Goal: Task Accomplishment & Management: Manage account settings

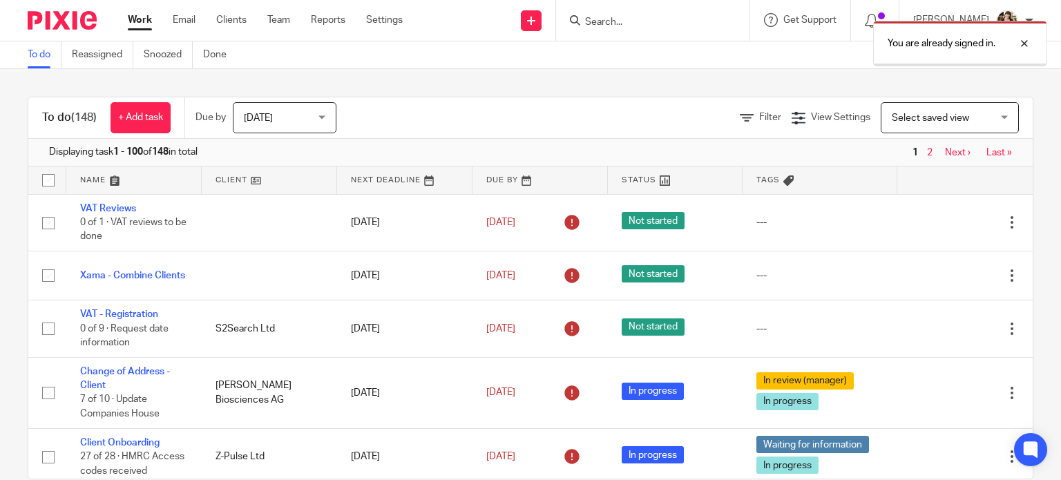
click at [633, 22] on div "You are already signed in." at bounding box center [788, 40] width 517 height 52
click at [1022, 45] on div at bounding box center [1013, 43] width 37 height 17
click at [650, 21] on input "Search" at bounding box center [646, 23] width 124 height 12
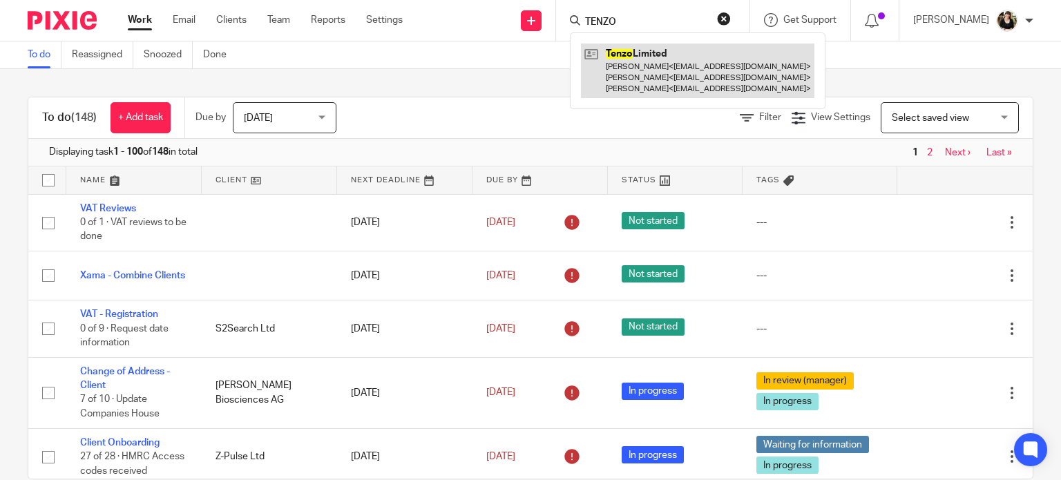
type input "TENZO"
click at [642, 85] on link at bounding box center [697, 71] width 233 height 55
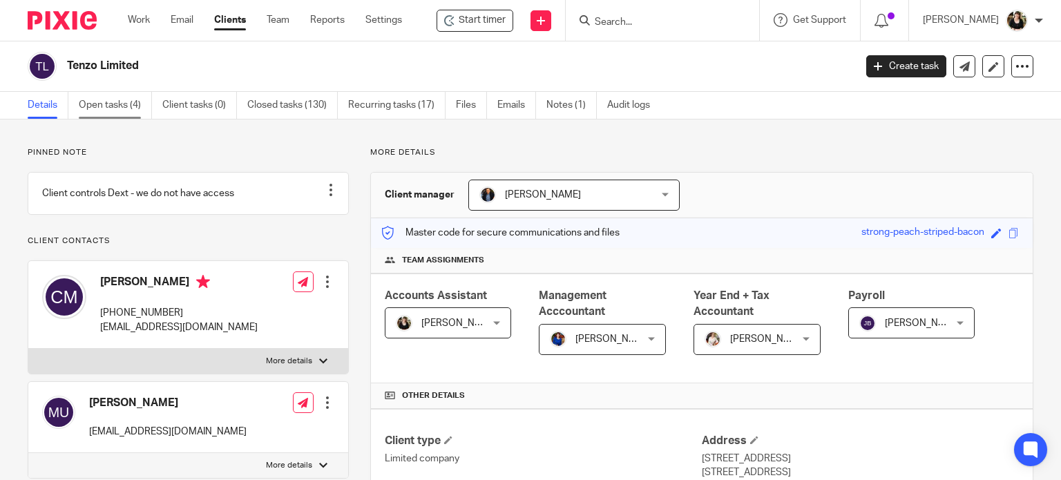
click at [100, 110] on link "Open tasks (4)" at bounding box center [115, 105] width 73 height 27
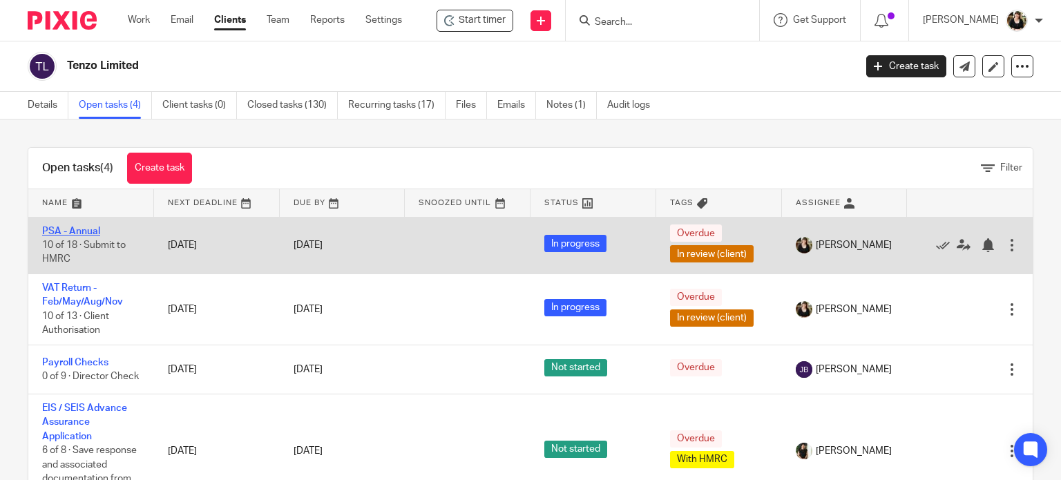
click at [47, 231] on link "PSA - Annual" at bounding box center [71, 231] width 58 height 10
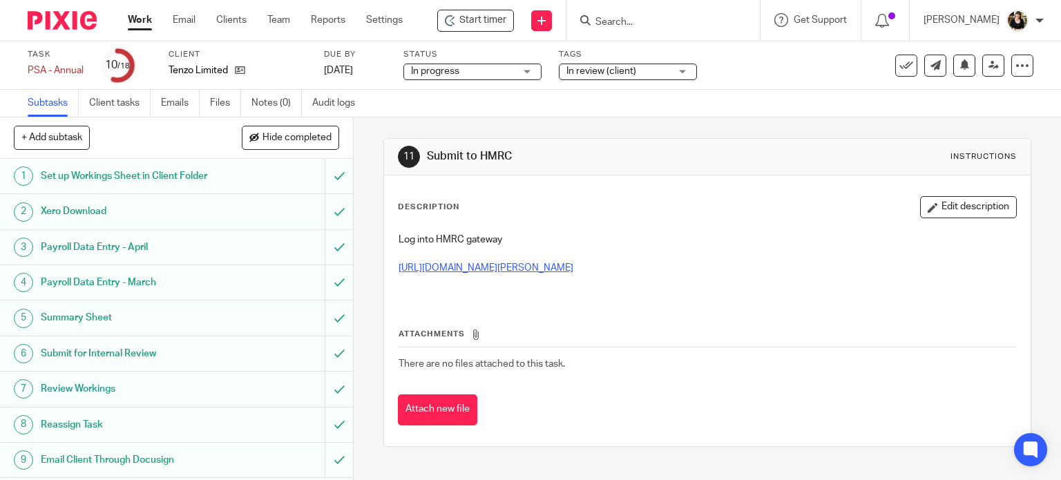
click at [573, 265] on link "https://www.gov.uk/government/publications/paye-paye-settlement-agreement-psa1" at bounding box center [485, 268] width 175 height 10
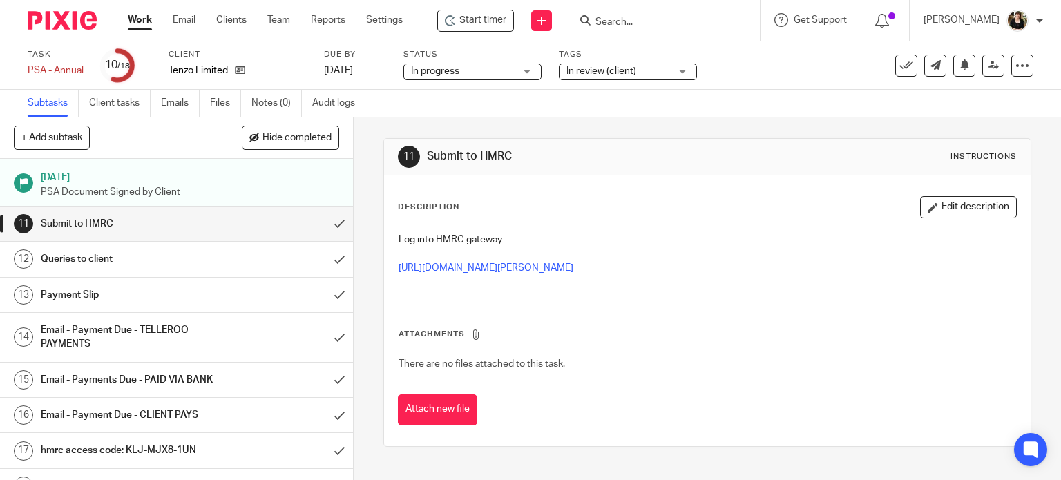
scroll to position [367, 0]
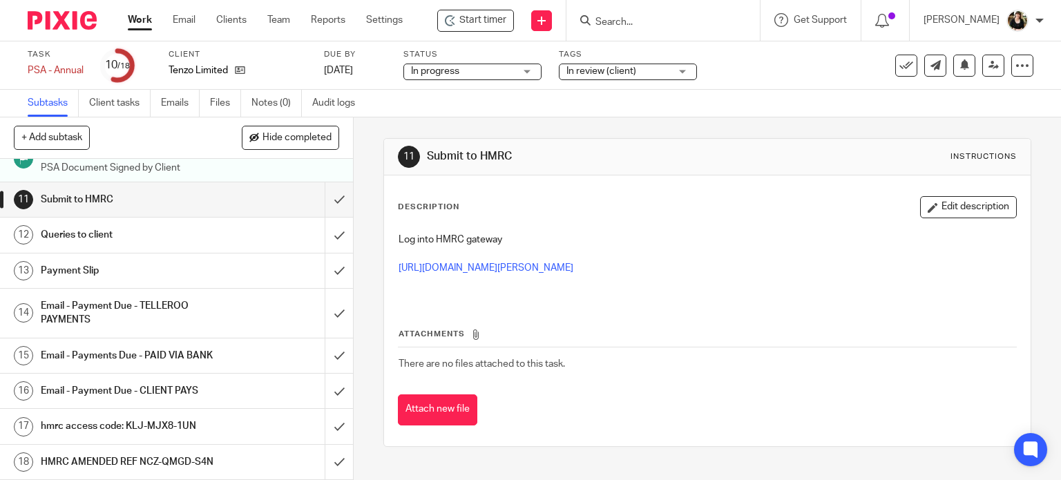
click at [163, 452] on h1 "HMRC AMENDED REF NCZ-QMGD-S4N" at bounding box center [131, 462] width 180 height 21
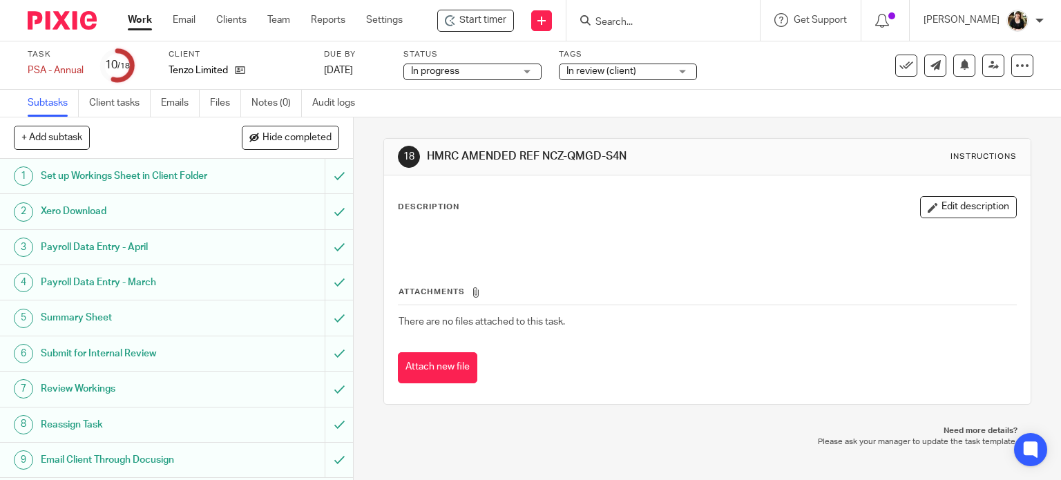
click at [558, 157] on h1 "HMRC AMENDED REF NCZ-QMGD-S4N" at bounding box center [581, 156] width 309 height 15
drag, startPoint x: 540, startPoint y: 157, endPoint x: 619, endPoint y: 157, distance: 78.7
click at [619, 157] on h1 "HMRC AMENDED REF NCZ-QMGD-S4N" at bounding box center [581, 156] width 309 height 15
copy h1 "NCZ-QMGD-S4N"
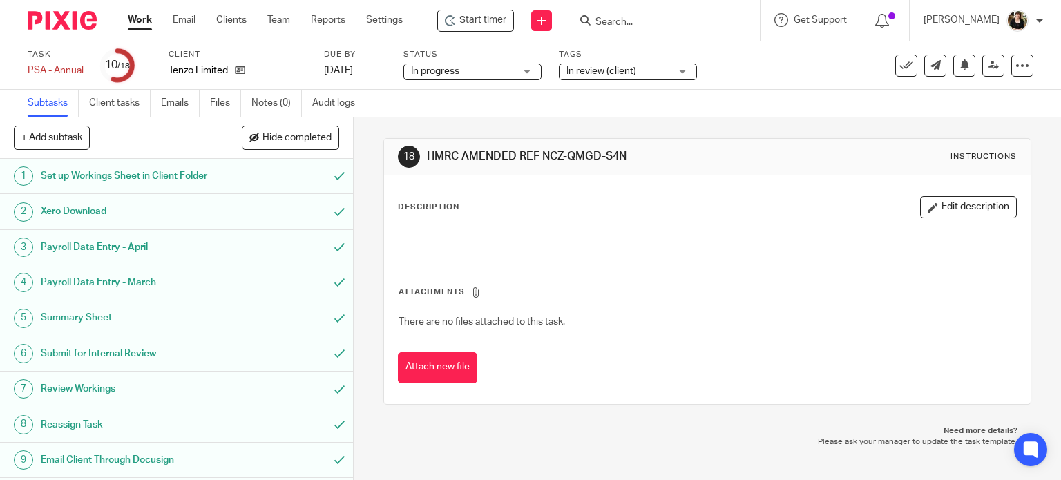
scroll to position [138, 0]
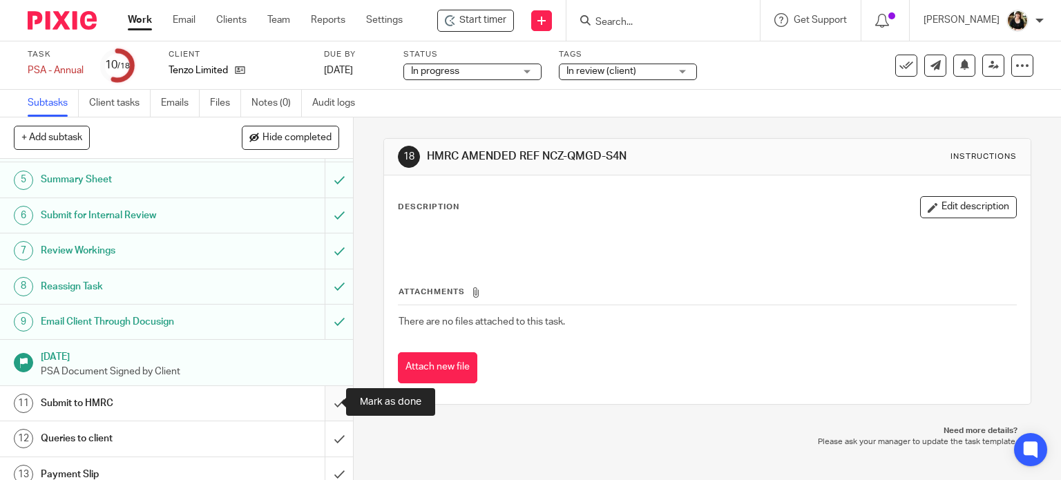
click at [331, 405] on input "submit" at bounding box center [176, 403] width 353 height 35
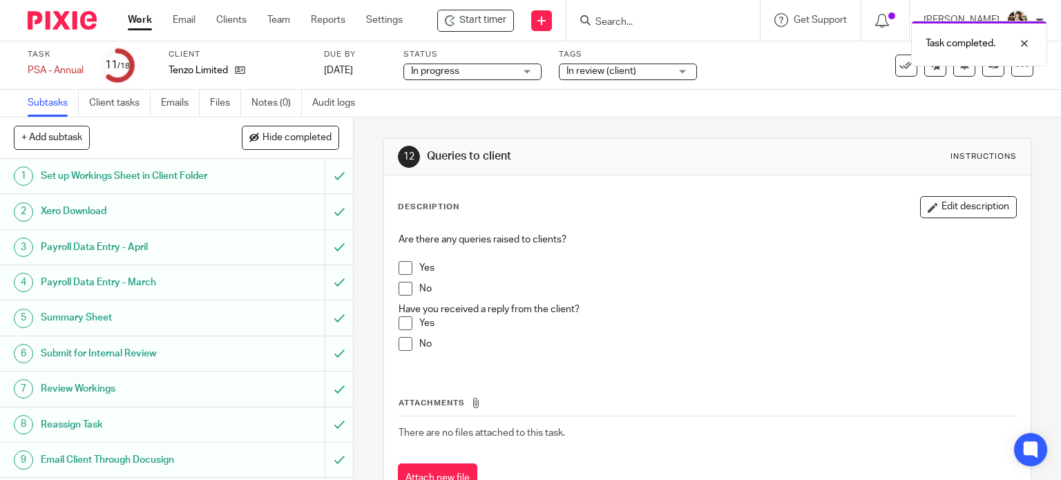
click at [399, 284] on span at bounding box center [405, 289] width 14 height 14
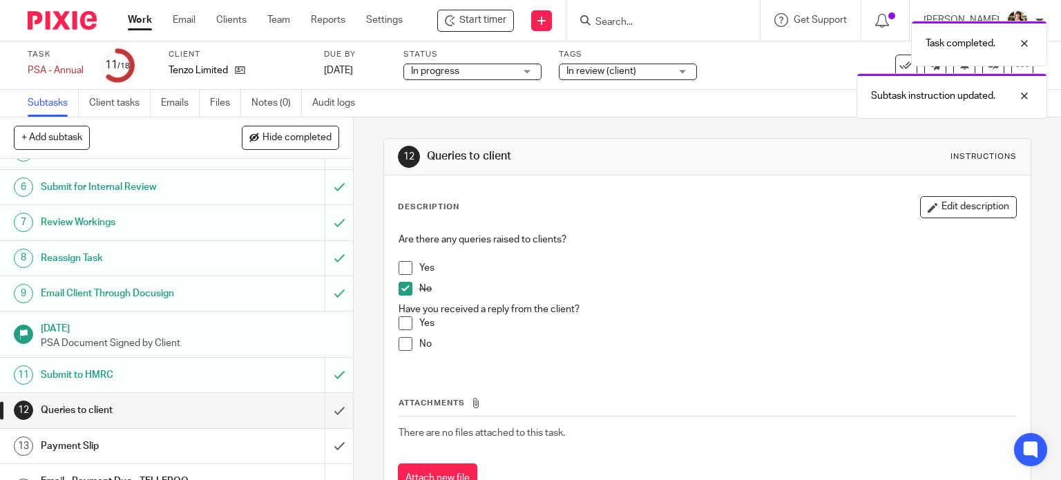
scroll to position [345, 0]
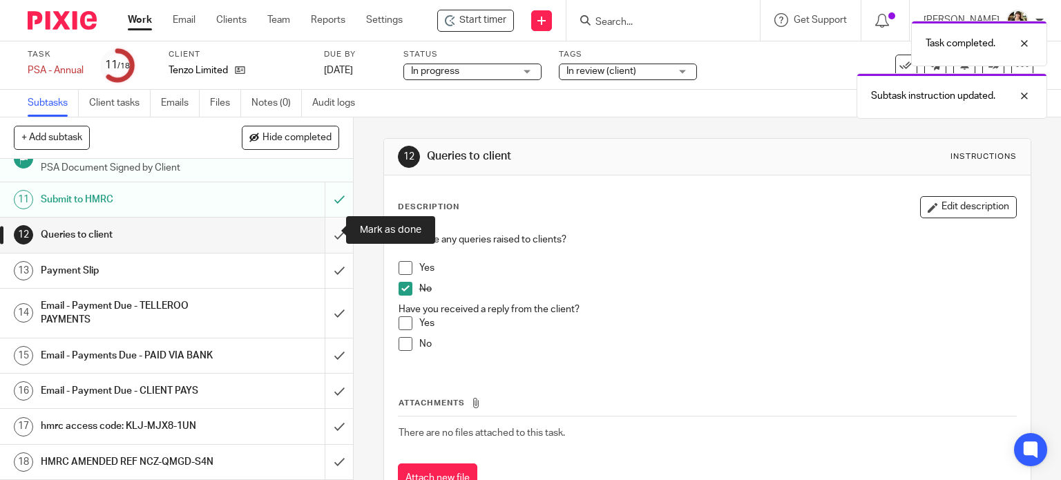
click at [325, 233] on input "submit" at bounding box center [176, 235] width 353 height 35
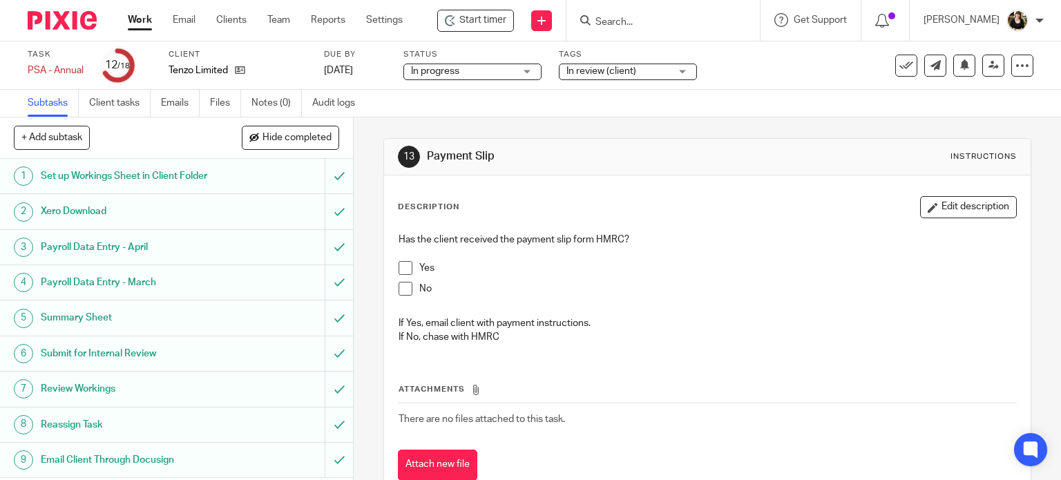
click at [627, 77] on span "In review (client)" at bounding box center [618, 71] width 104 height 15
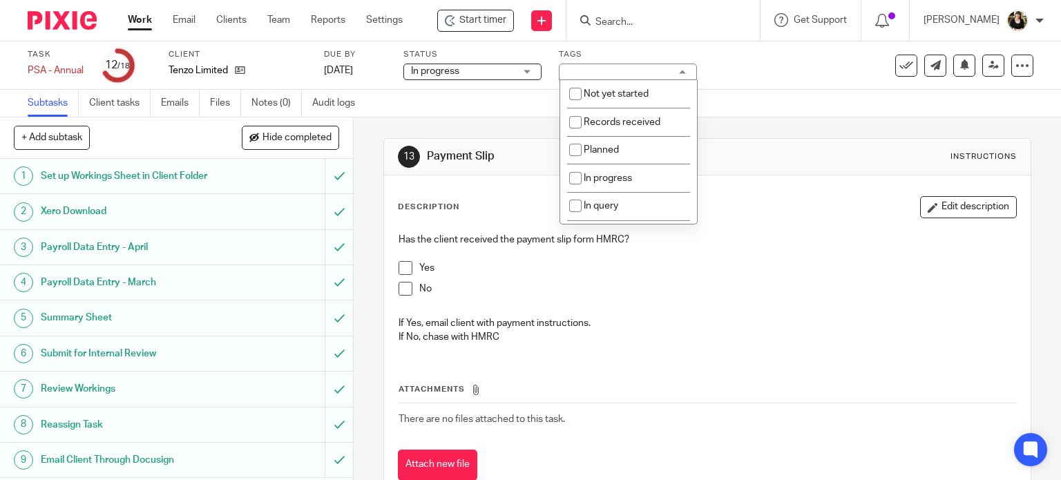
click at [628, 74] on div "In review (client)" at bounding box center [628, 72] width 138 height 17
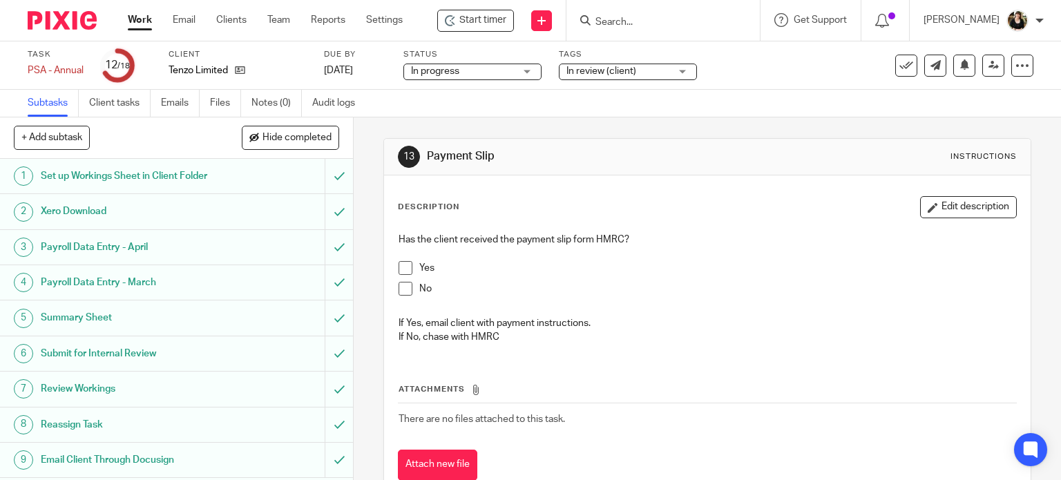
click at [628, 74] on span "In review (client)" at bounding box center [601, 71] width 70 height 10
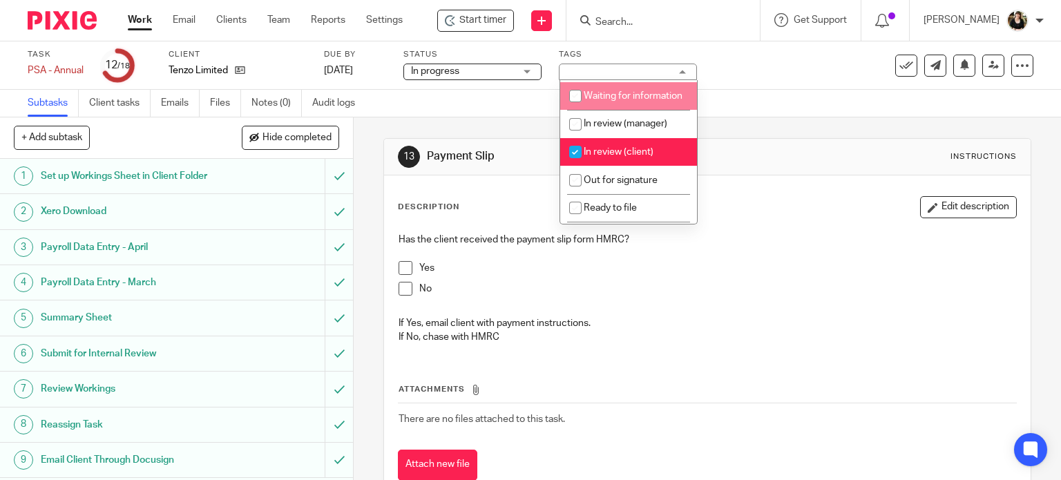
click at [633, 166] on li "In review (client)" at bounding box center [628, 152] width 137 height 28
checkbox input "false"
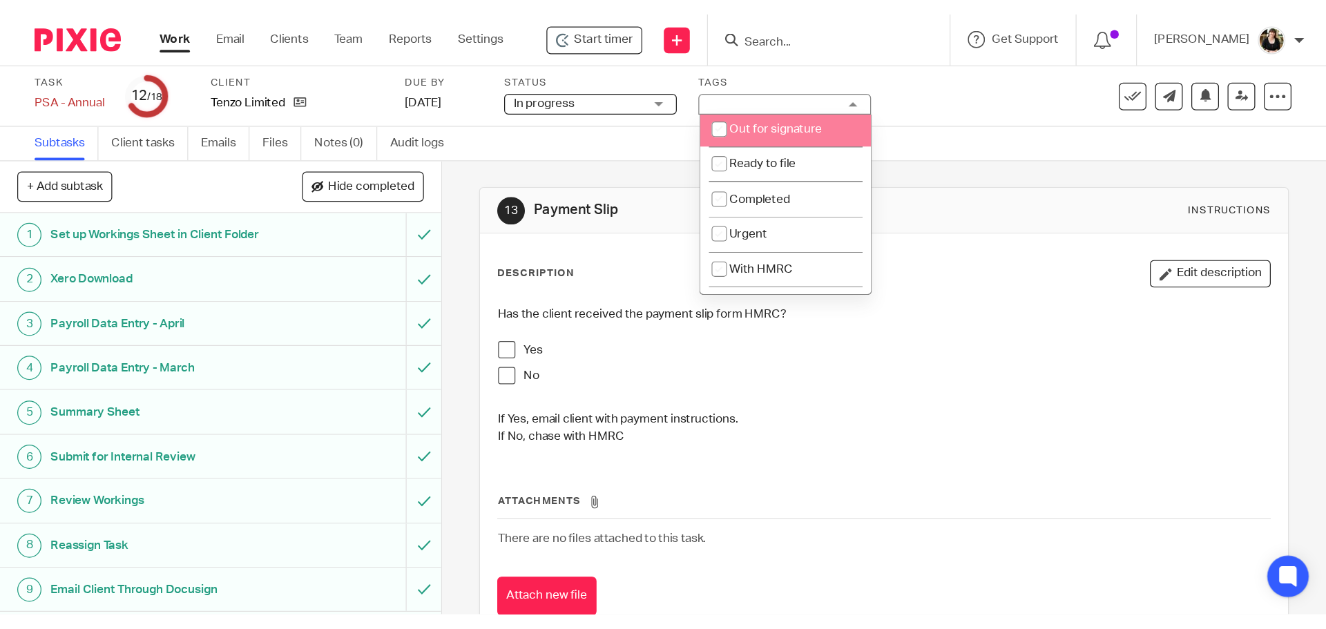
scroll to position [295, 0]
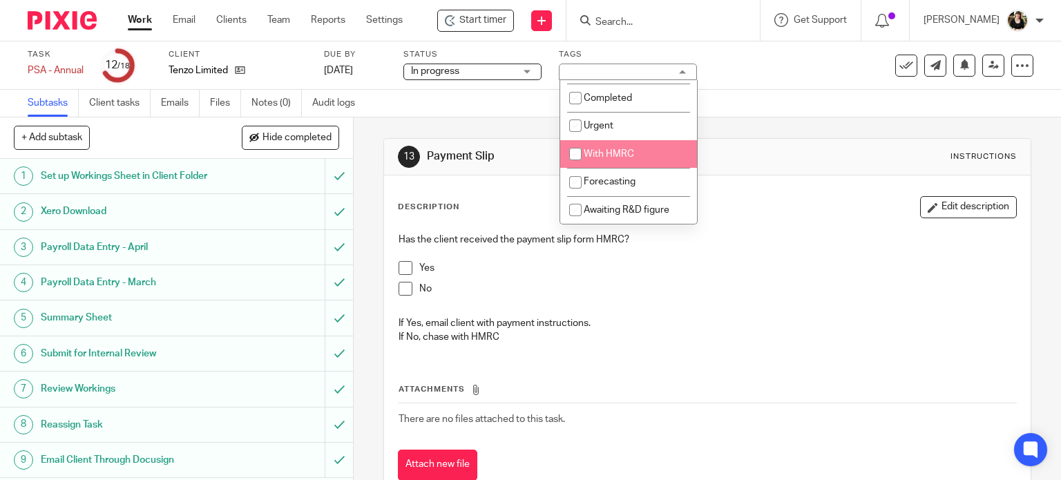
click at [635, 146] on li "With HMRC" at bounding box center [628, 154] width 137 height 28
checkbox input "true"
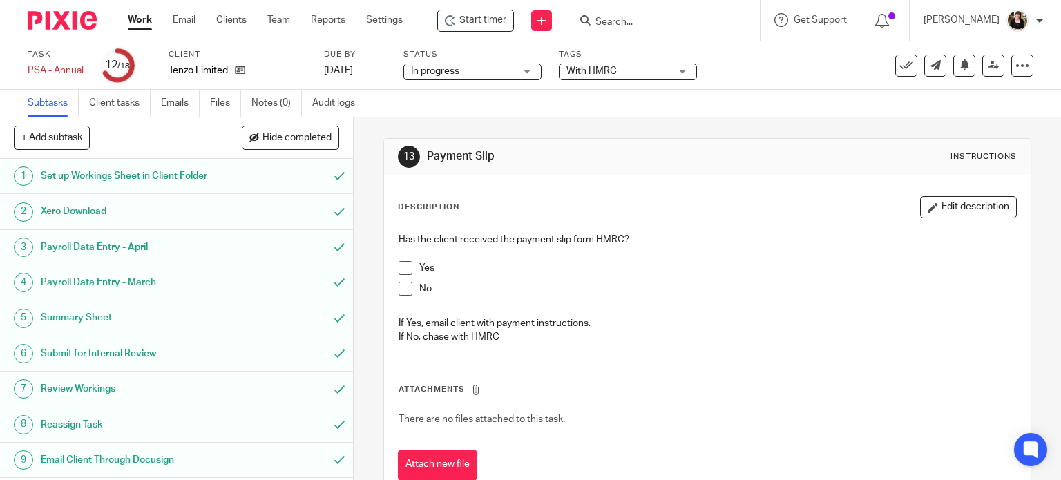
click at [821, 187] on div "Description Edit description Has the client received the payment slip form HMRC…" at bounding box center [707, 338] width 647 height 326
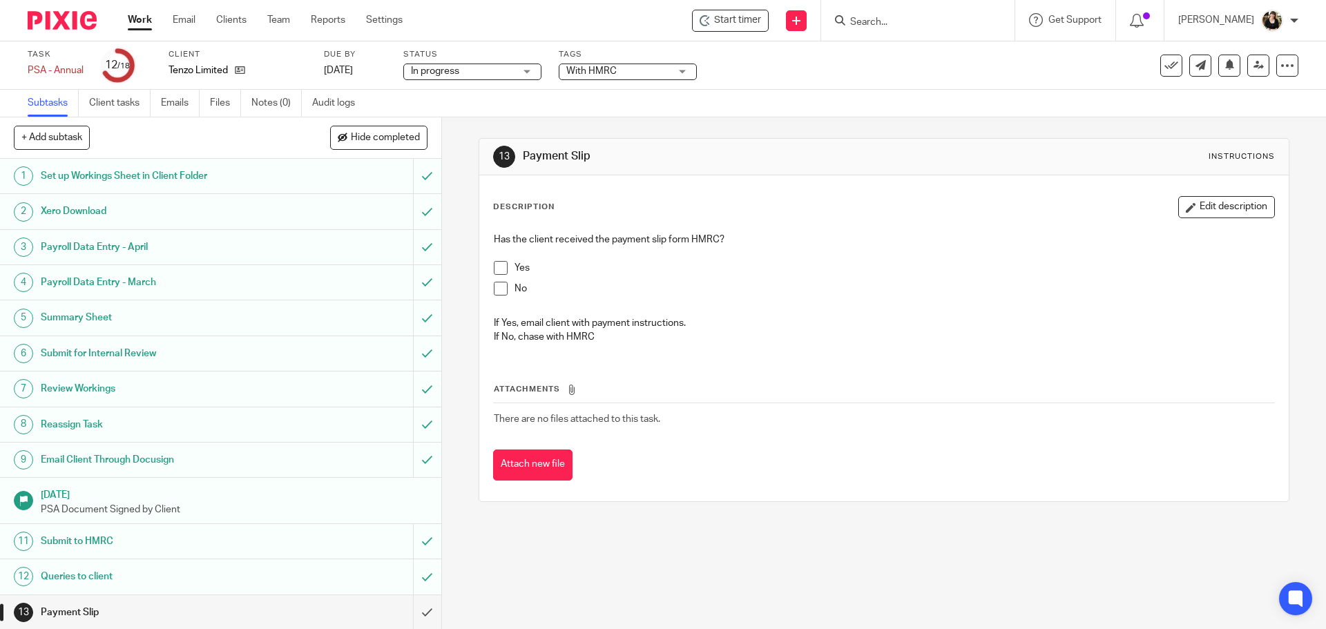
click at [913, 29] on form at bounding box center [922, 20] width 147 height 17
click at [909, 26] on input "Search" at bounding box center [911, 23] width 124 height 12
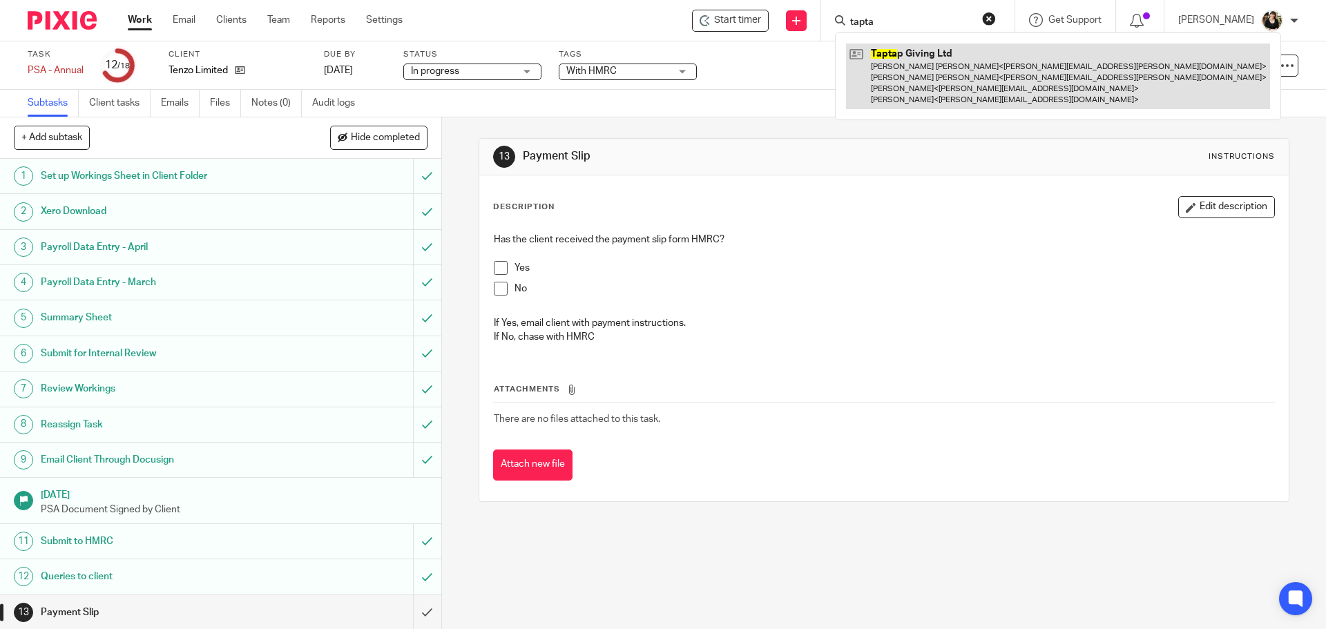
type input "tapta"
click at [920, 59] on link at bounding box center [1058, 77] width 424 height 66
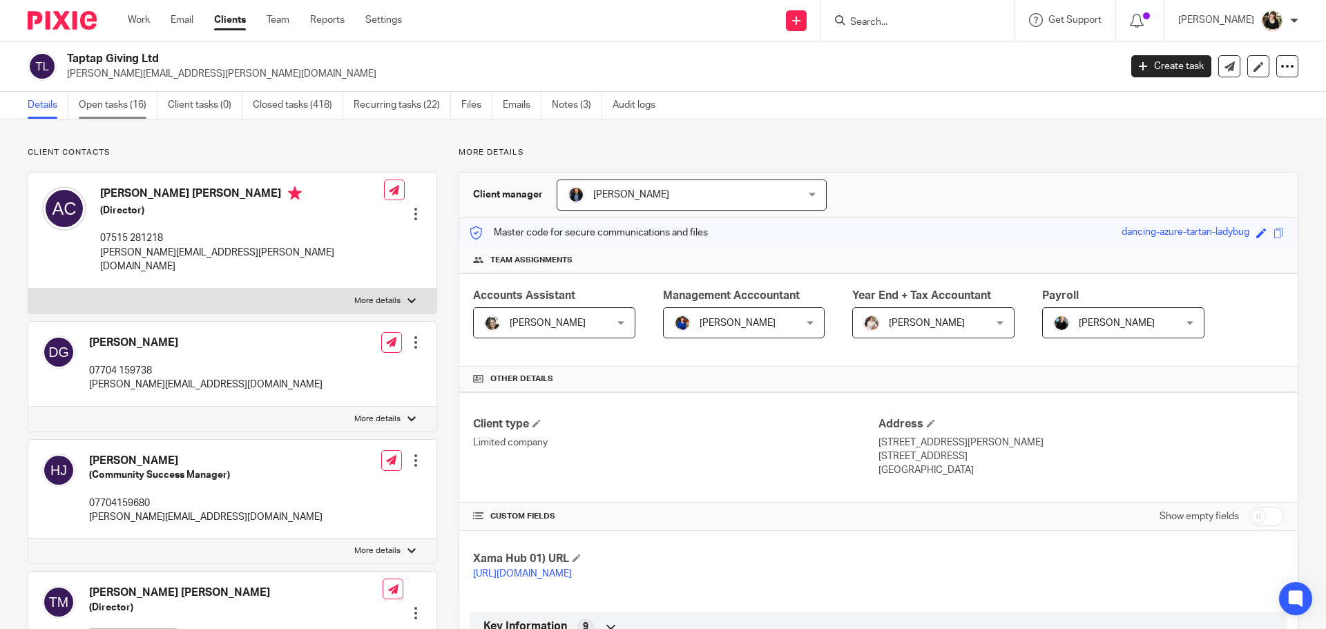
drag, startPoint x: 0, startPoint y: 0, endPoint x: 105, endPoint y: 106, distance: 148.9
click at [105, 106] on link "Open tasks (16)" at bounding box center [118, 105] width 79 height 27
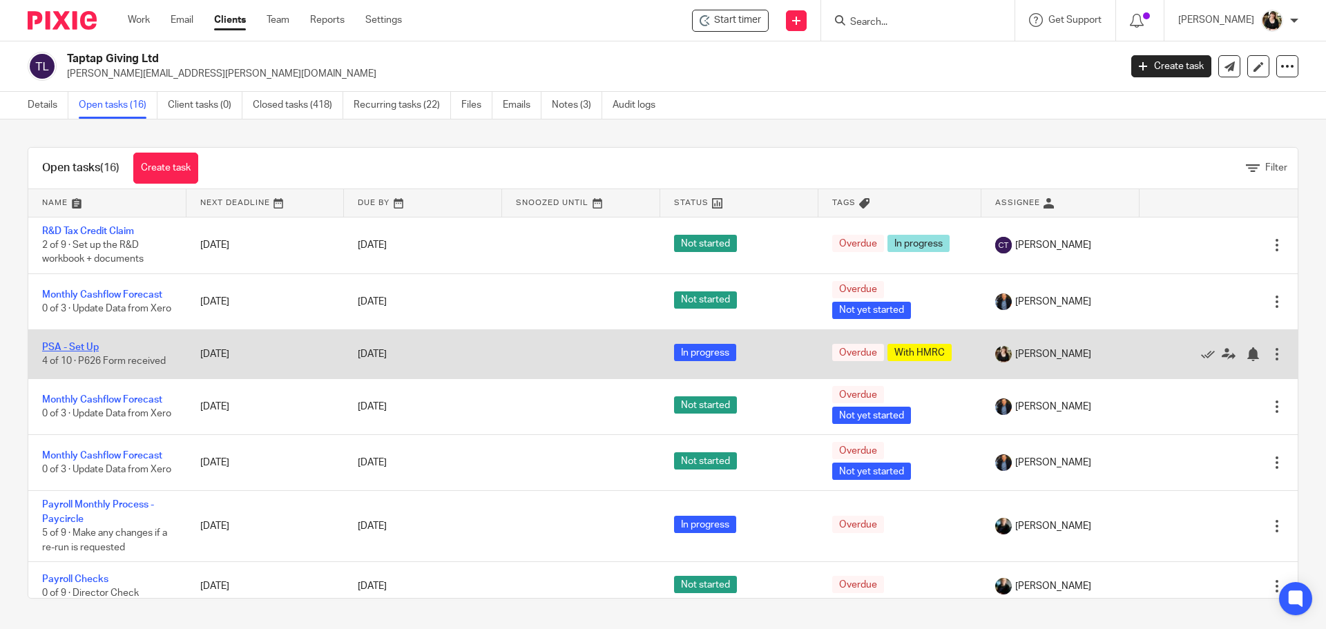
click at [93, 350] on link "PSA - Set Up" at bounding box center [70, 348] width 57 height 10
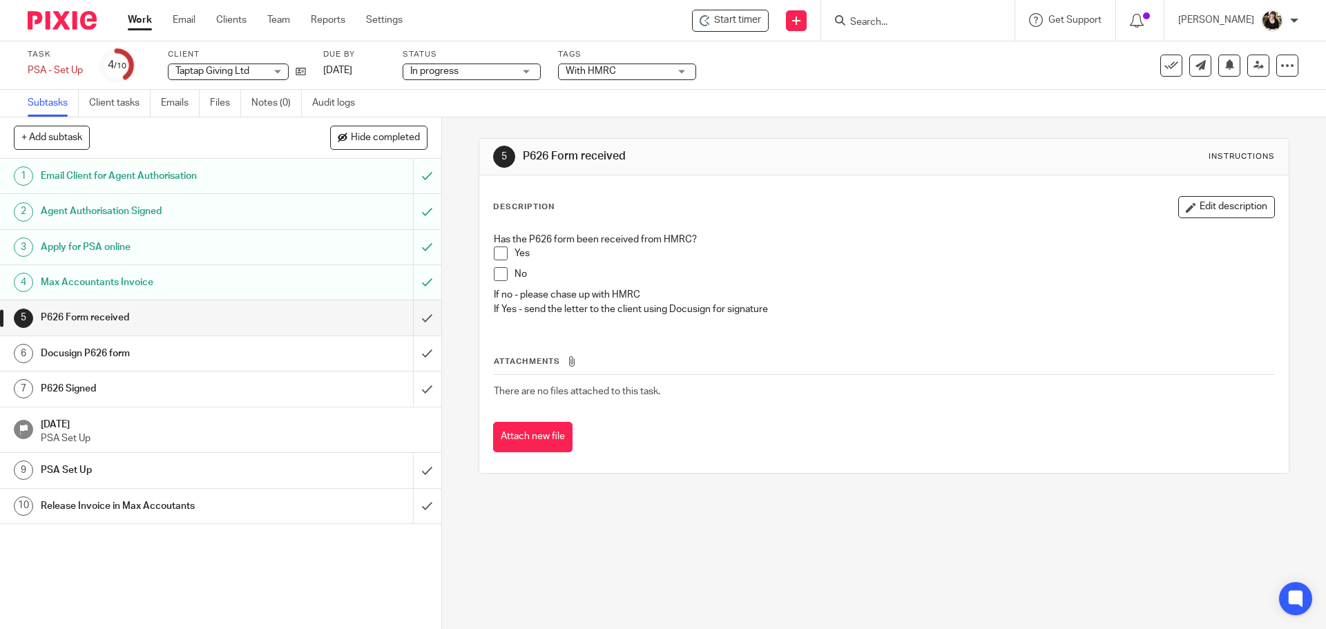
click at [498, 252] on span at bounding box center [501, 254] width 14 height 14
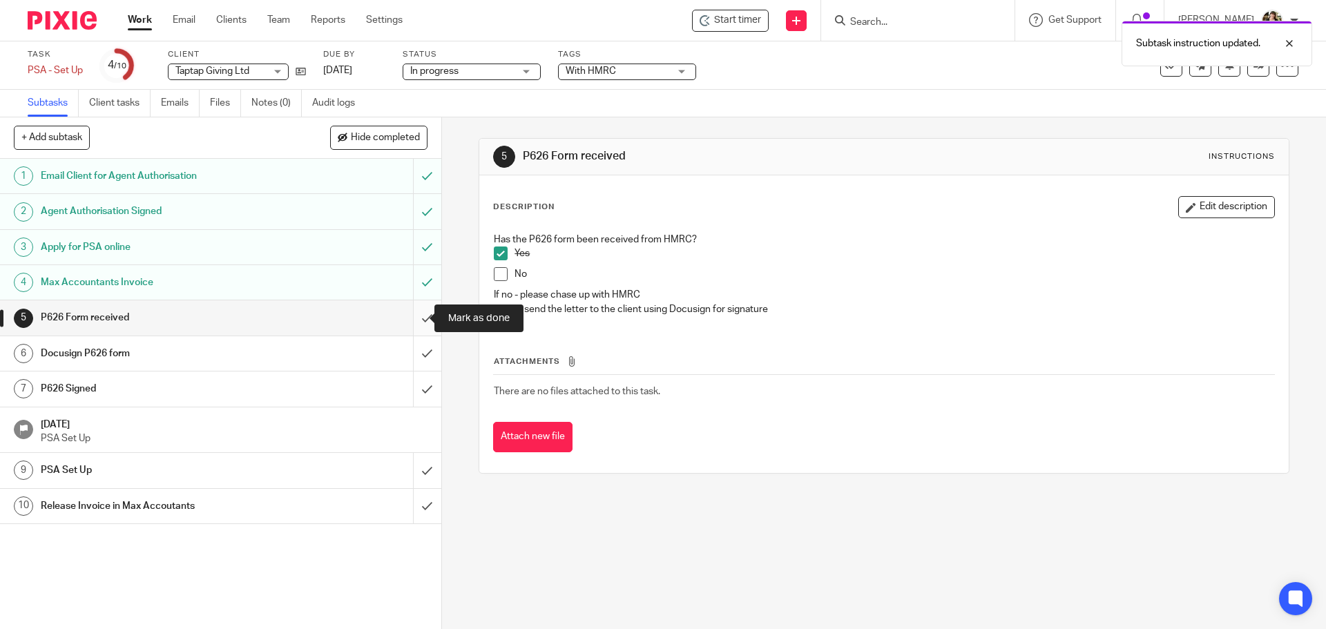
click at [416, 317] on input "submit" at bounding box center [220, 317] width 441 height 35
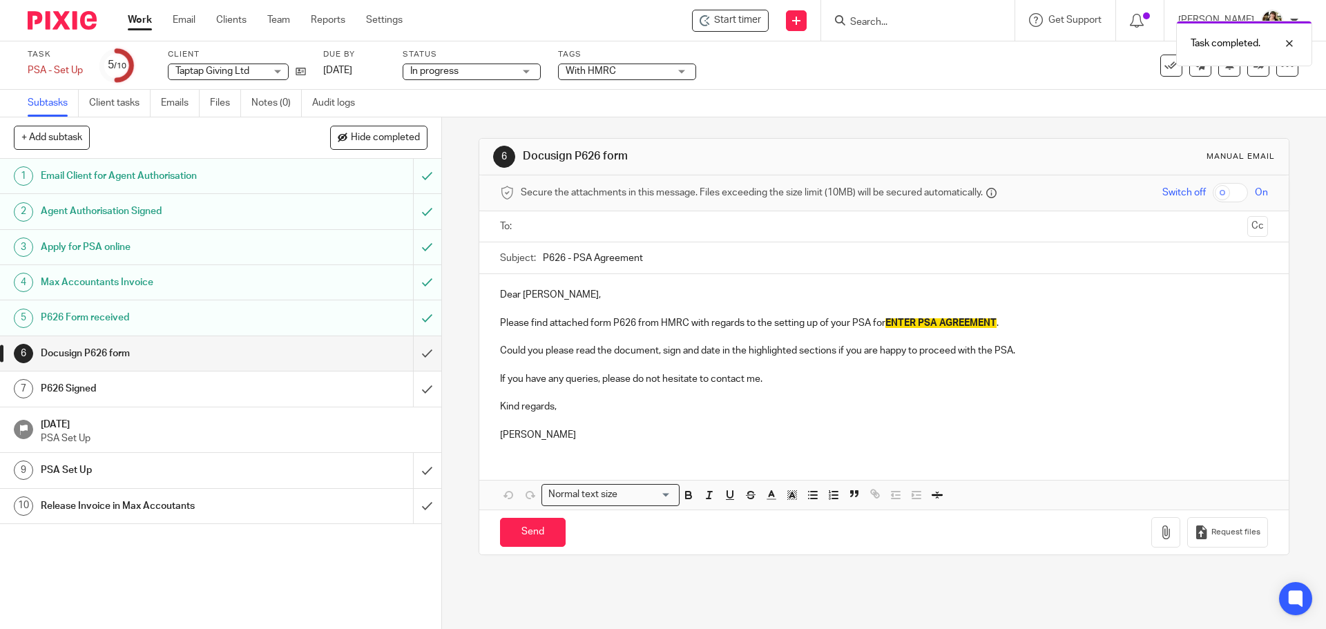
click at [747, 24] on div "Task completed." at bounding box center [987, 40] width 649 height 52
click at [747, 77] on div "Task PSA - Set Up Save PSA - Set Up 5 /10 Client Taptap Giving Ltd Taptap Givin…" at bounding box center [557, 65] width 1059 height 33
click at [1289, 44] on div at bounding box center [1278, 43] width 37 height 17
click at [1164, 71] on icon at bounding box center [1171, 66] width 14 height 14
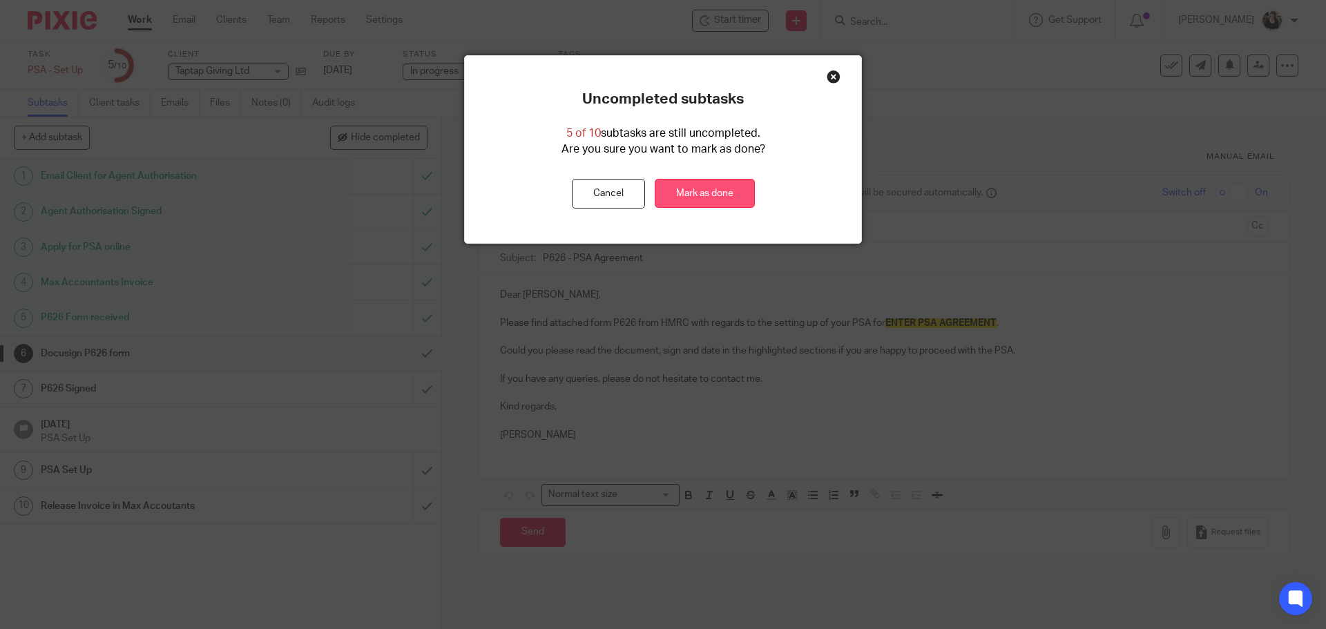
click at [682, 203] on link "Mark as done" at bounding box center [705, 194] width 100 height 30
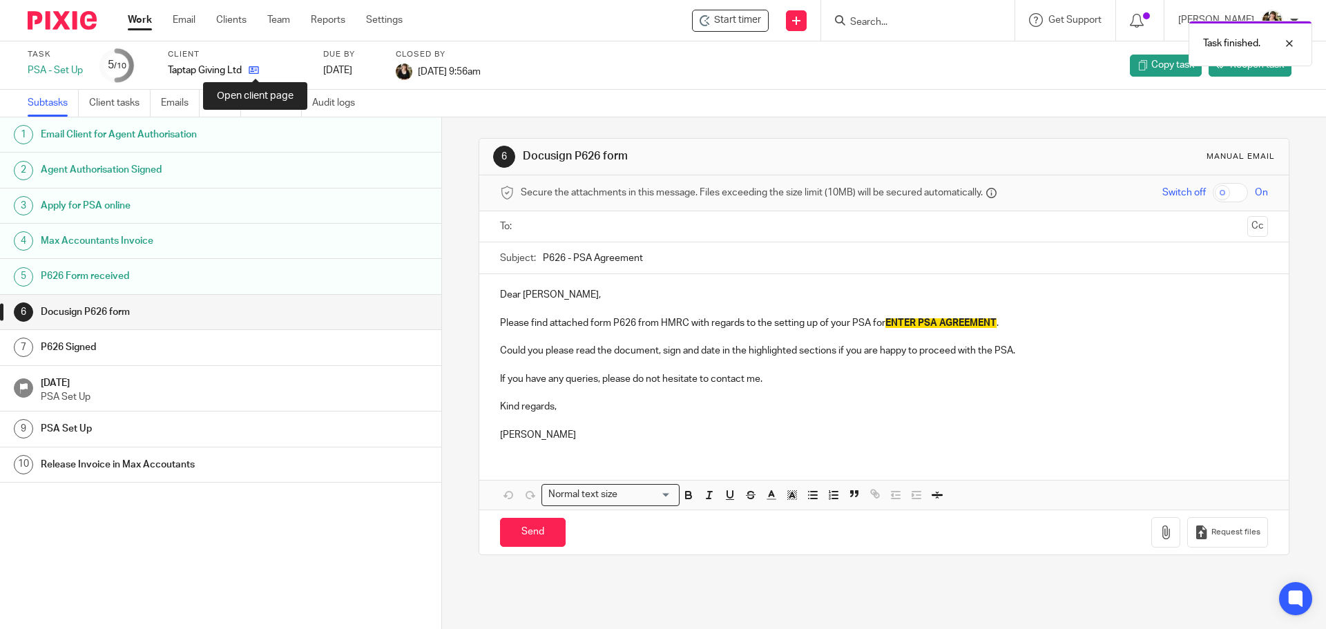
click at [256, 67] on icon at bounding box center [254, 70] width 10 height 10
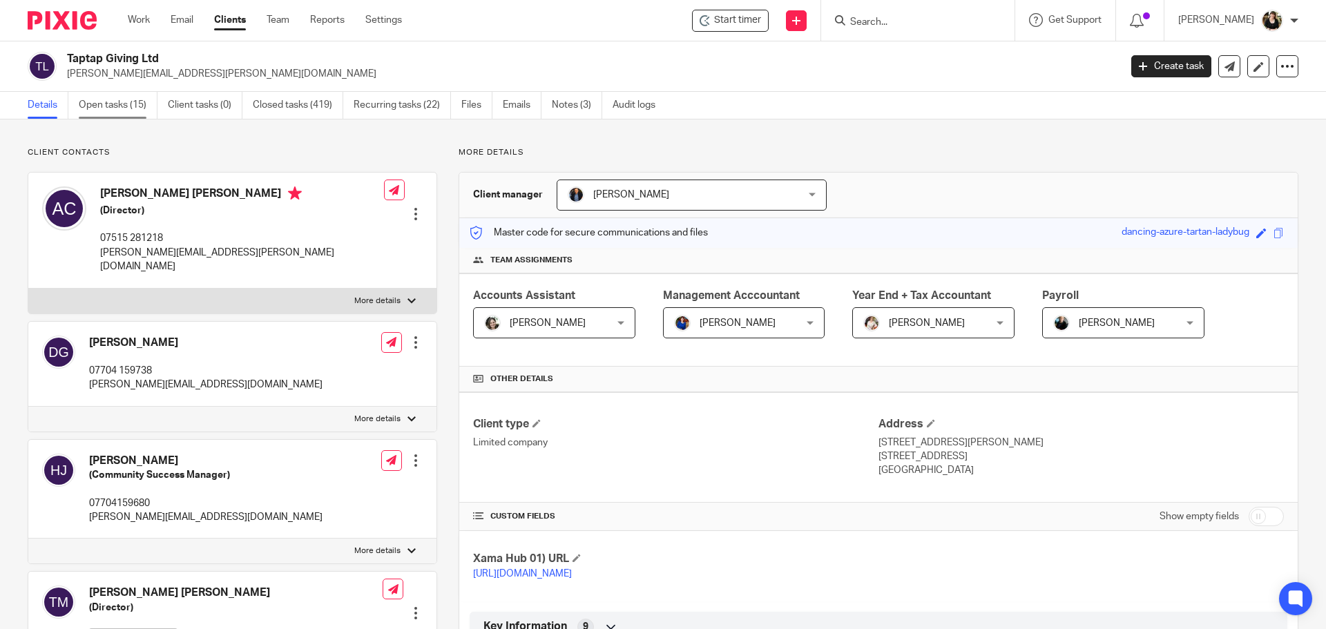
click at [113, 102] on link "Open tasks (15)" at bounding box center [118, 105] width 79 height 27
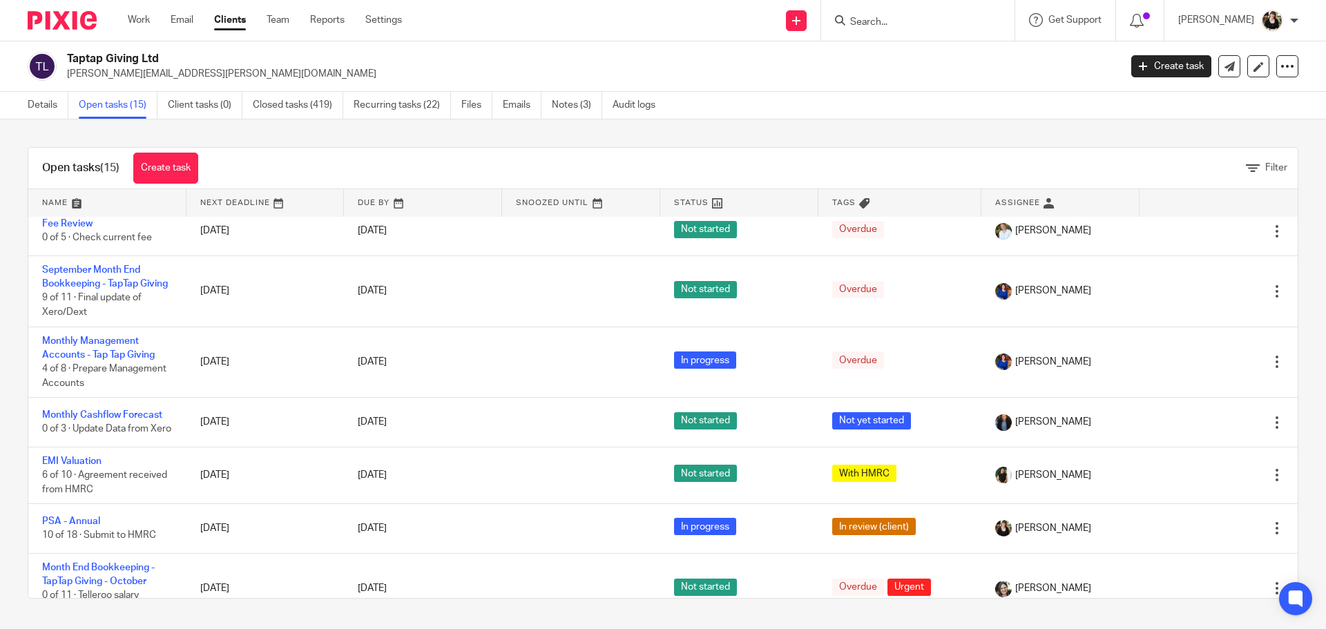
scroll to position [577, 0]
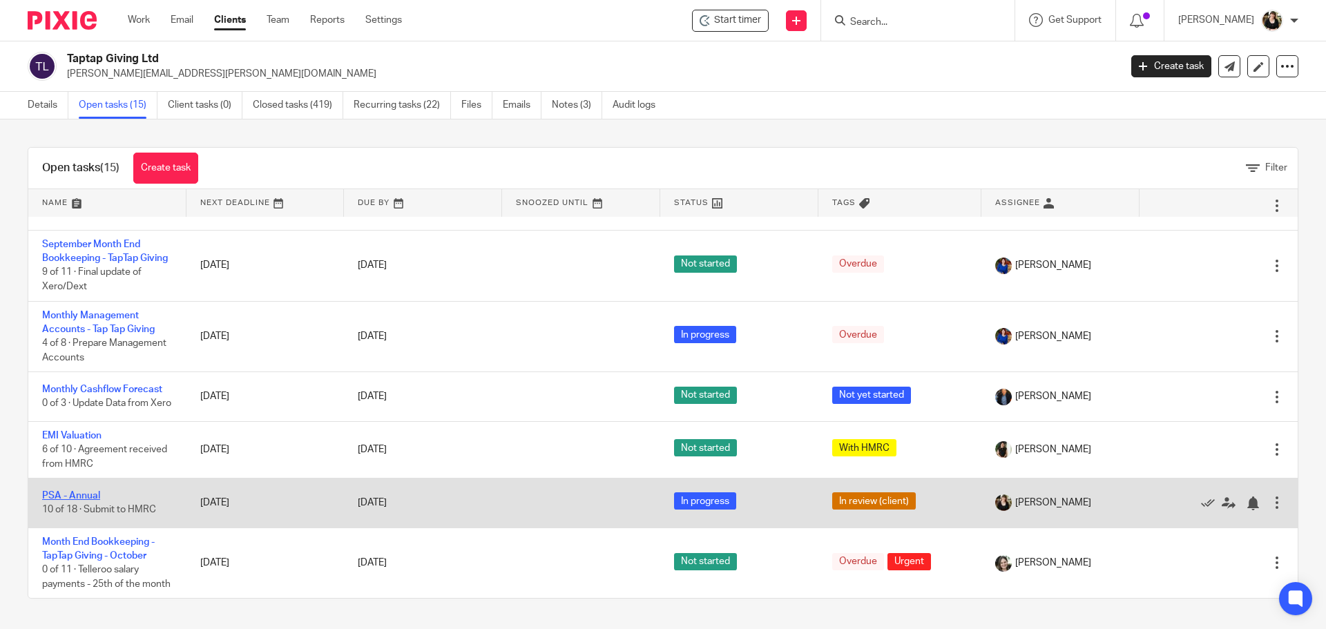
click at [73, 491] on link "PSA - Annual" at bounding box center [71, 496] width 58 height 10
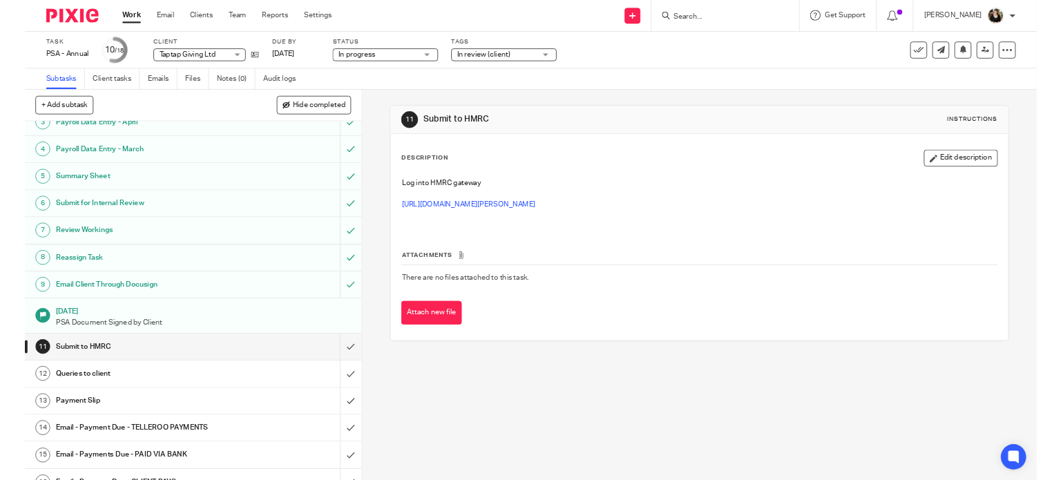
scroll to position [179, 0]
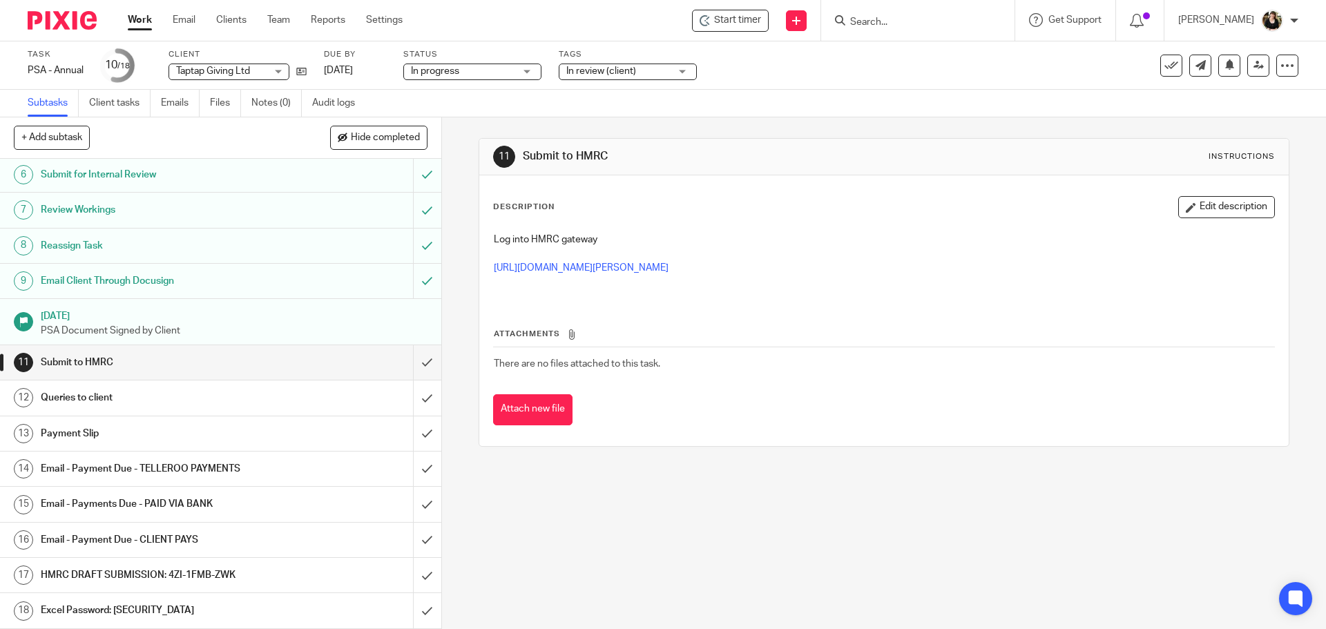
click at [540, 255] on p at bounding box center [884, 254] width 780 height 14
click at [541, 259] on p at bounding box center [884, 254] width 780 height 14
click at [542, 267] on link "https://www.gov.uk/government/publications/paye-paye-settlement-agreement-psa1" at bounding box center [581, 268] width 175 height 10
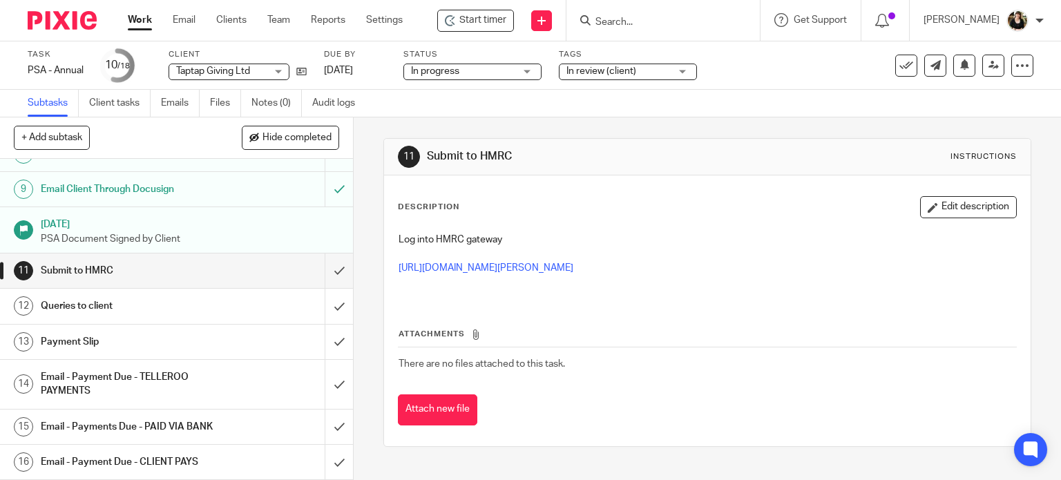
scroll to position [367, 0]
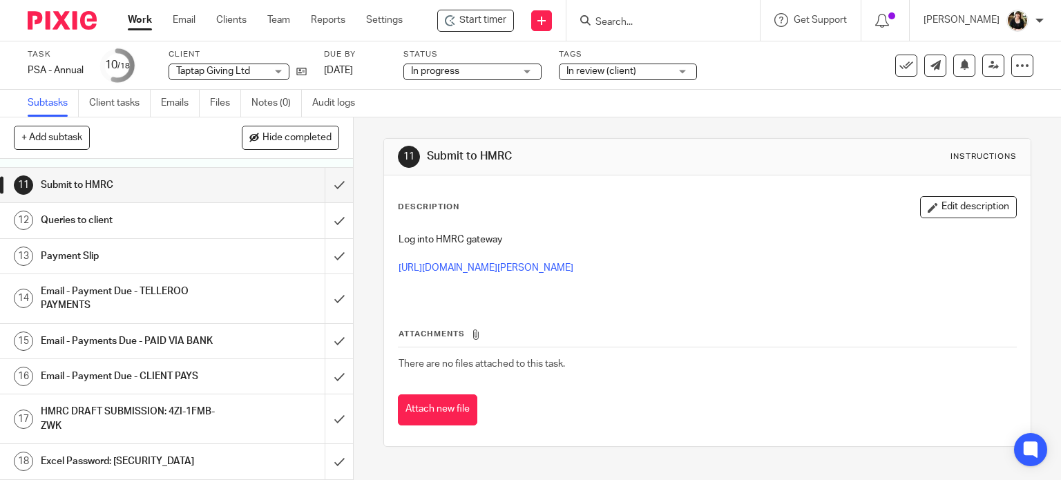
click at [136, 459] on h1 "Excel Password: [SECURITY_DATA]" at bounding box center [131, 461] width 180 height 21
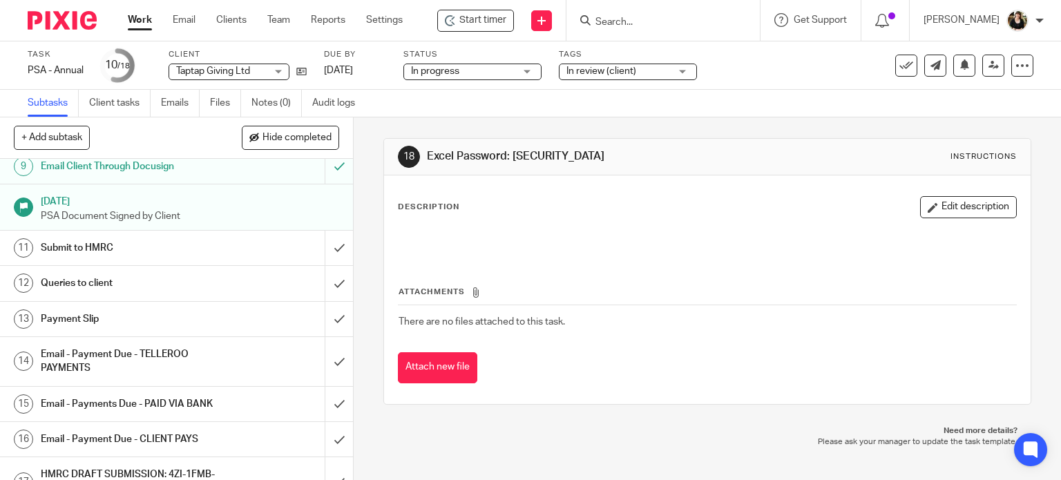
scroll to position [367, 0]
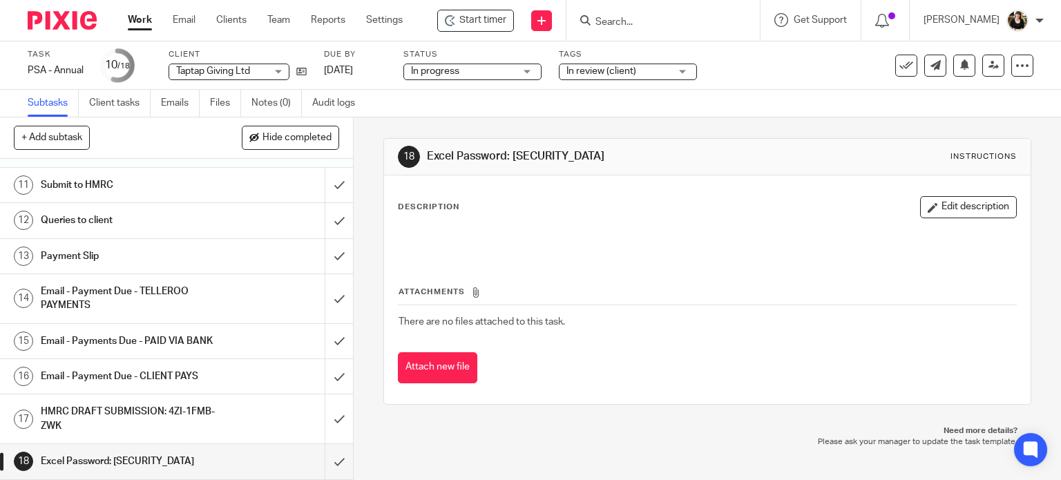
click at [165, 409] on h1 "HMRC DRAFT SUBMISSION: 4ZI-1FMB-ZWK" at bounding box center [131, 418] width 180 height 35
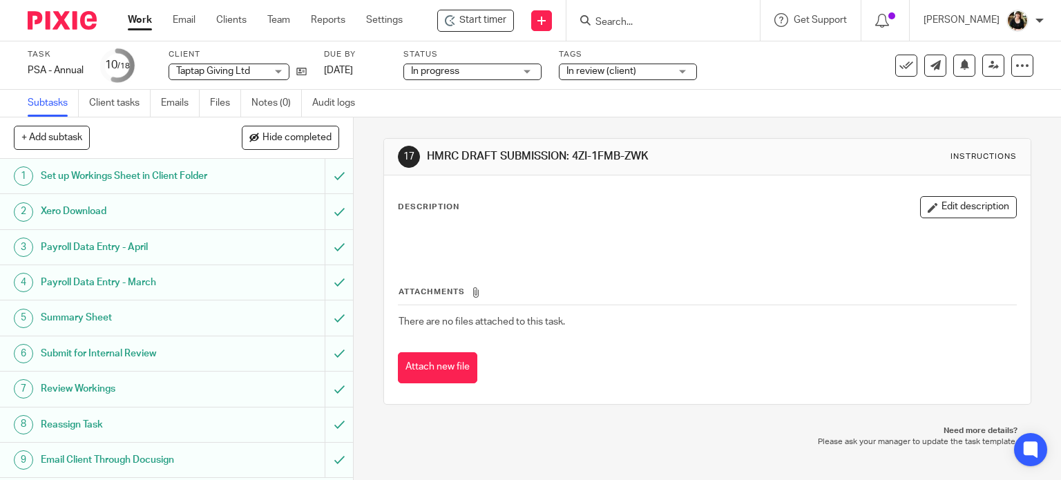
drag, startPoint x: 570, startPoint y: 151, endPoint x: 646, endPoint y: 160, distance: 77.2
click at [646, 160] on h1 "HMRC DRAFT SUBMISSION: 4ZI-1FMB-ZWK" at bounding box center [581, 156] width 309 height 15
copy h1 "4ZI-1FMB-ZWK"
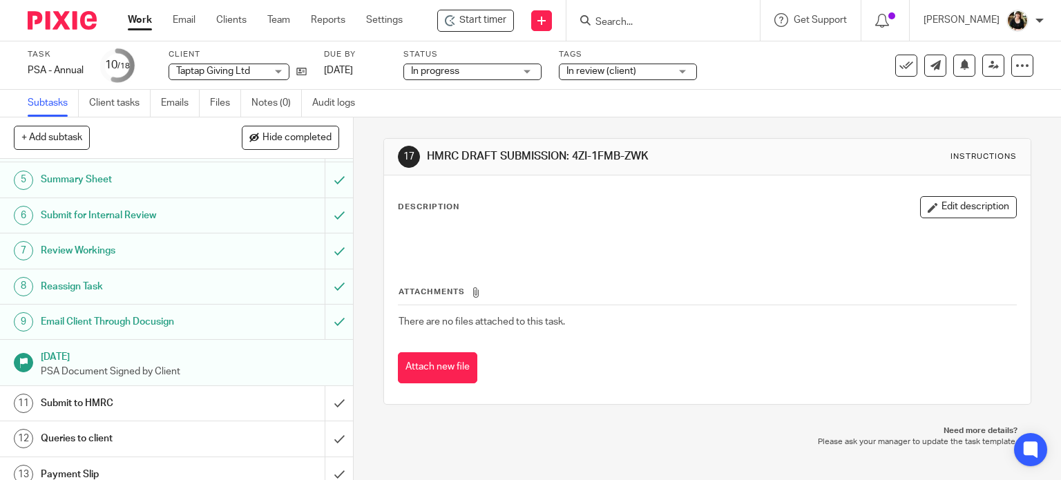
scroll to position [207, 0]
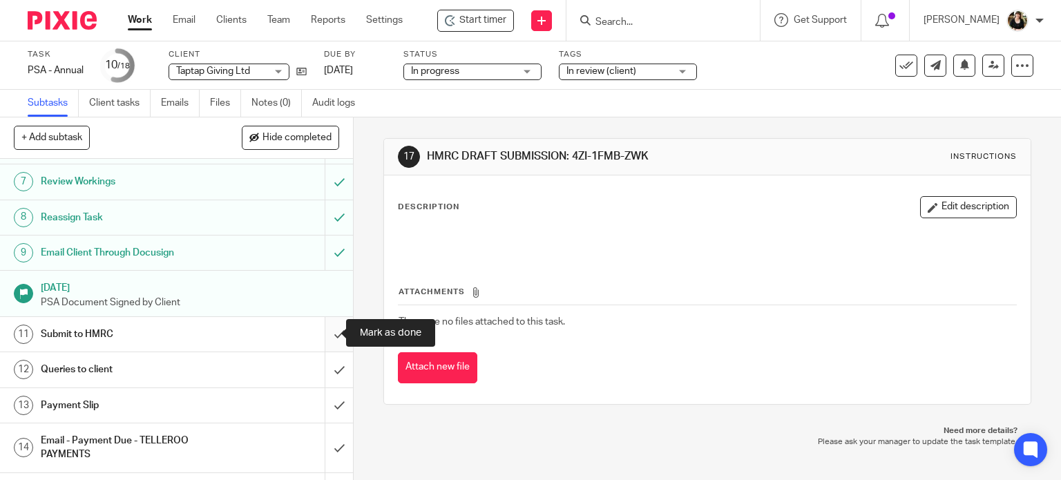
click at [320, 331] on input "submit" at bounding box center [176, 334] width 353 height 35
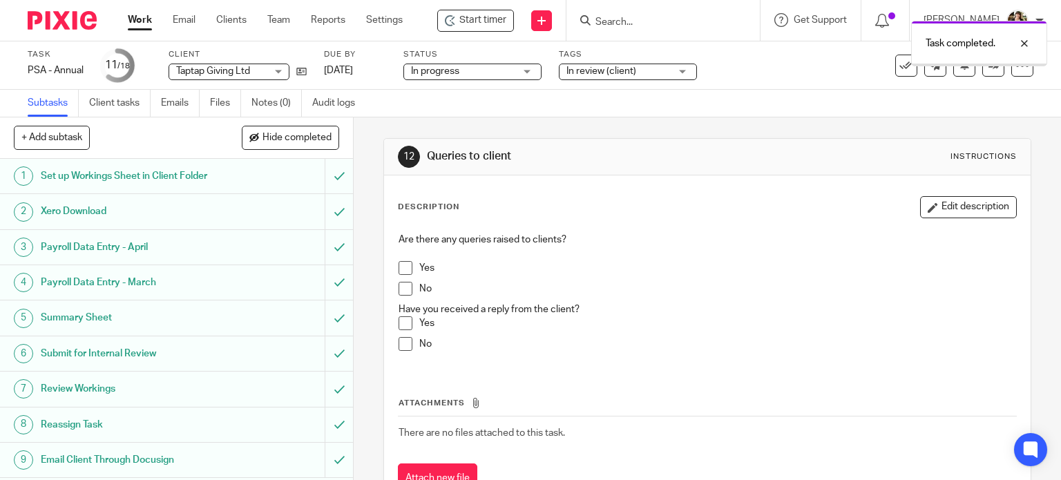
scroll to position [207, 0]
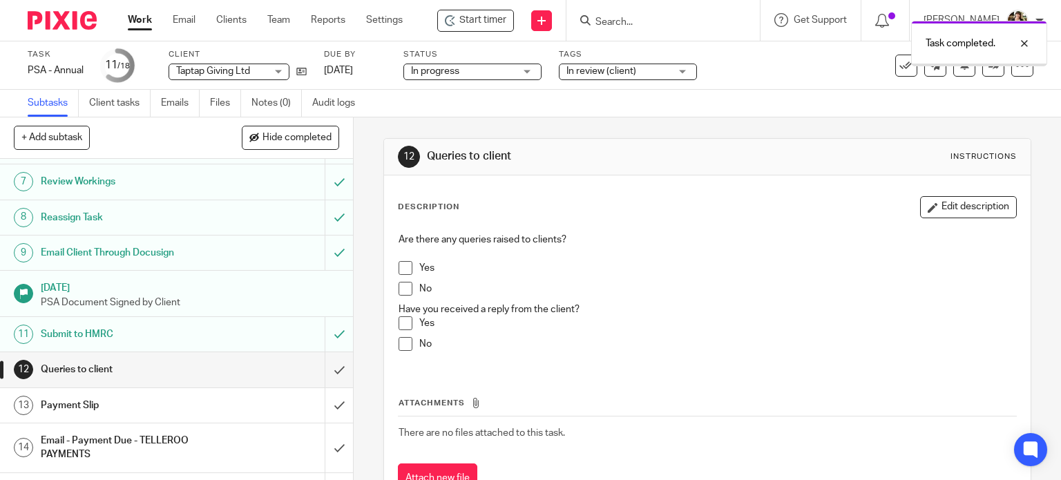
click at [403, 286] on span at bounding box center [405, 289] width 14 height 14
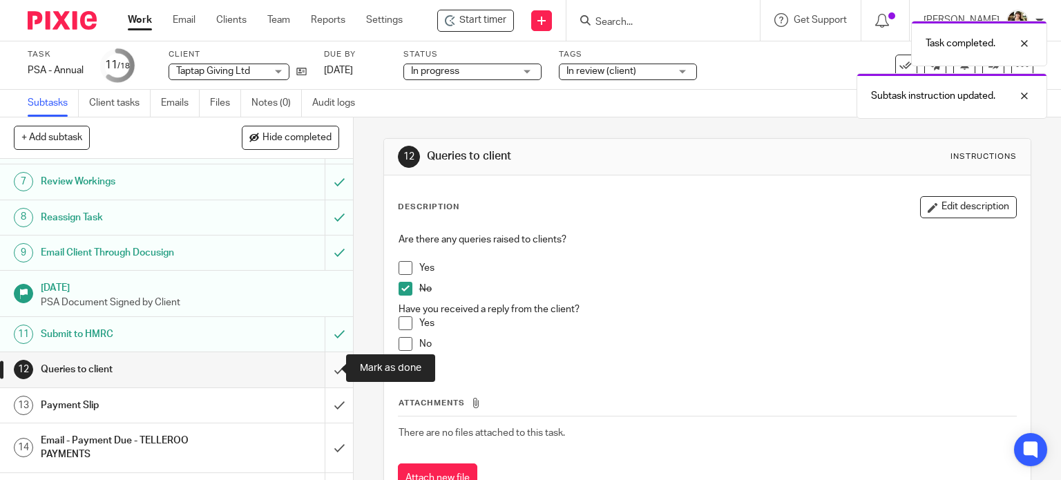
click at [325, 364] on input "submit" at bounding box center [176, 369] width 353 height 35
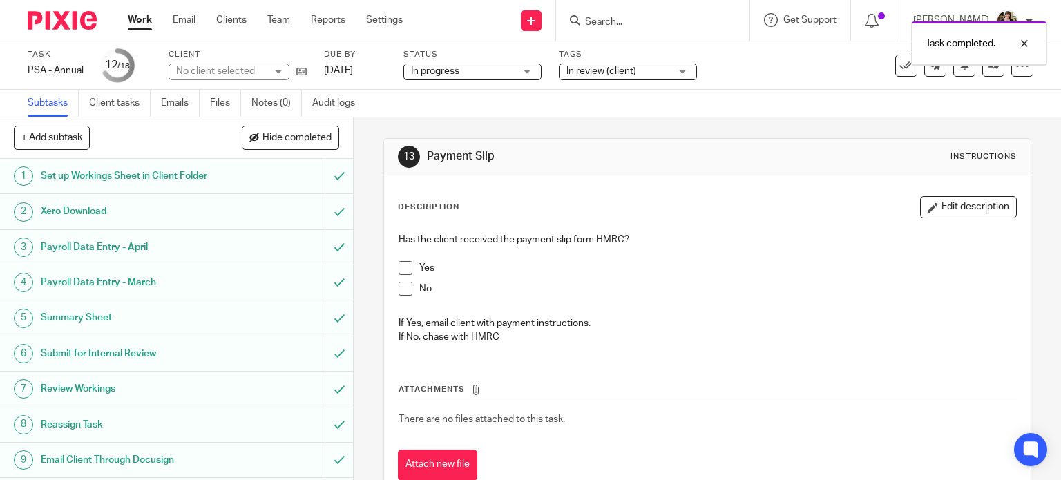
click at [624, 69] on span "In review (client)" at bounding box center [601, 71] width 70 height 10
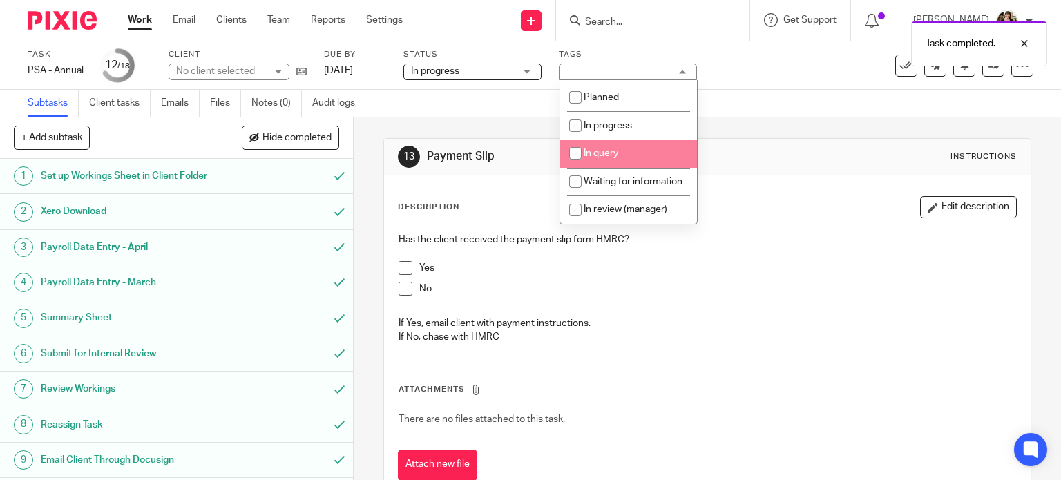
scroll to position [138, 0]
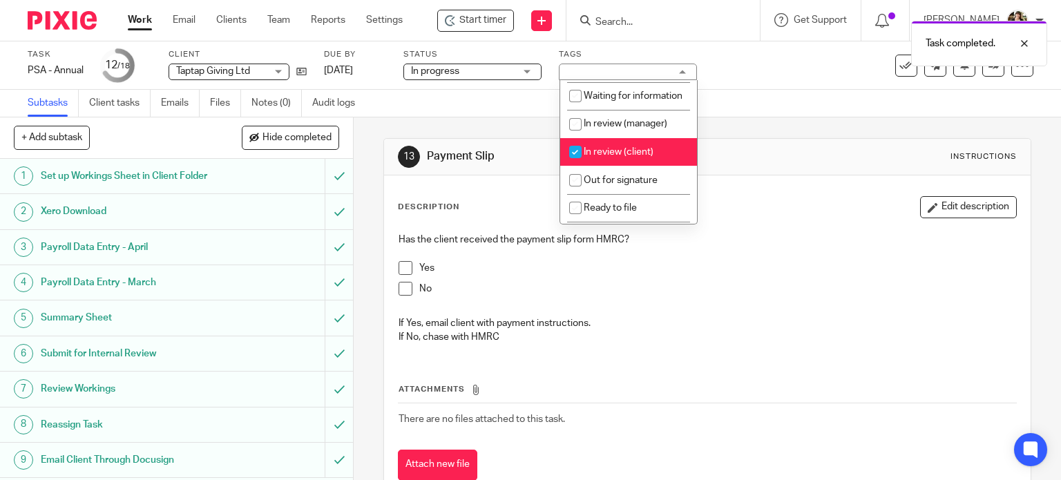
click at [620, 157] on span "In review (client)" at bounding box center [619, 152] width 70 height 10
checkbox input "false"
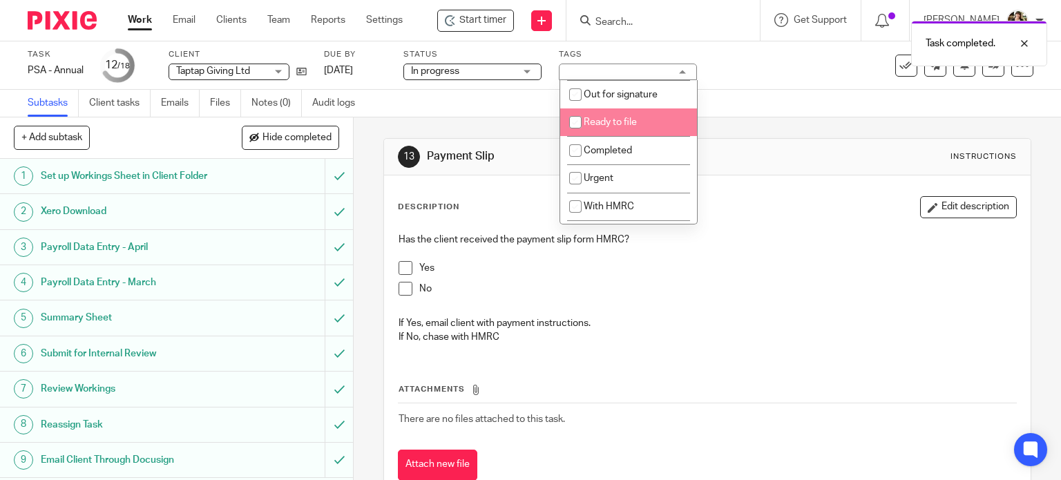
scroll to position [295, 0]
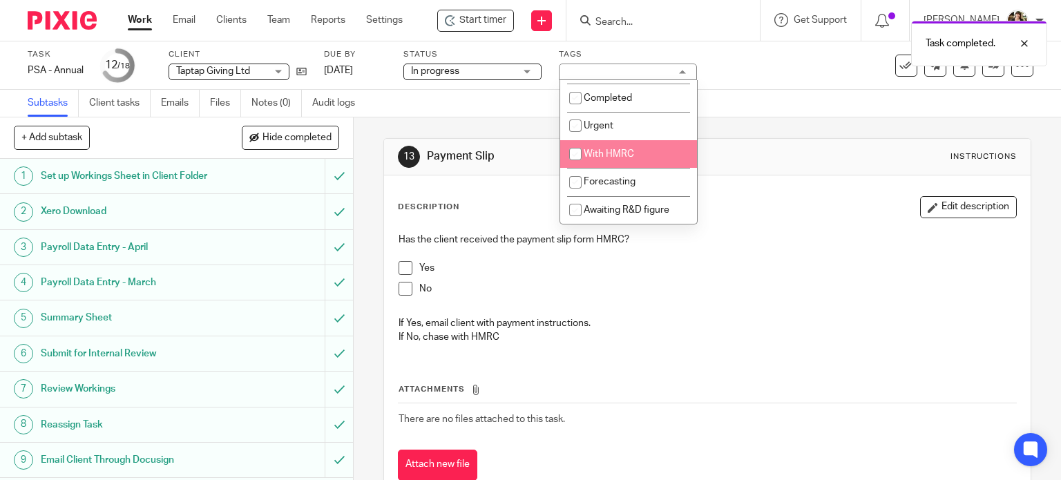
click at [621, 144] on li "With HMRC" at bounding box center [628, 154] width 137 height 28
checkbox input "true"
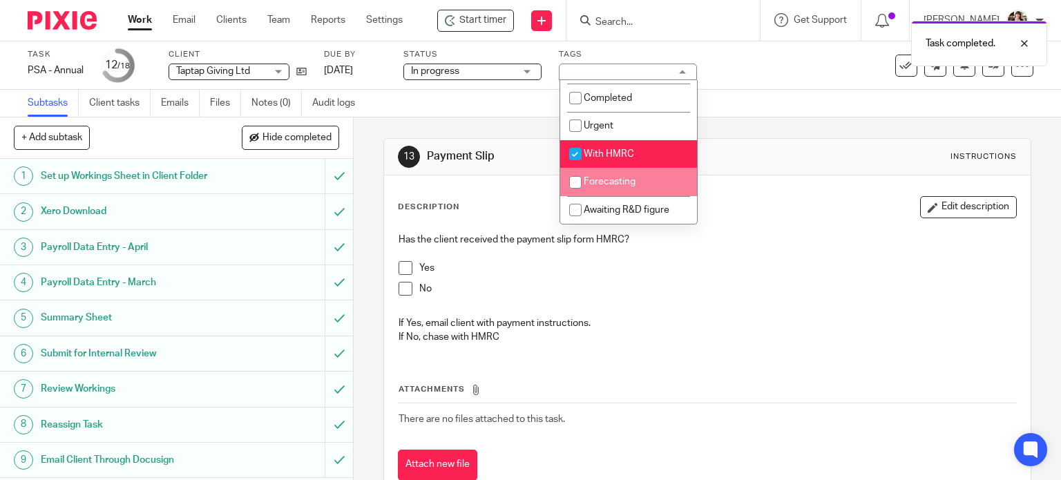
click at [726, 250] on p at bounding box center [707, 254] width 618 height 14
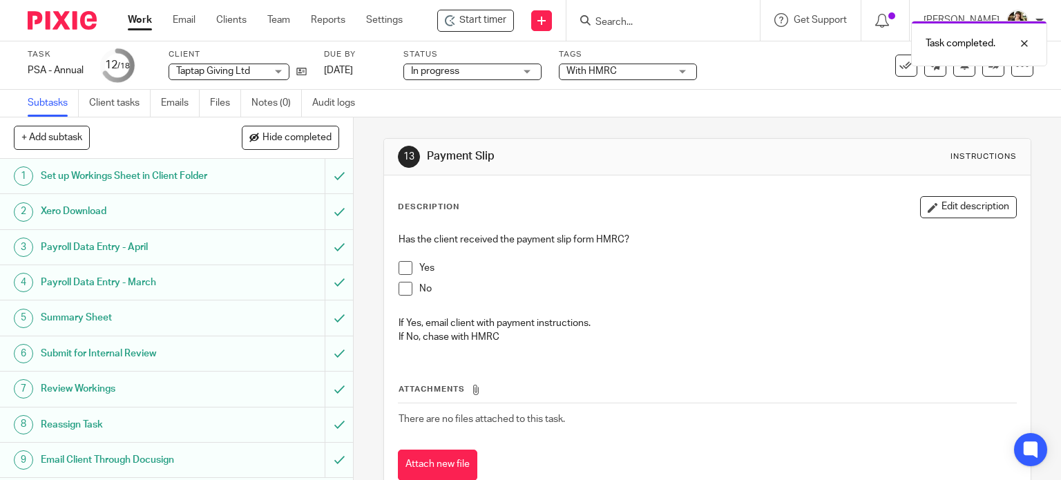
click at [134, 21] on link "Work" at bounding box center [140, 20] width 24 height 14
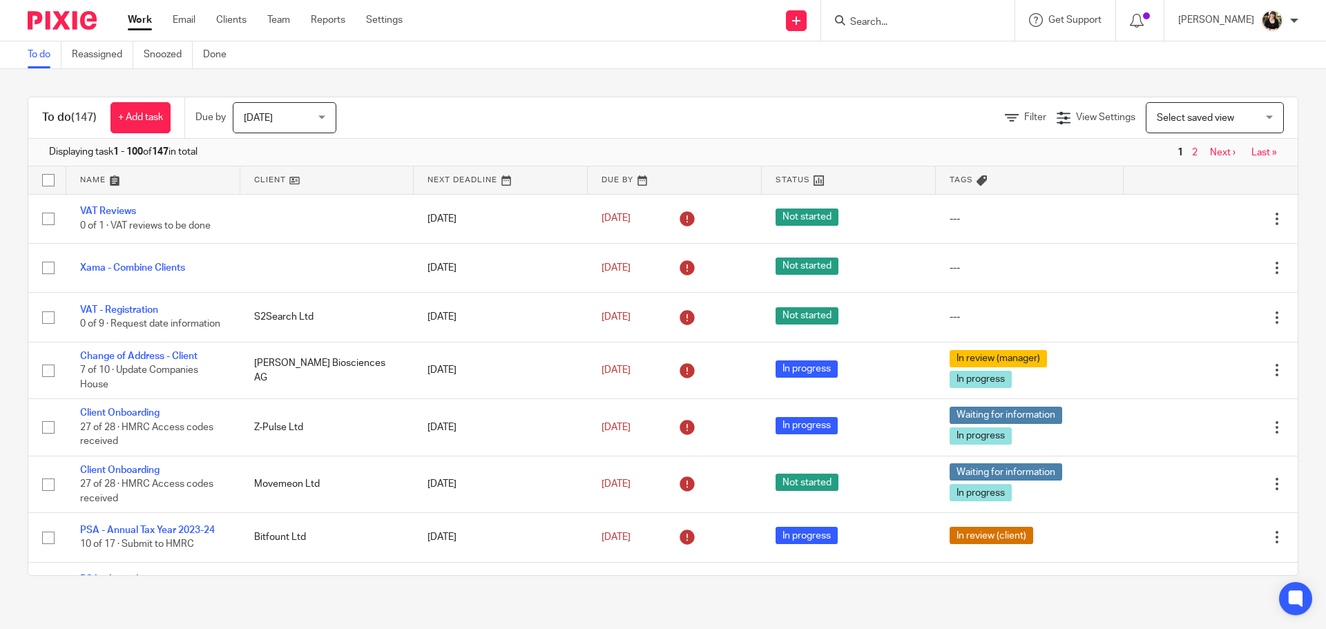
click at [934, 30] on div at bounding box center [917, 20] width 193 height 41
click at [929, 28] on input "Search" at bounding box center [911, 23] width 124 height 12
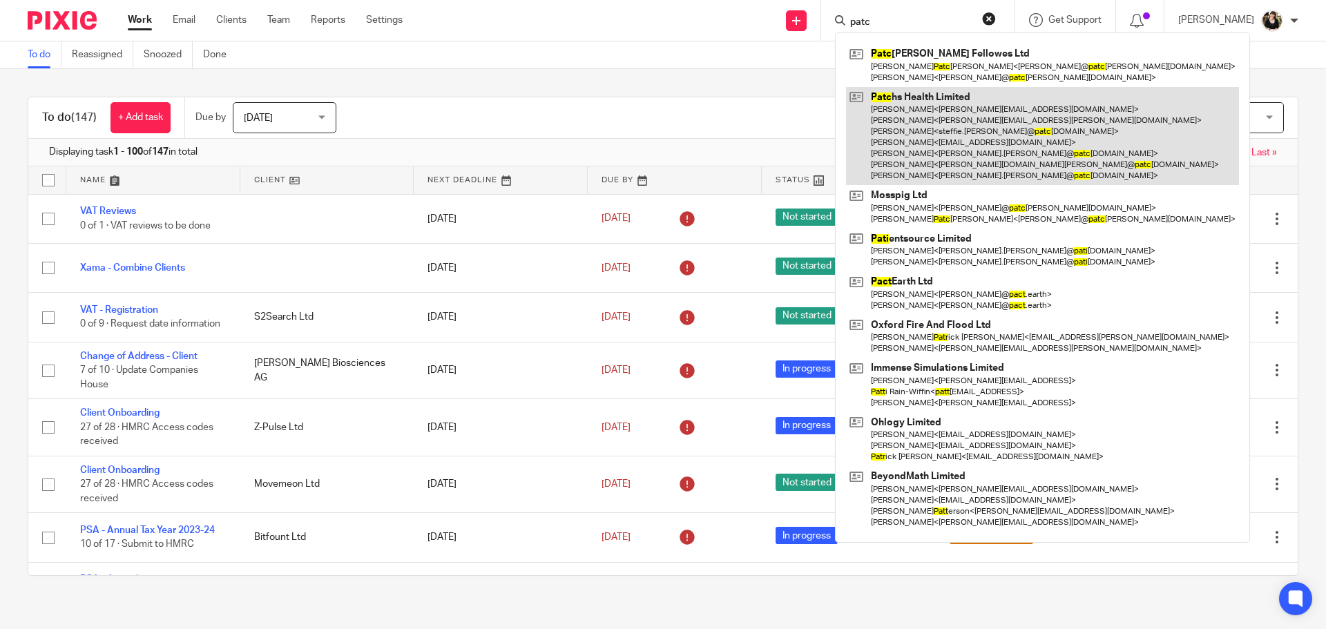
type input "patc"
click at [924, 122] on link at bounding box center [1042, 136] width 393 height 99
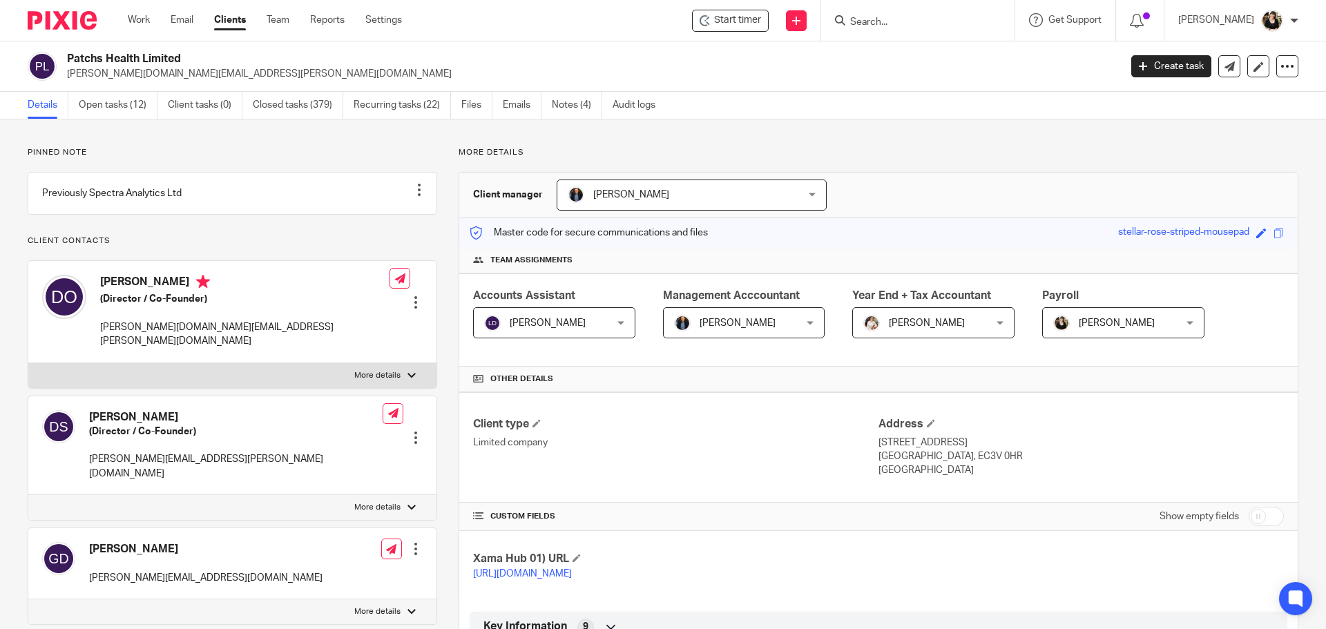
click at [892, 33] on div at bounding box center [917, 20] width 193 height 41
click at [900, 26] on input "Search" at bounding box center [911, 23] width 124 height 12
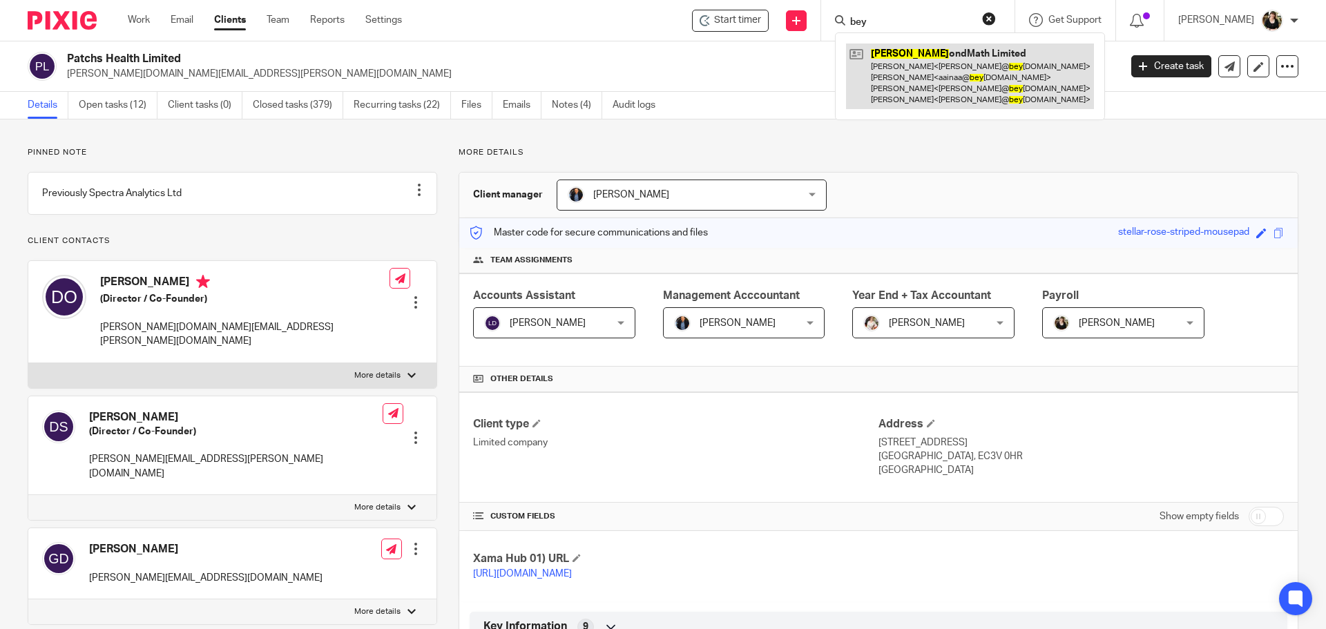
type input "bey"
click at [896, 83] on link at bounding box center [970, 77] width 248 height 66
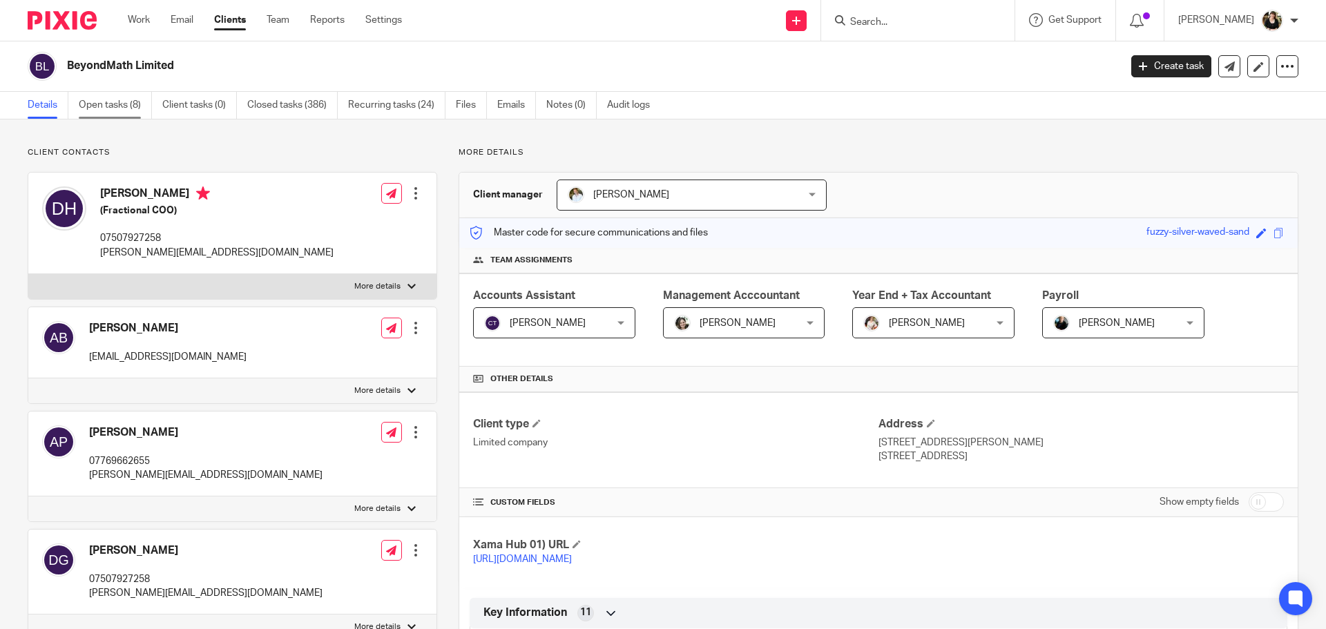
click at [115, 115] on link "Open tasks (8)" at bounding box center [115, 105] width 73 height 27
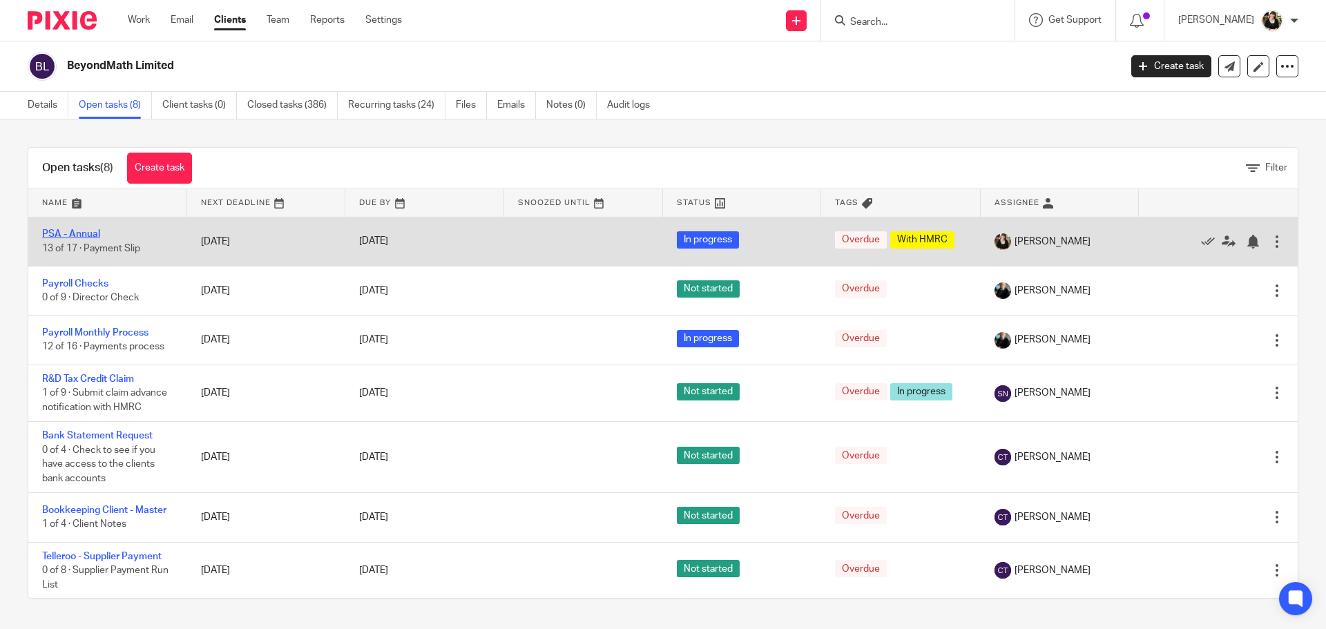
click at [94, 233] on link "PSA - Annual" at bounding box center [71, 234] width 58 height 10
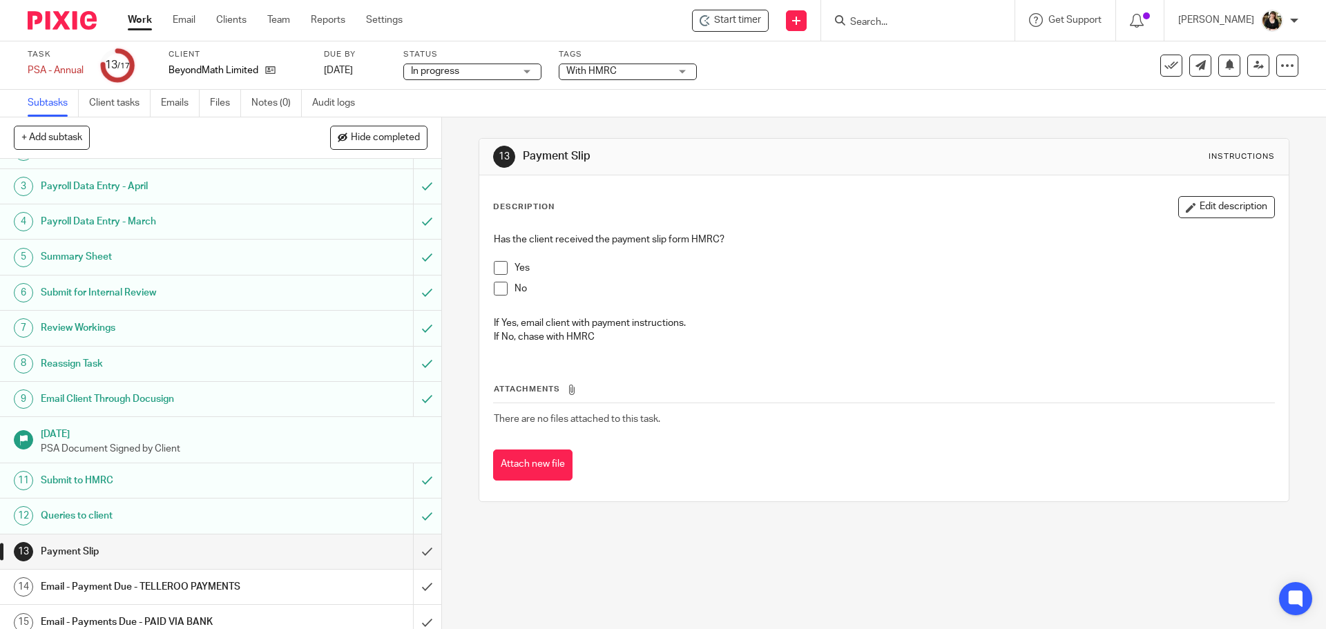
scroll to position [143, 0]
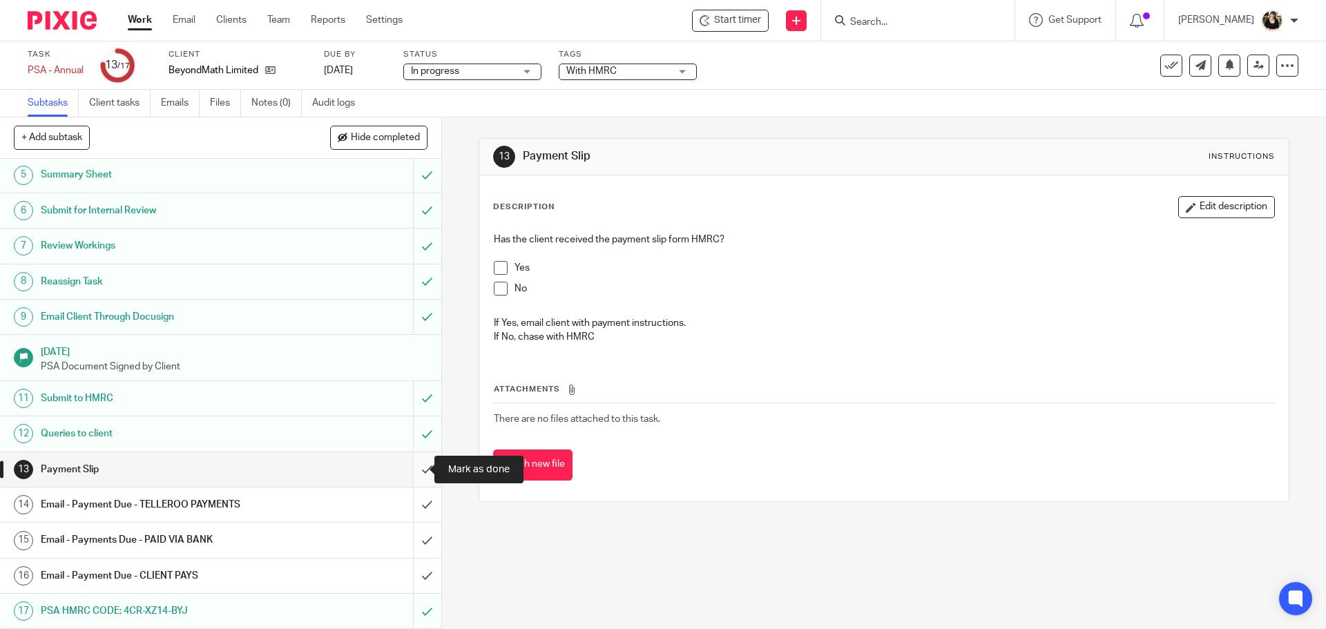
click at [411, 465] on input "submit" at bounding box center [220, 469] width 441 height 35
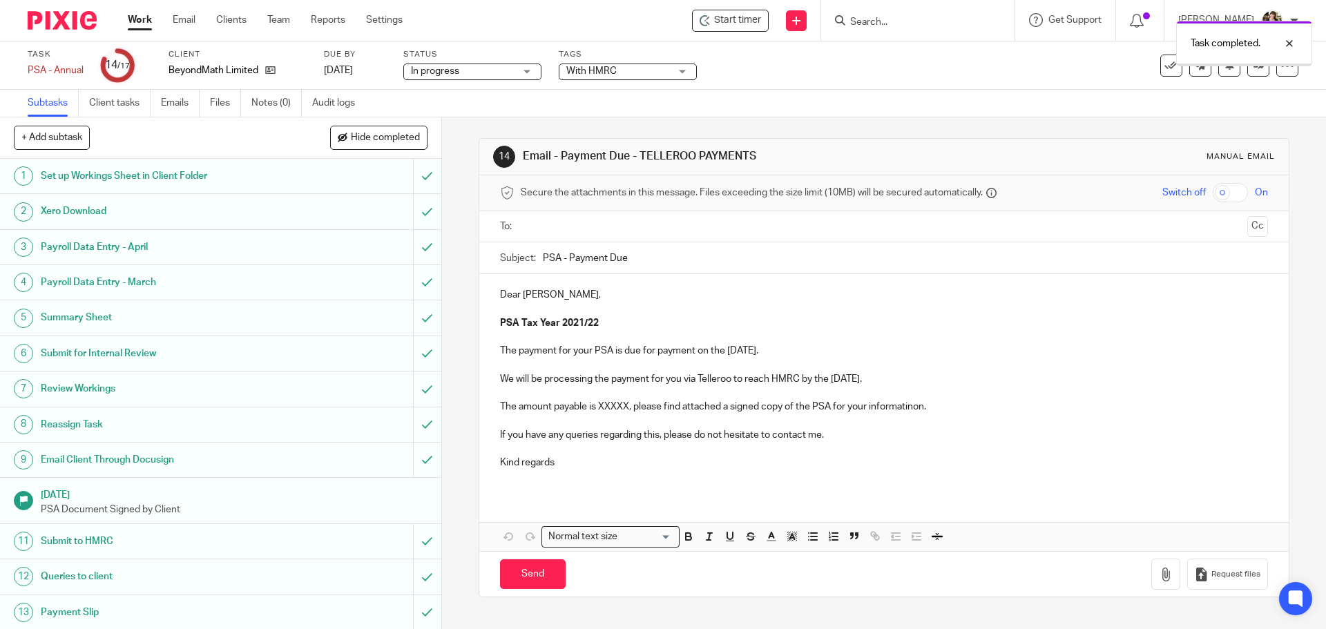
scroll to position [143, 0]
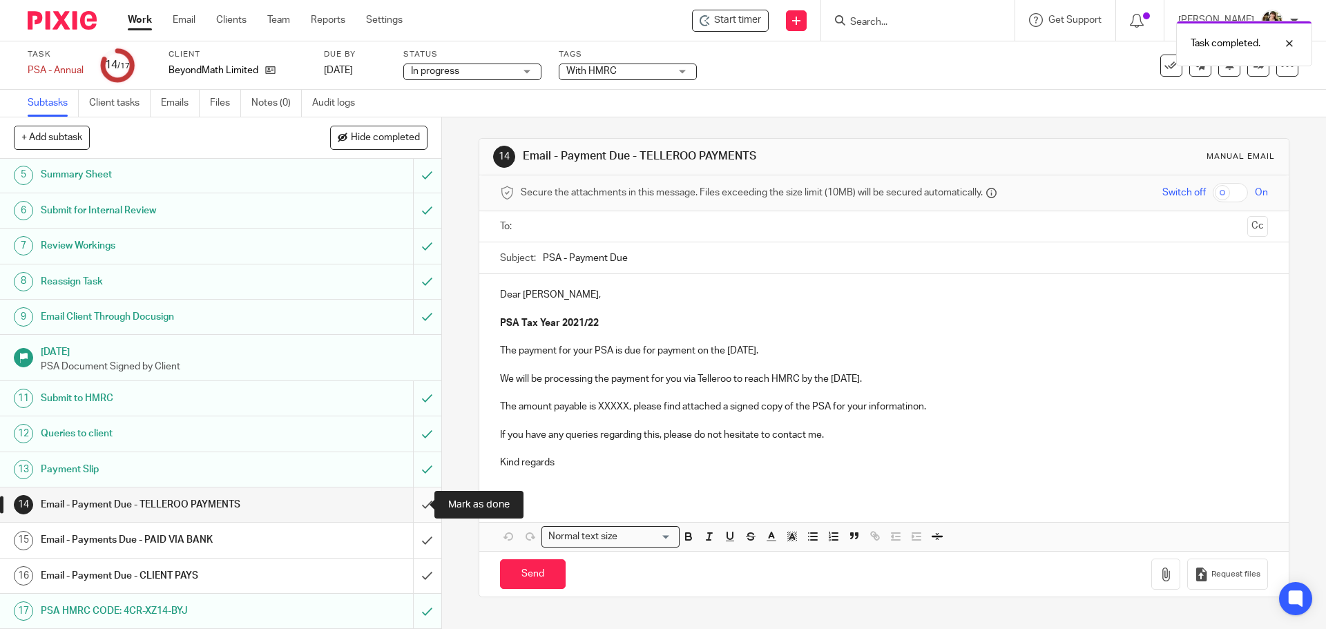
click at [416, 503] on input "submit" at bounding box center [220, 505] width 441 height 35
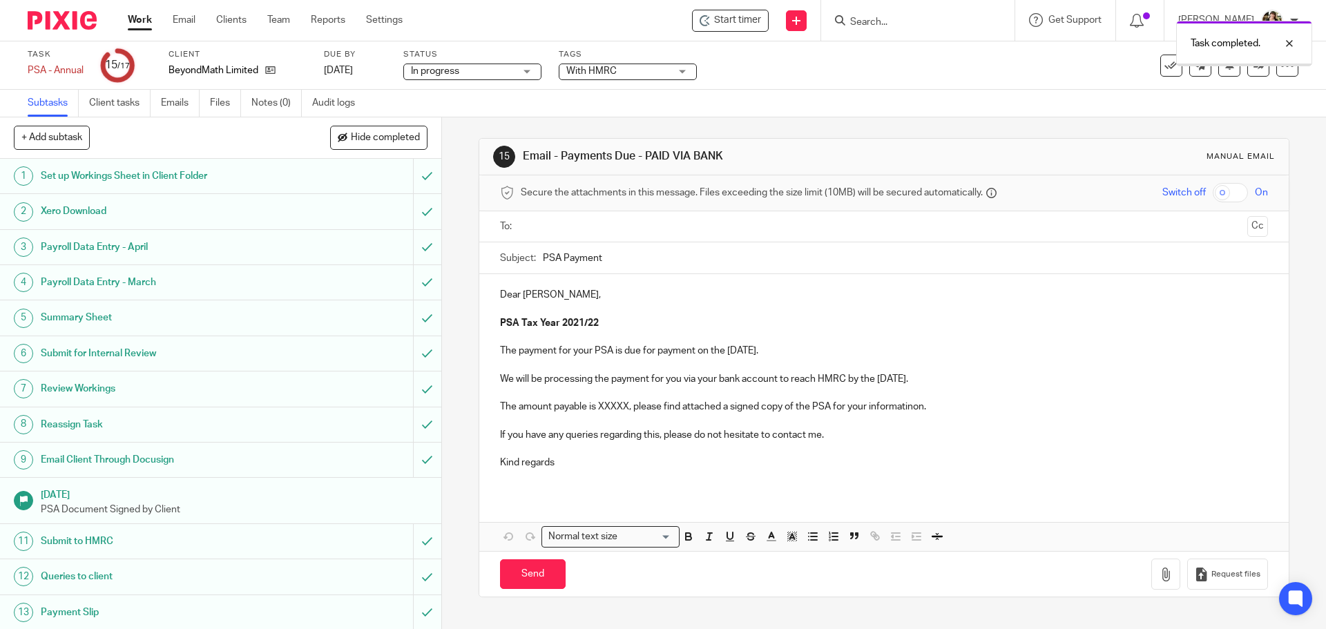
scroll to position [143, 0]
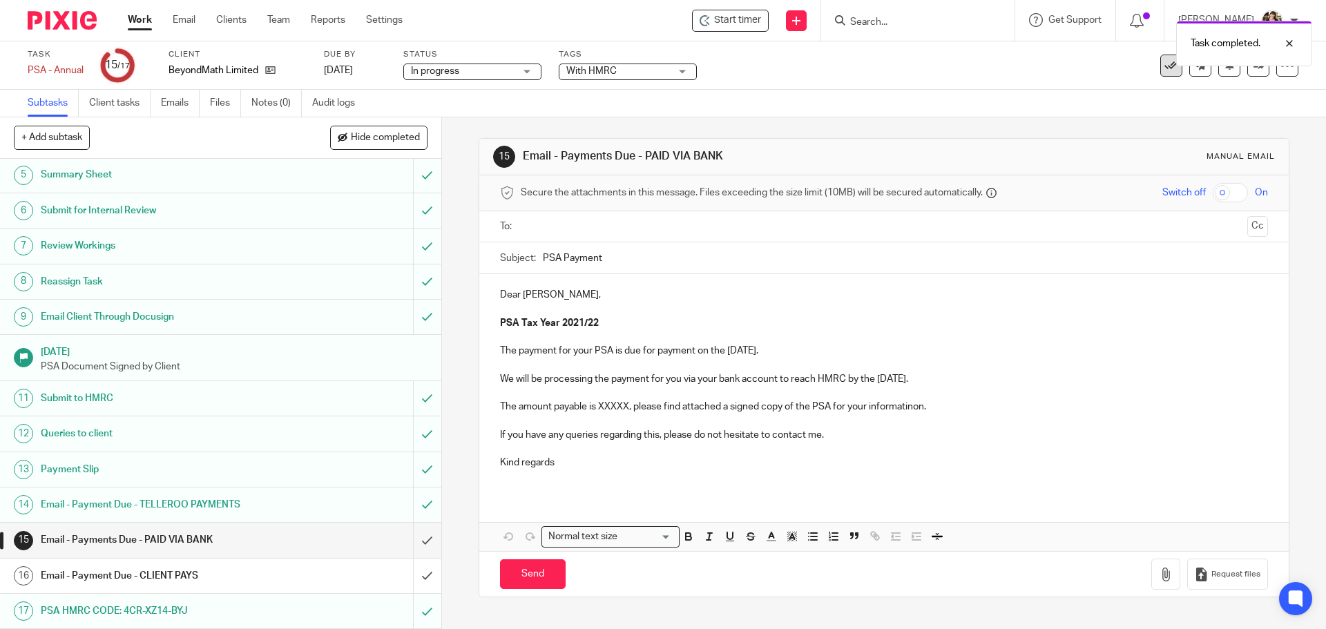
click at [1160, 66] on button at bounding box center [1171, 66] width 22 height 22
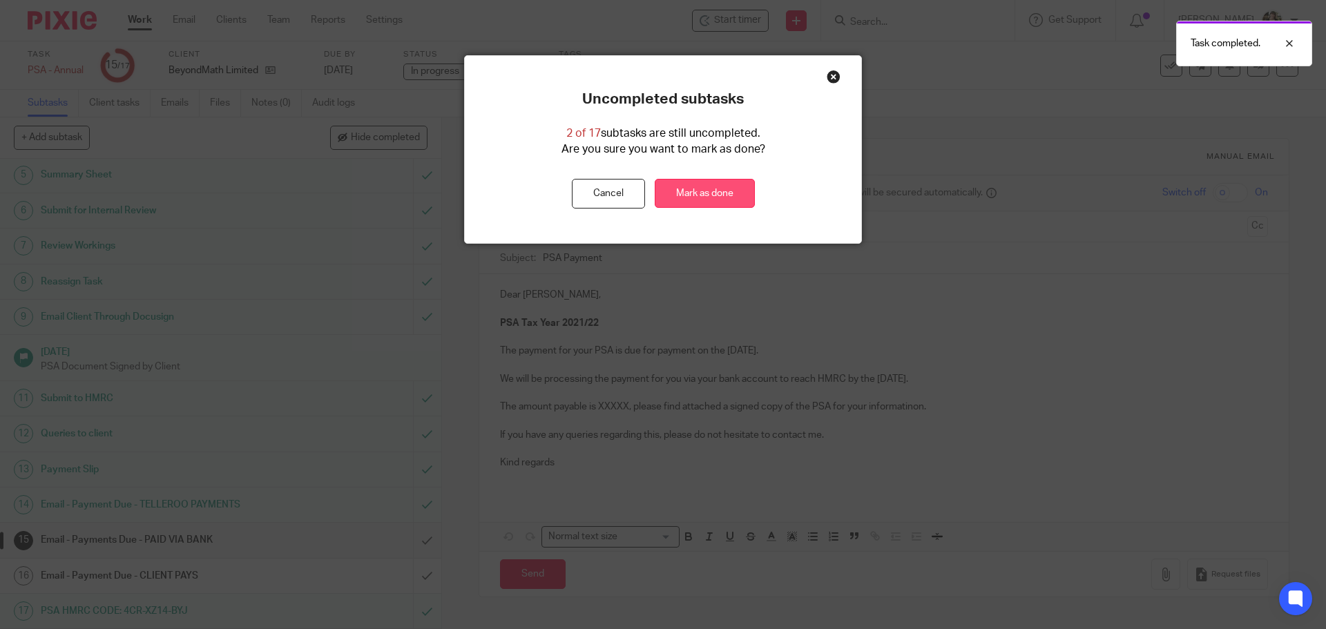
click at [655, 206] on link "Mark as done" at bounding box center [705, 194] width 100 height 30
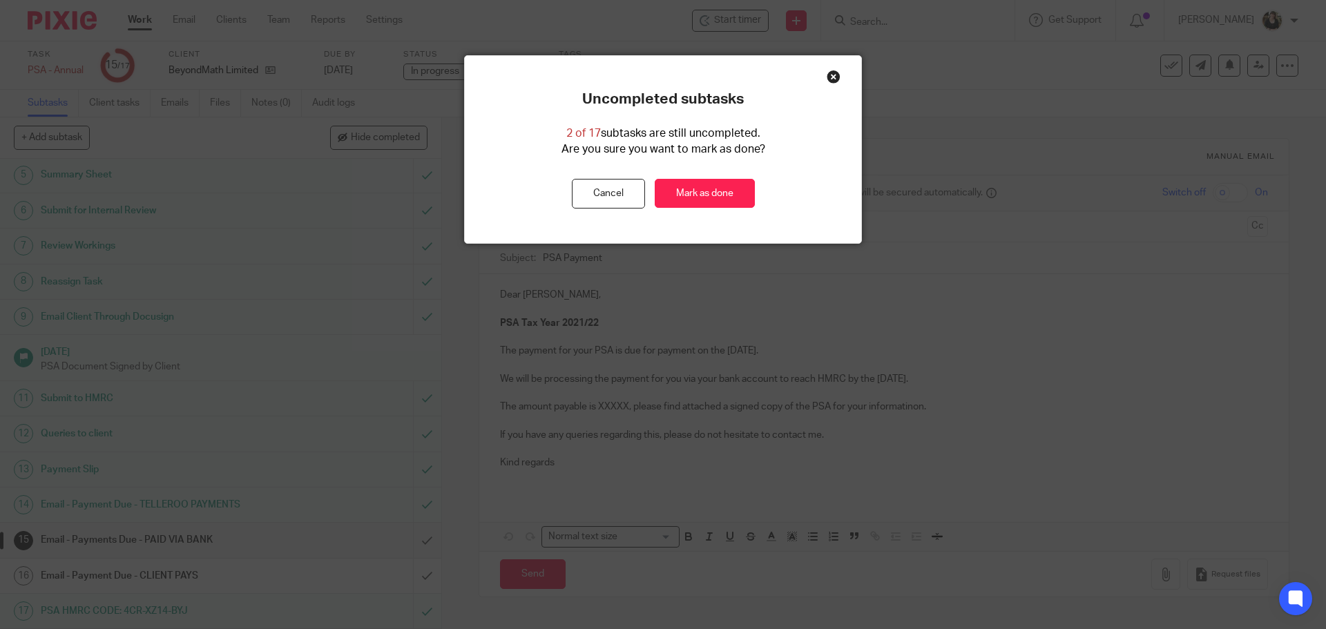
drag, startPoint x: 668, startPoint y: 195, endPoint x: 692, endPoint y: 212, distance: 29.1
click at [668, 195] on link "Mark as done" at bounding box center [705, 194] width 100 height 30
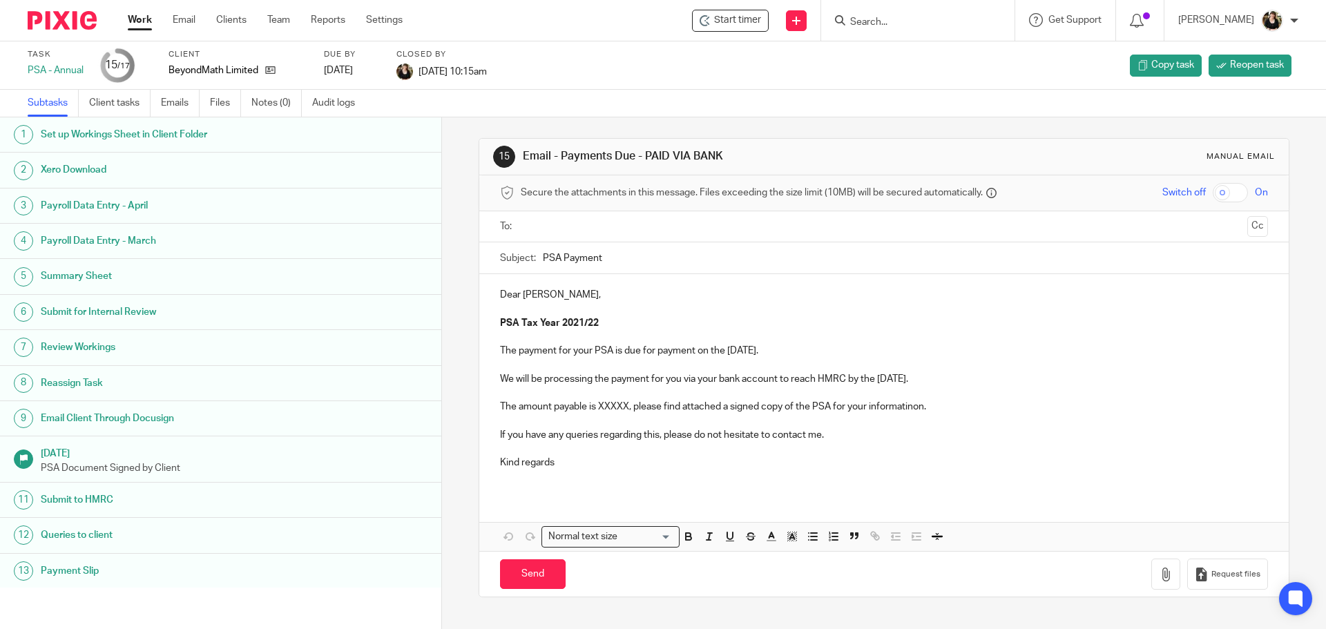
click at [854, 24] on div at bounding box center [915, 20] width 161 height 17
click at [881, 22] on input "Search" at bounding box center [911, 23] width 124 height 12
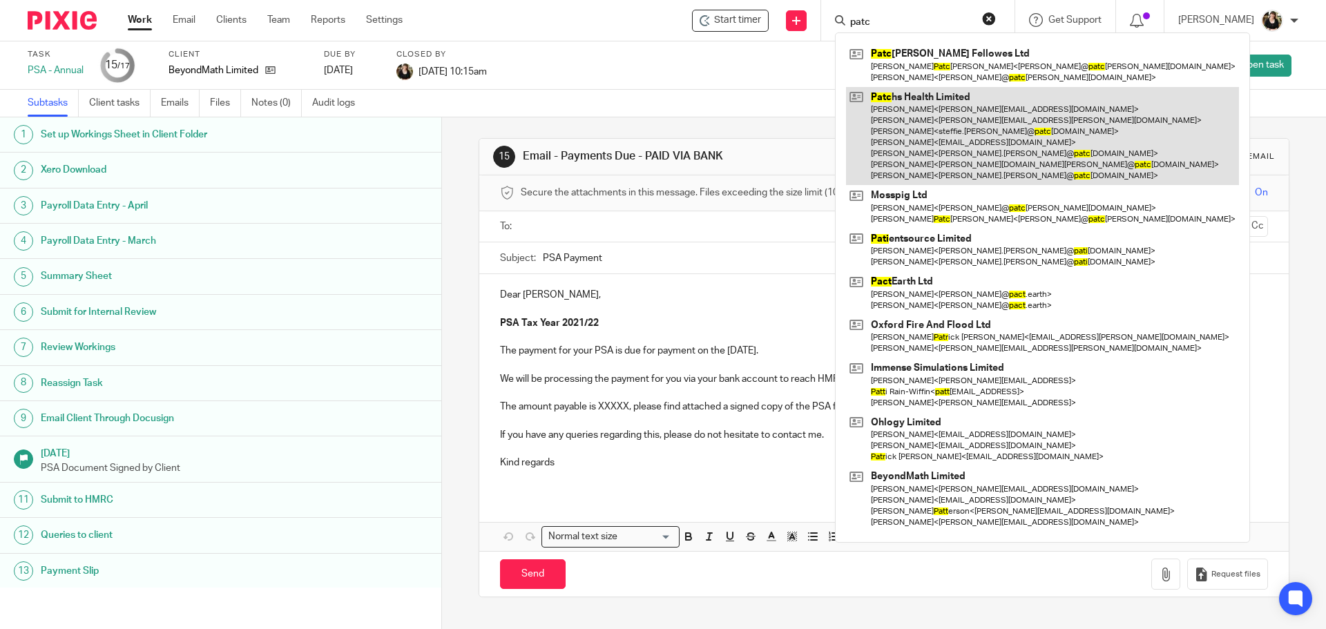
type input "patc"
click at [943, 109] on link at bounding box center [1042, 136] width 393 height 99
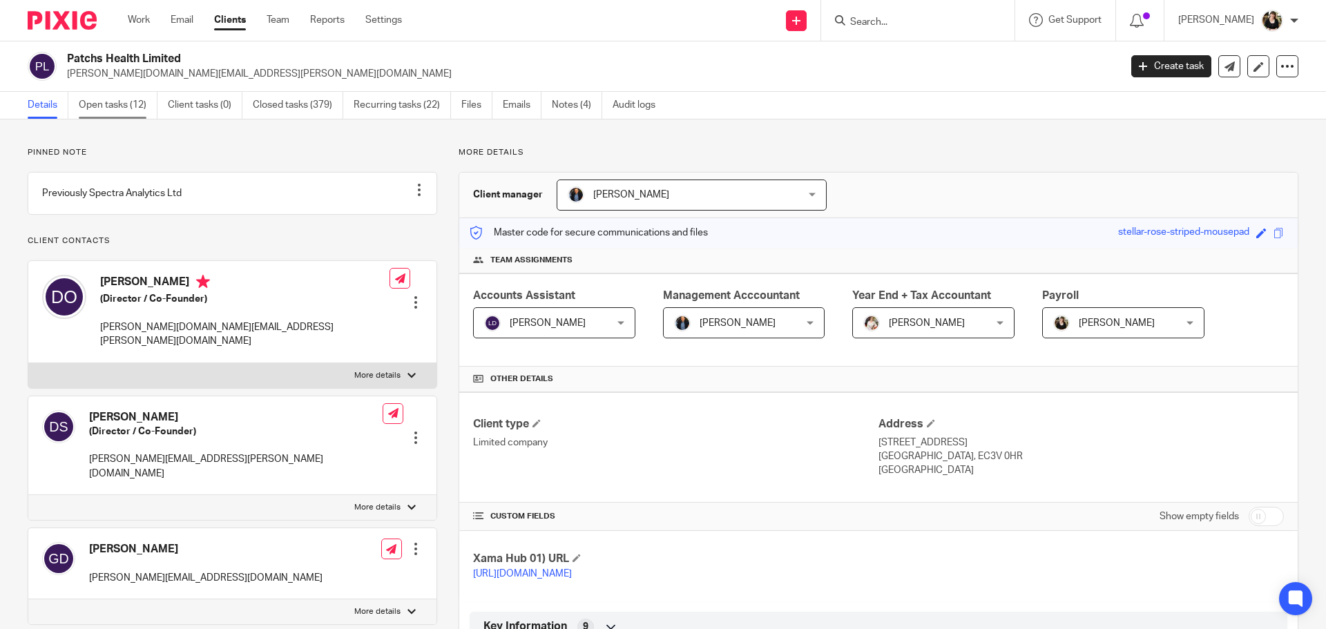
click at [110, 103] on link "Open tasks (12)" at bounding box center [118, 105] width 79 height 27
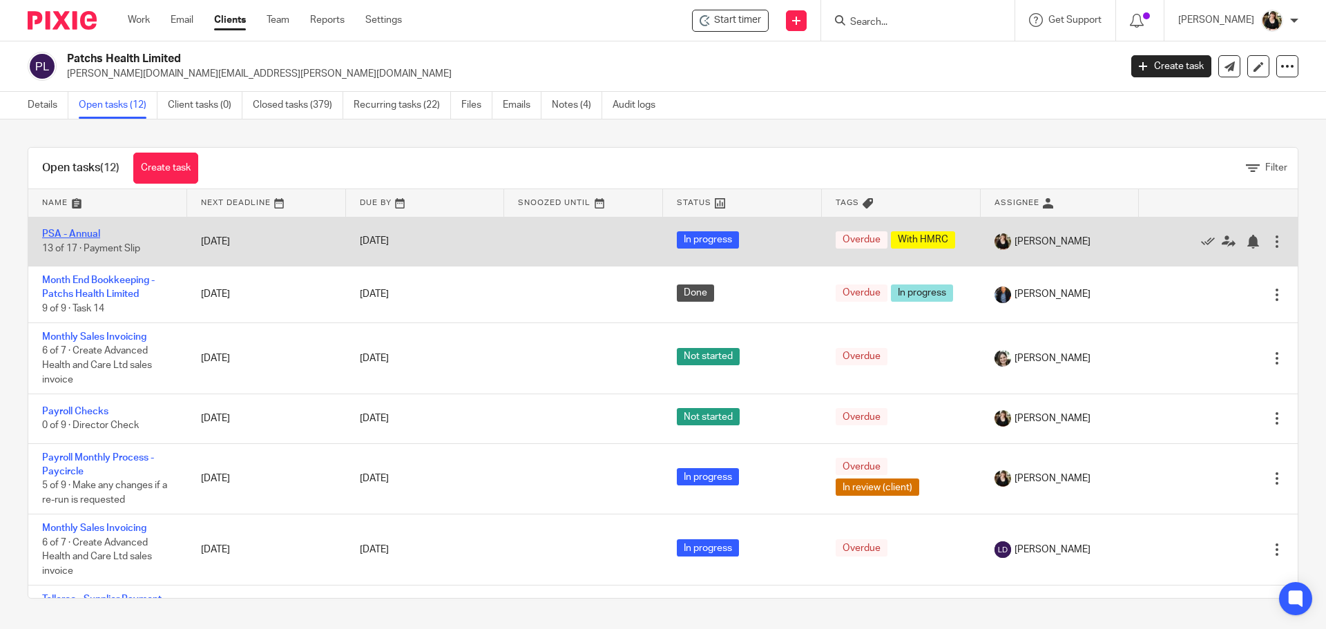
click at [88, 234] on link "PSA - Annual" at bounding box center [71, 234] width 58 height 10
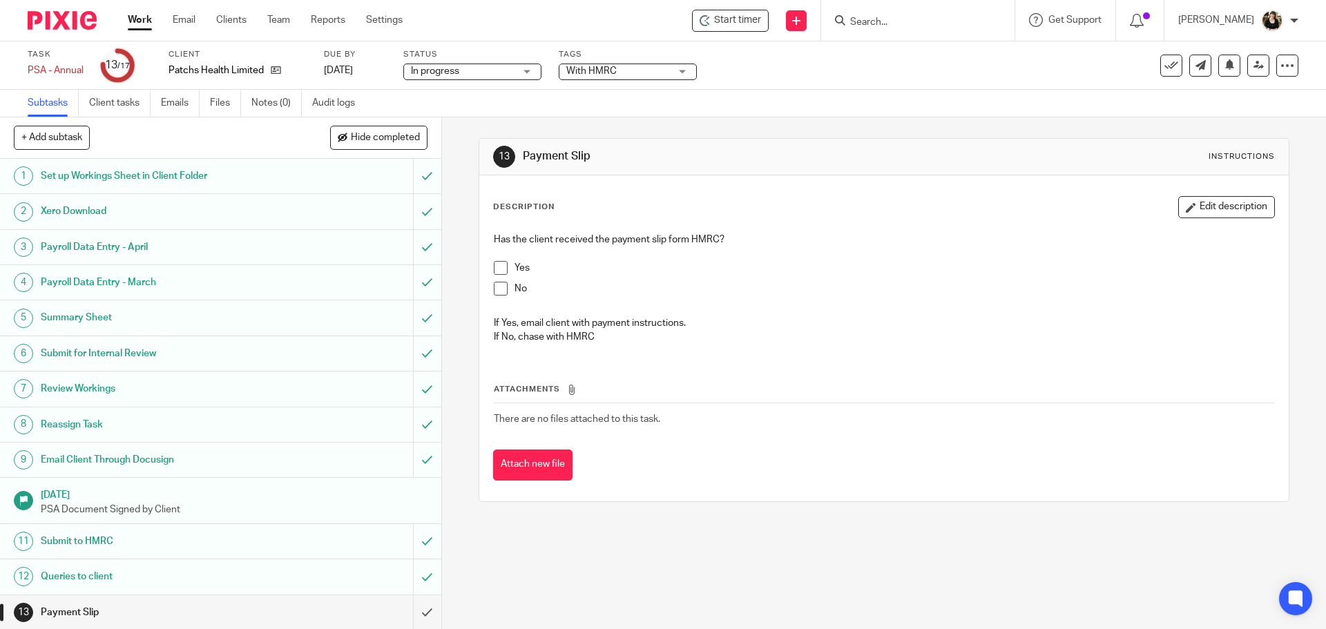
click at [498, 271] on span at bounding box center [501, 268] width 14 height 14
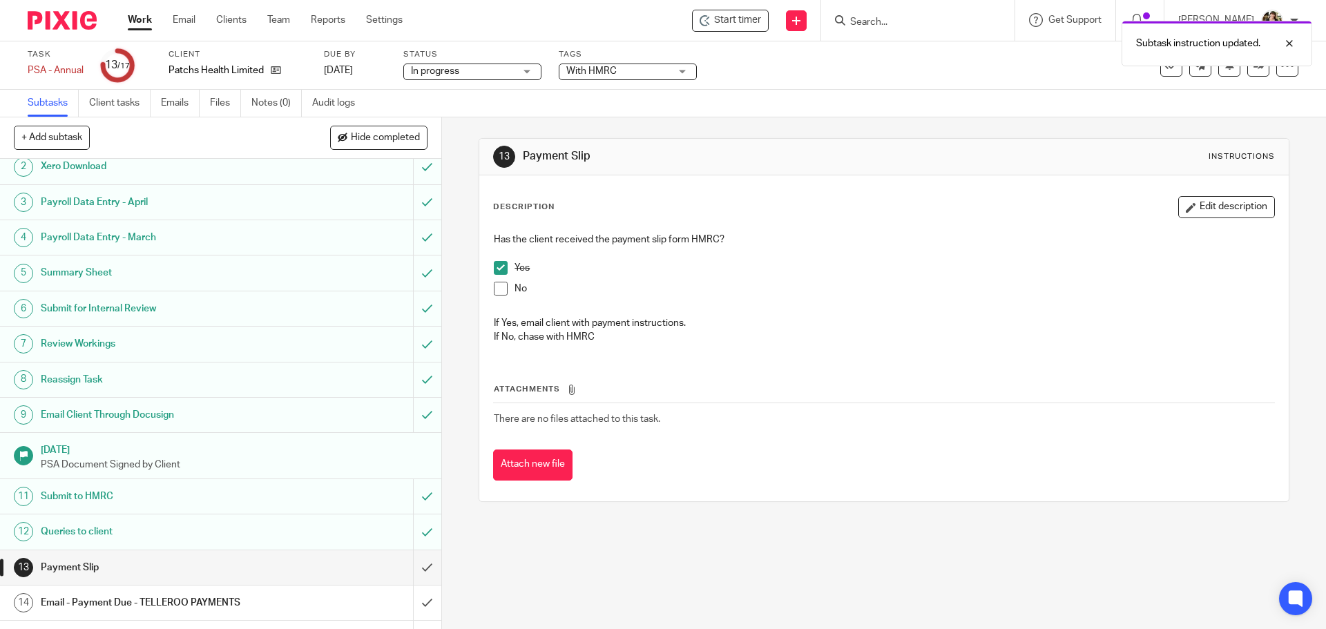
scroll to position [69, 0]
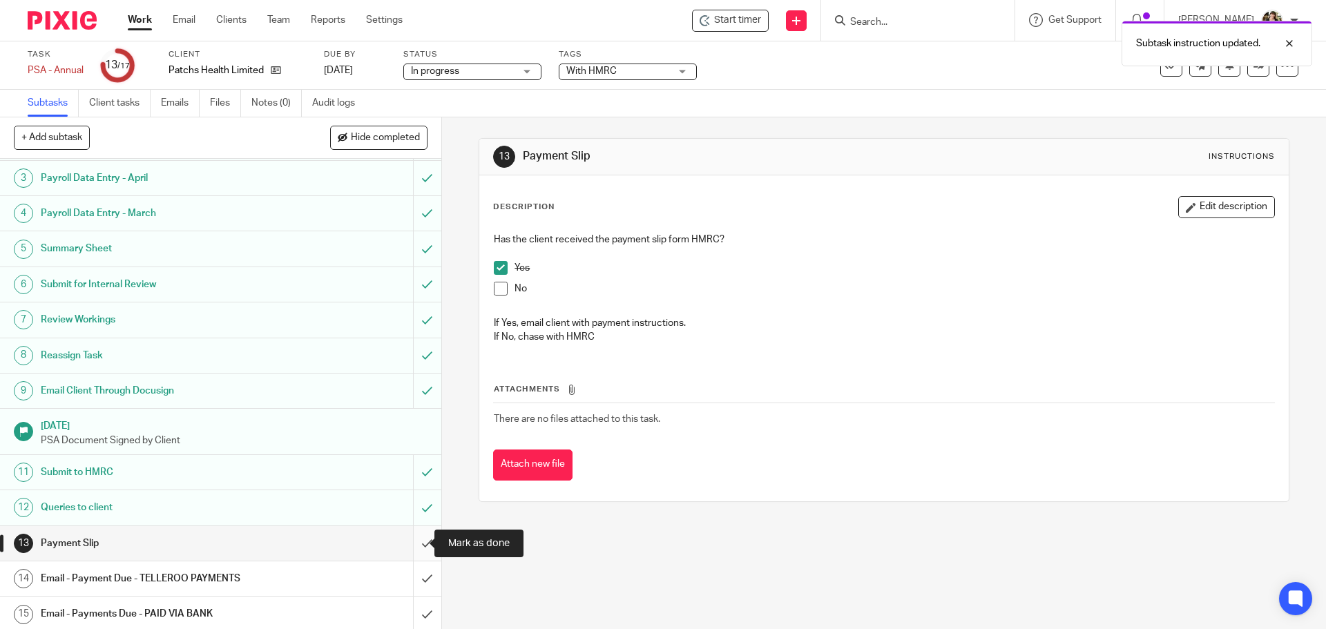
click at [409, 537] on input "submit" at bounding box center [220, 543] width 441 height 35
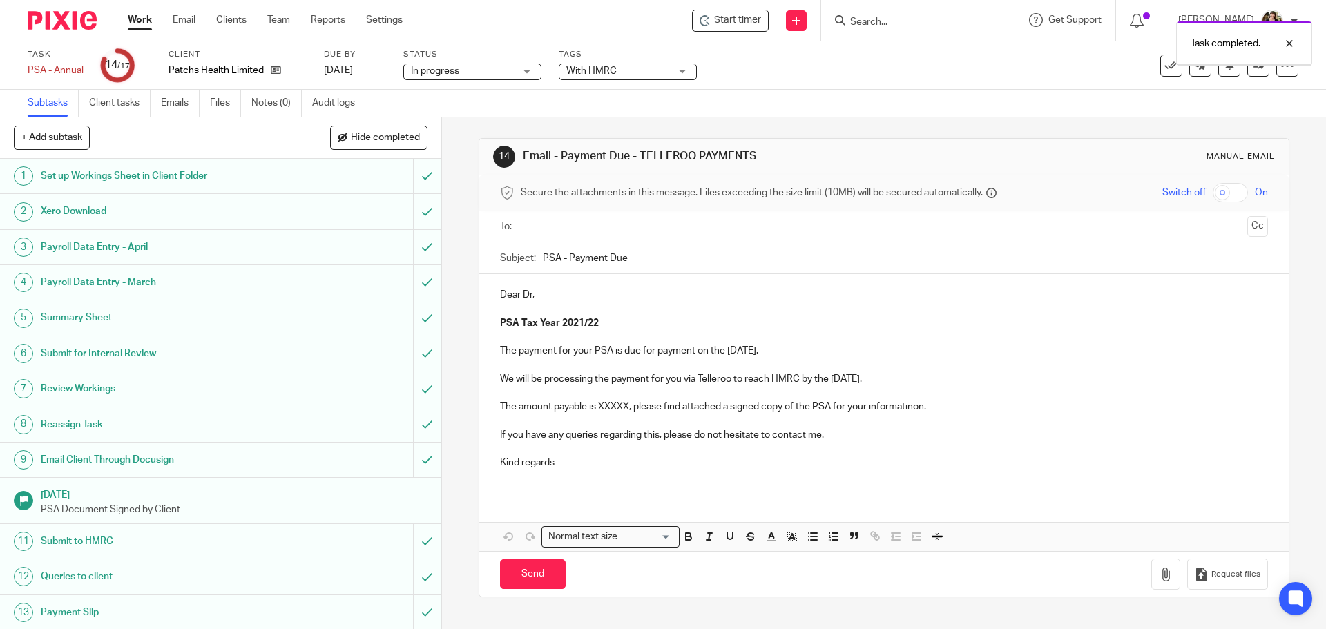
scroll to position [143, 0]
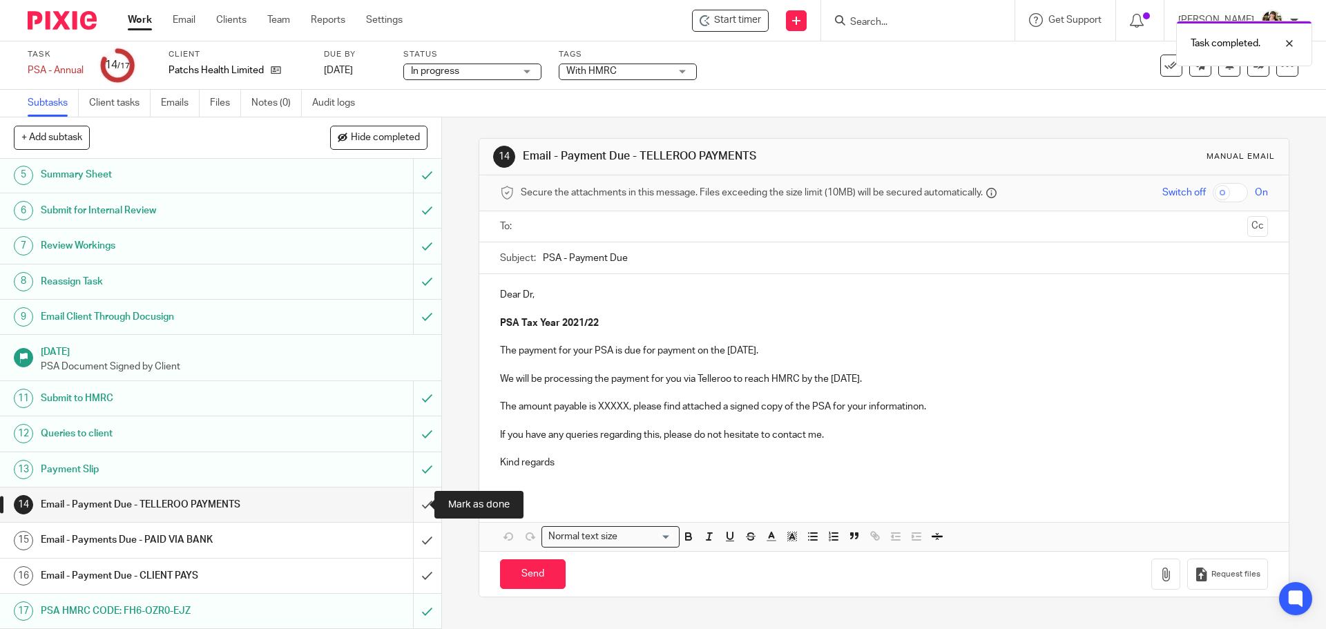
click at [413, 505] on input "submit" at bounding box center [220, 505] width 441 height 35
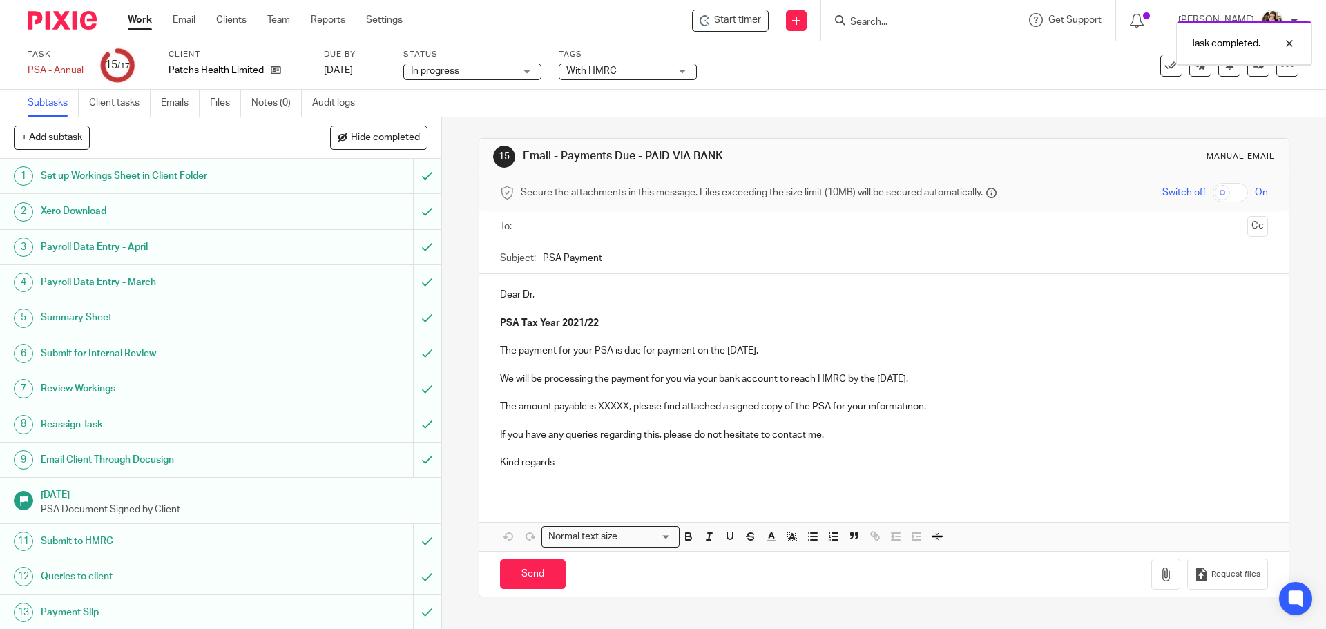
click at [1164, 68] on icon at bounding box center [1171, 66] width 14 height 14
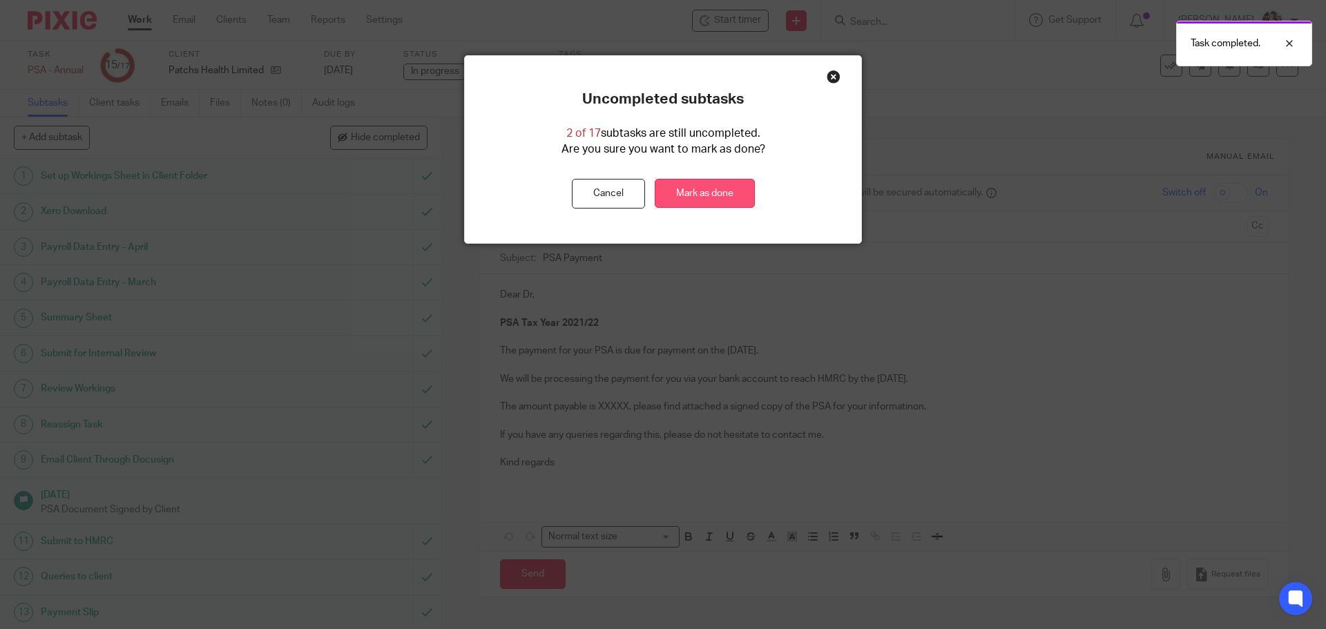
click at [698, 200] on link "Mark as done" at bounding box center [705, 194] width 100 height 30
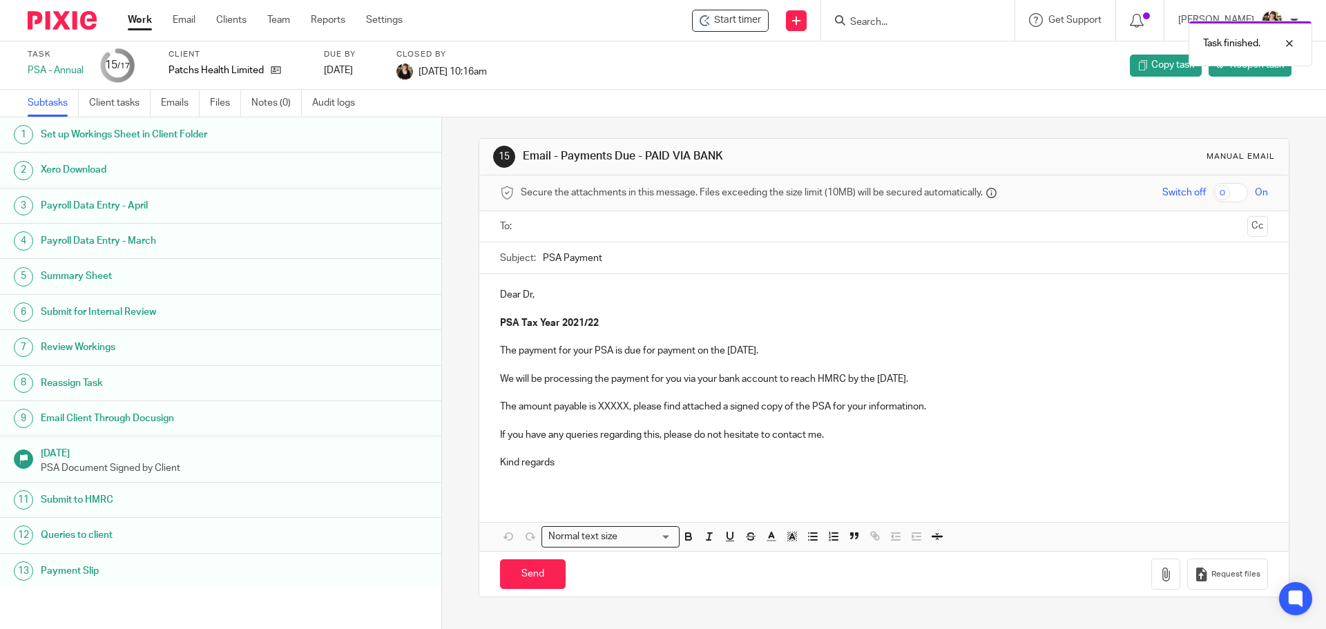
click at [125, 21] on div "Work Email Clients Team Reports Settings Work Email Clients Team Reports Settin…" at bounding box center [268, 20] width 309 height 41
click at [137, 20] on link "Work" at bounding box center [140, 20] width 24 height 14
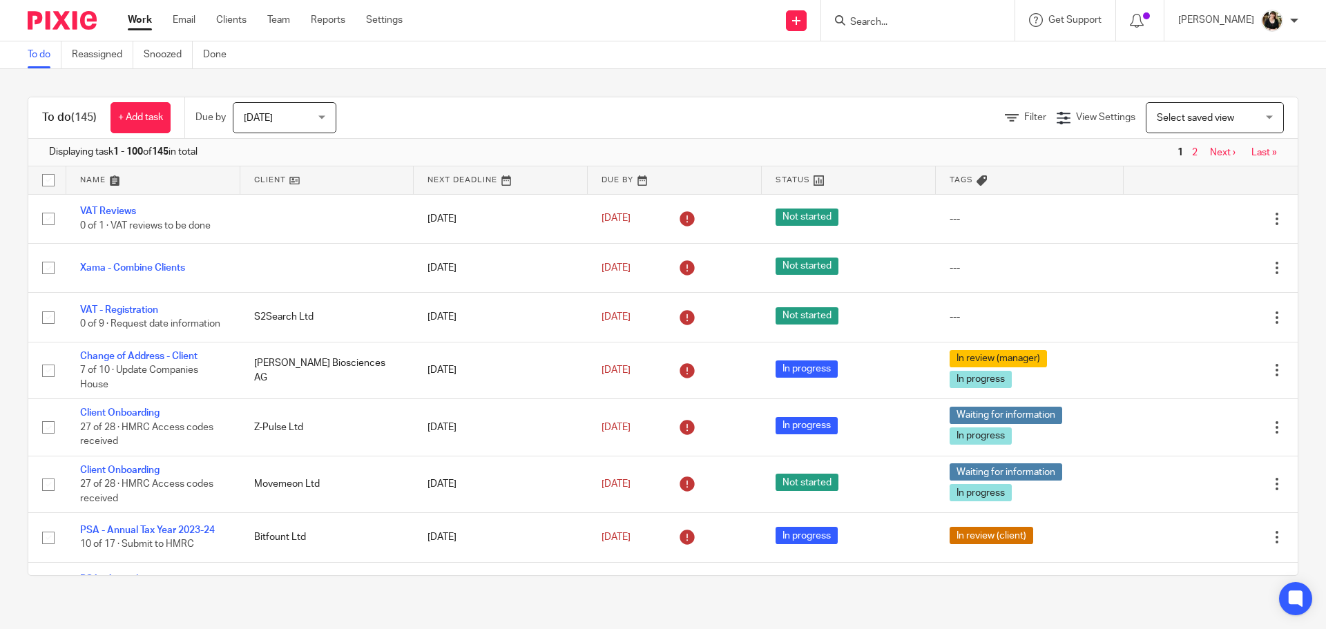
click at [864, 20] on input "Search" at bounding box center [911, 23] width 124 height 12
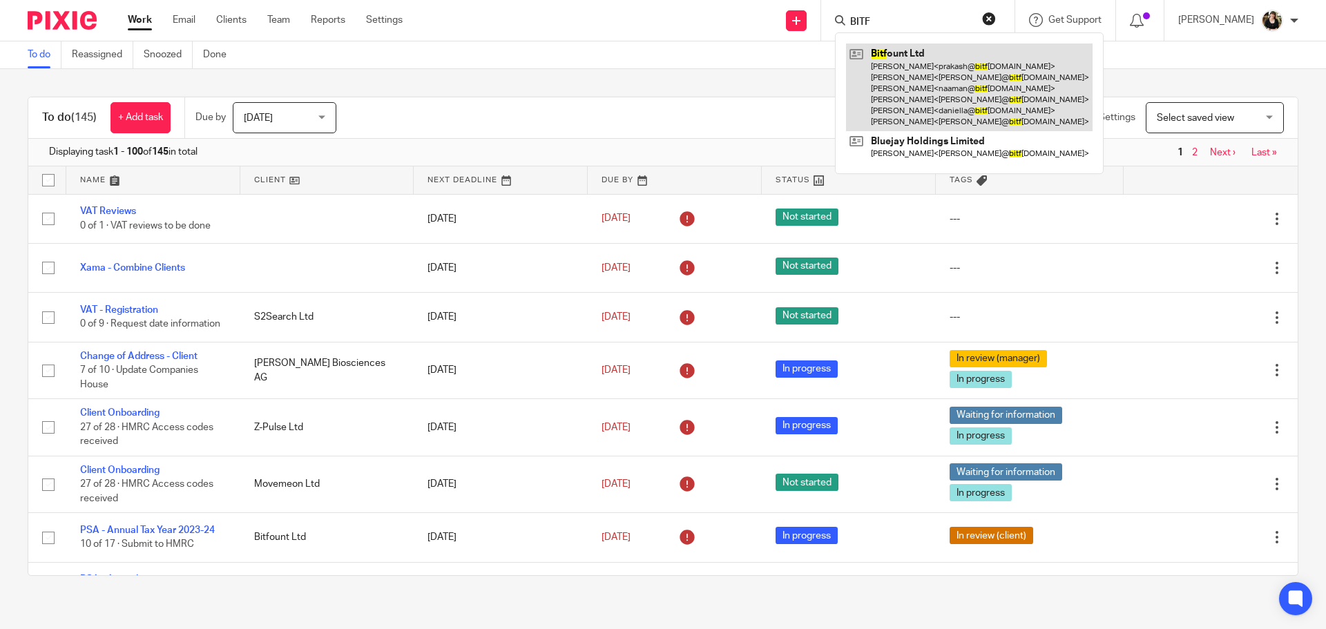
type input "BITF"
click at [953, 104] on link at bounding box center [969, 88] width 247 height 88
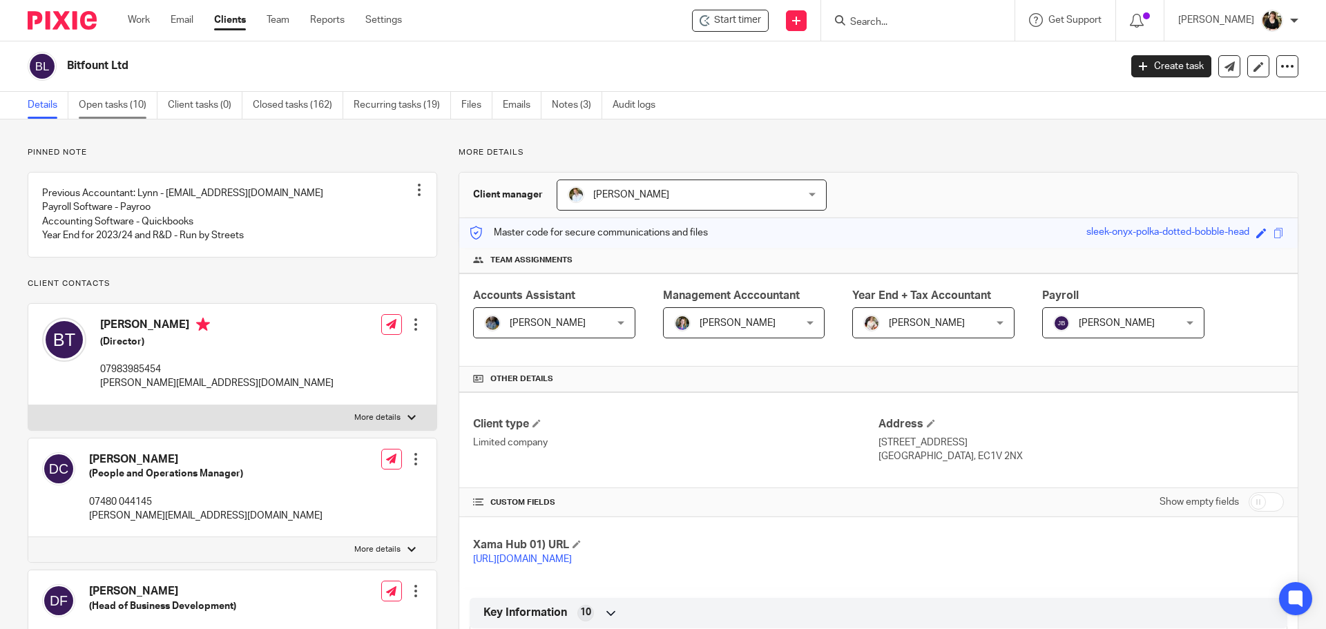
click at [104, 96] on link "Open tasks (10)" at bounding box center [118, 105] width 79 height 27
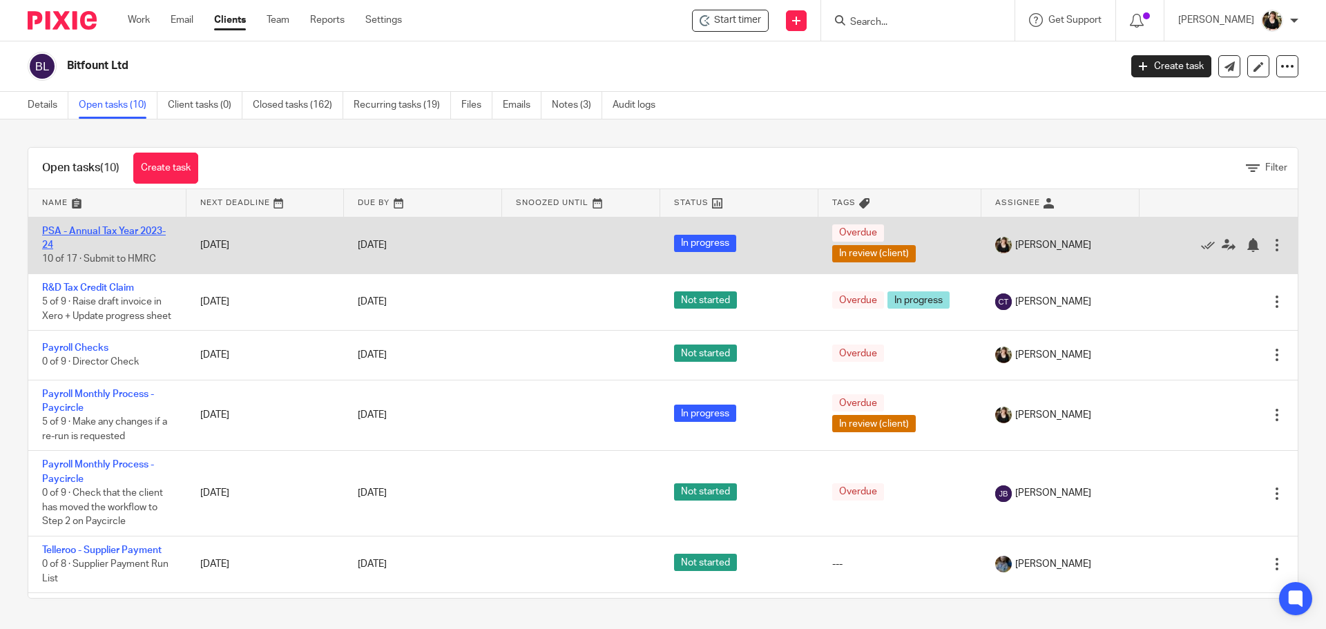
click at [106, 231] on link "PSA - Annual Tax Year 2023-24" at bounding box center [104, 237] width 124 height 23
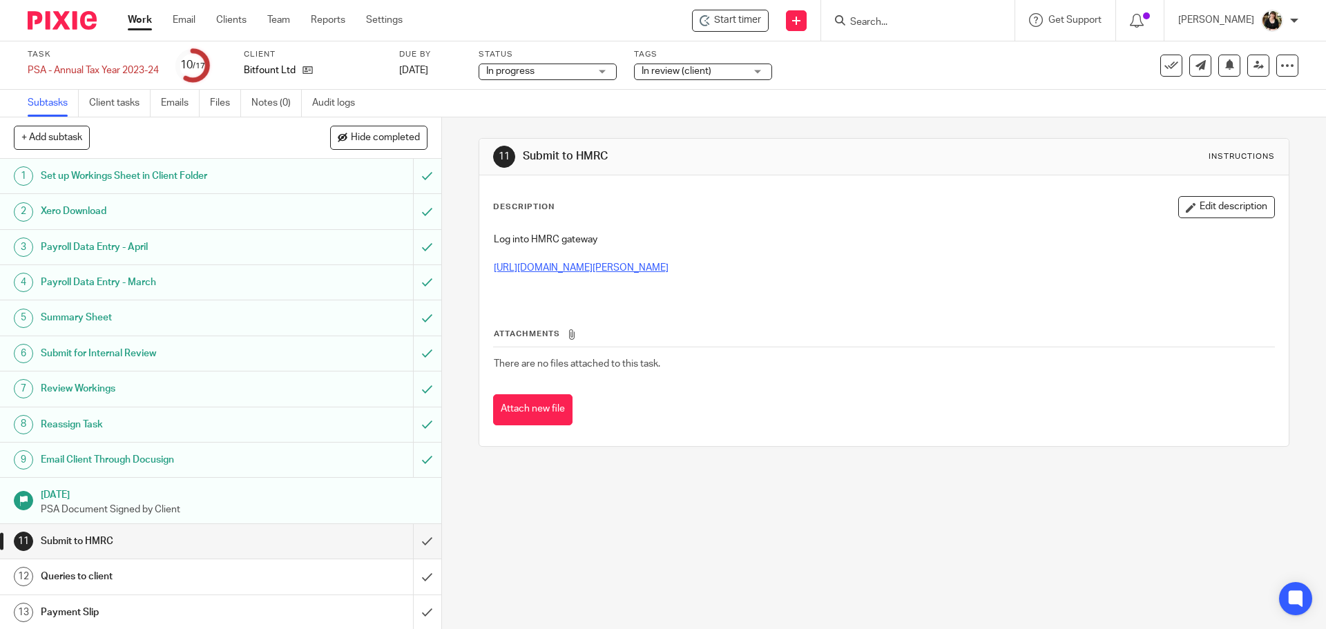
click at [572, 265] on link "https://www.gov.uk/government/publications/paye-paye-settlement-agreement-psa1" at bounding box center [581, 268] width 175 height 10
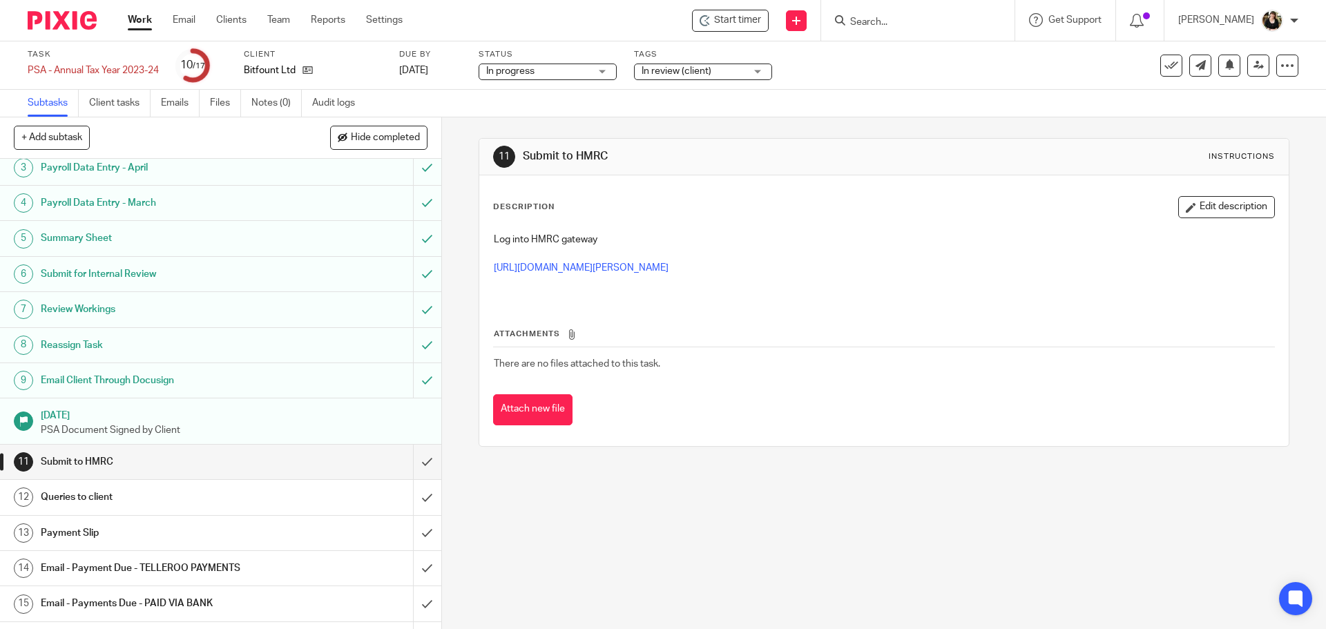
scroll to position [143, 0]
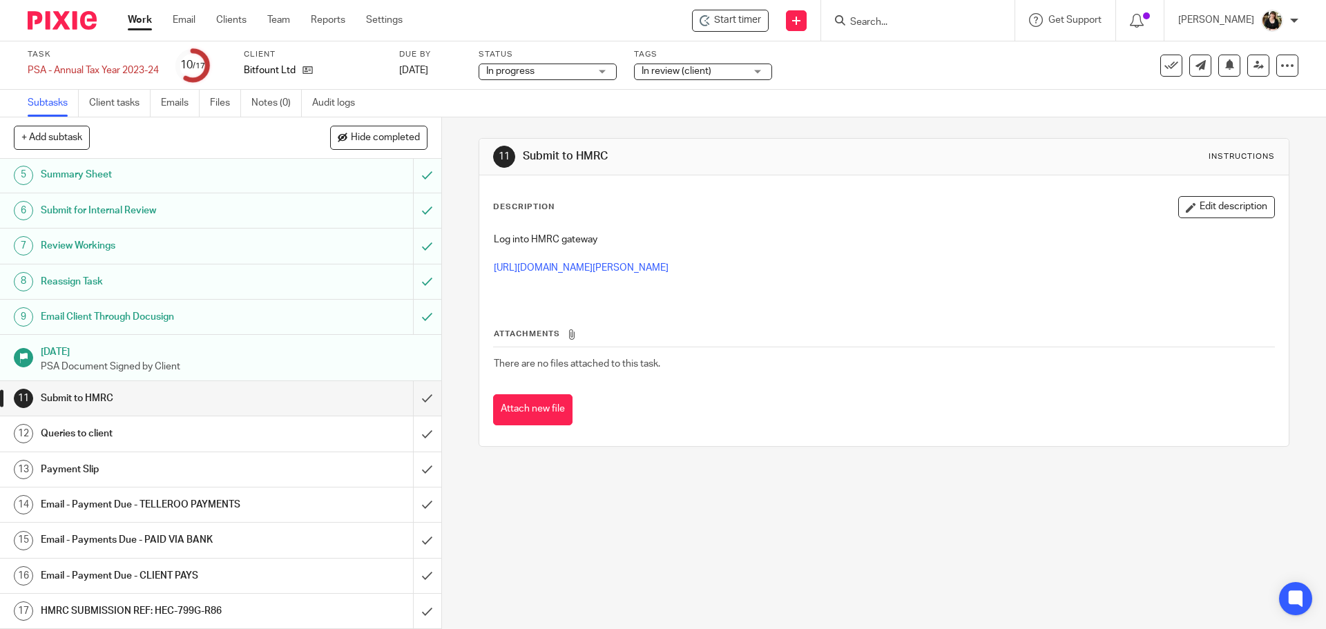
click at [209, 612] on h1 "HMRC SUBMISSION REF: HEC-799G-R86" at bounding box center [160, 611] width 239 height 21
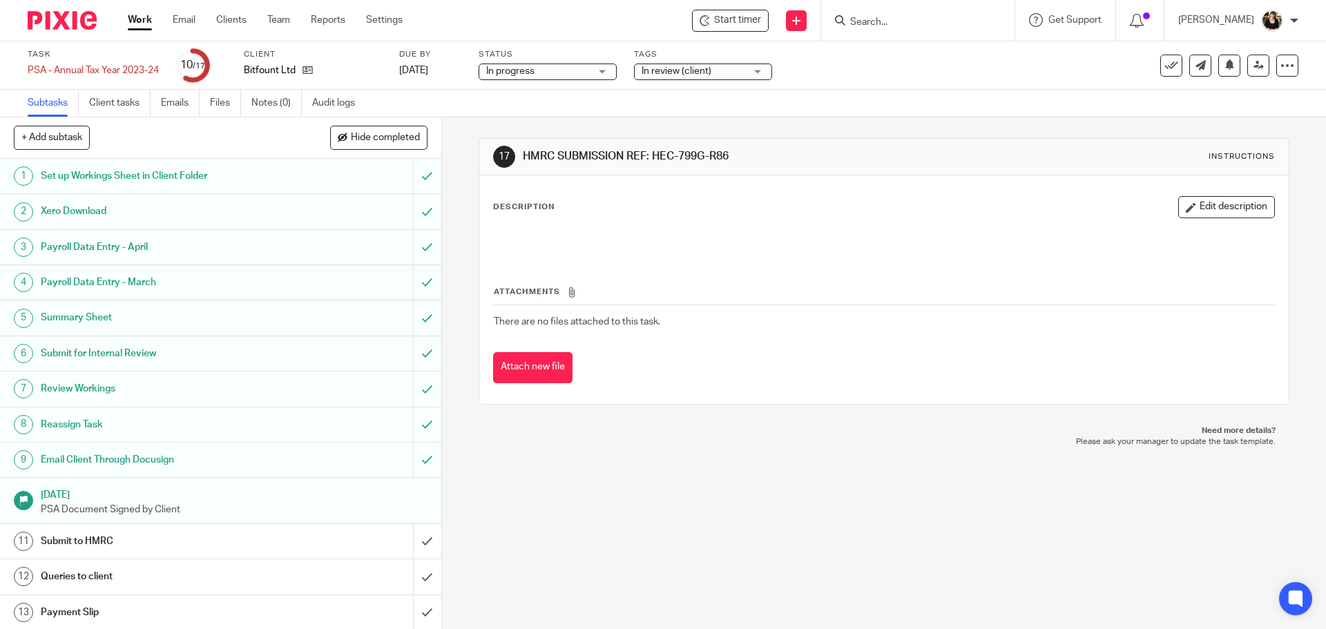
drag, startPoint x: 649, startPoint y: 156, endPoint x: 726, endPoint y: 156, distance: 77.3
click at [726, 156] on h1 "HMRC SUBMISSION REF: HEC-799G-R86" at bounding box center [718, 156] width 391 height 15
copy h1 "HEC-799G-R86"
click at [915, 21] on input "Search" at bounding box center [911, 23] width 124 height 12
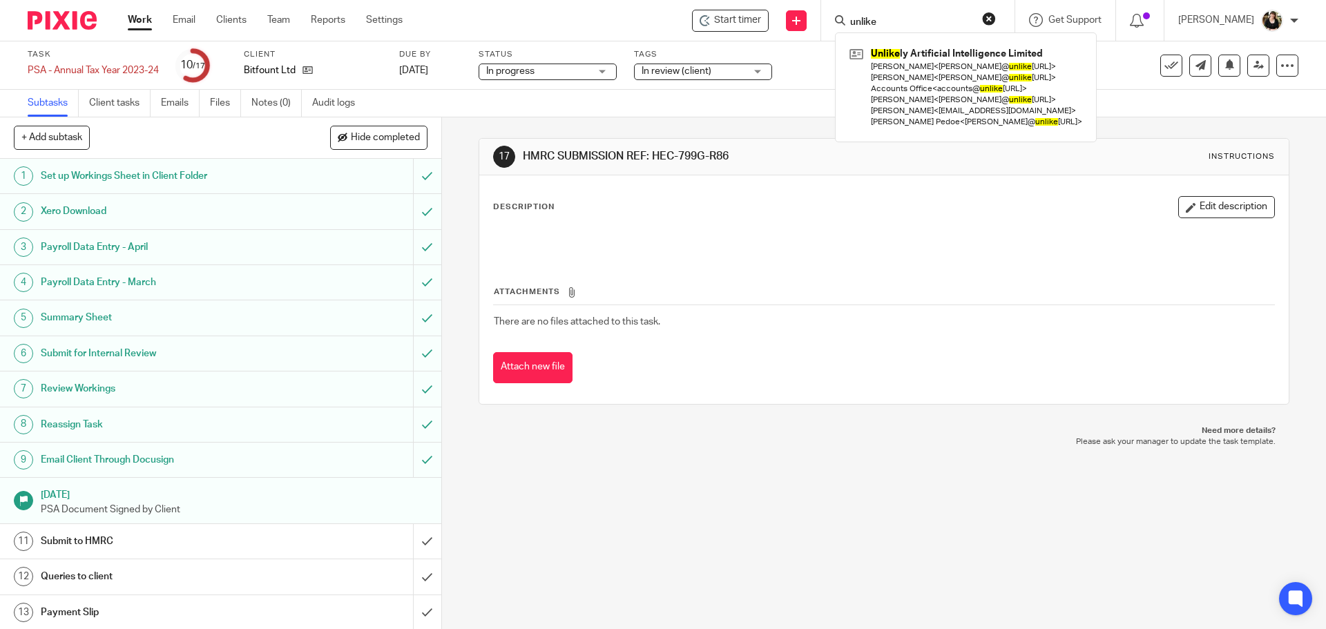
type input "unlike"
click at [839, 293] on th "Attachments" at bounding box center [883, 295] width 781 height 20
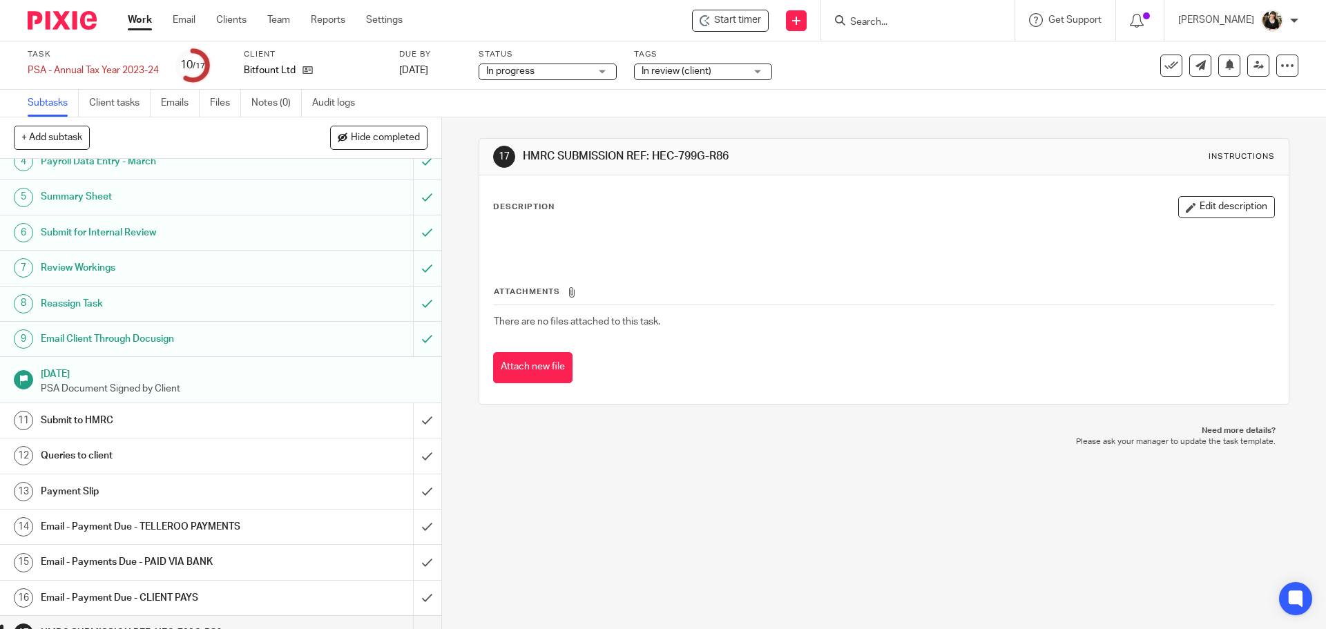
scroll to position [138, 0]
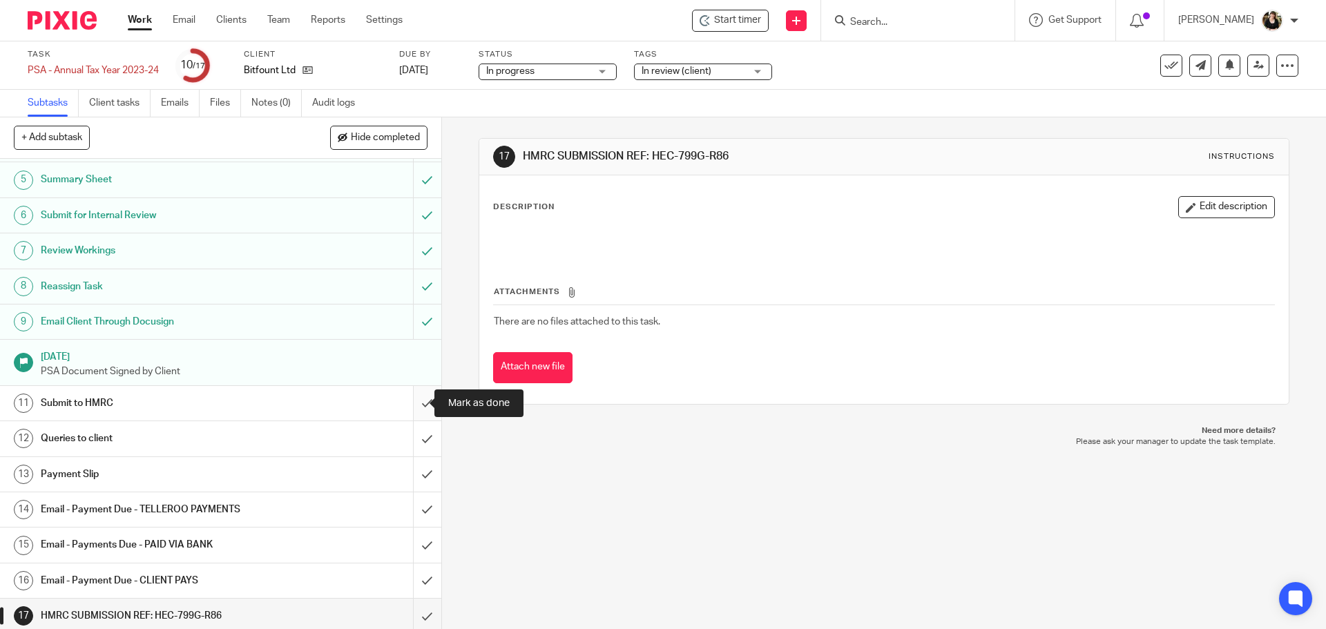
click at [411, 405] on input "submit" at bounding box center [220, 403] width 441 height 35
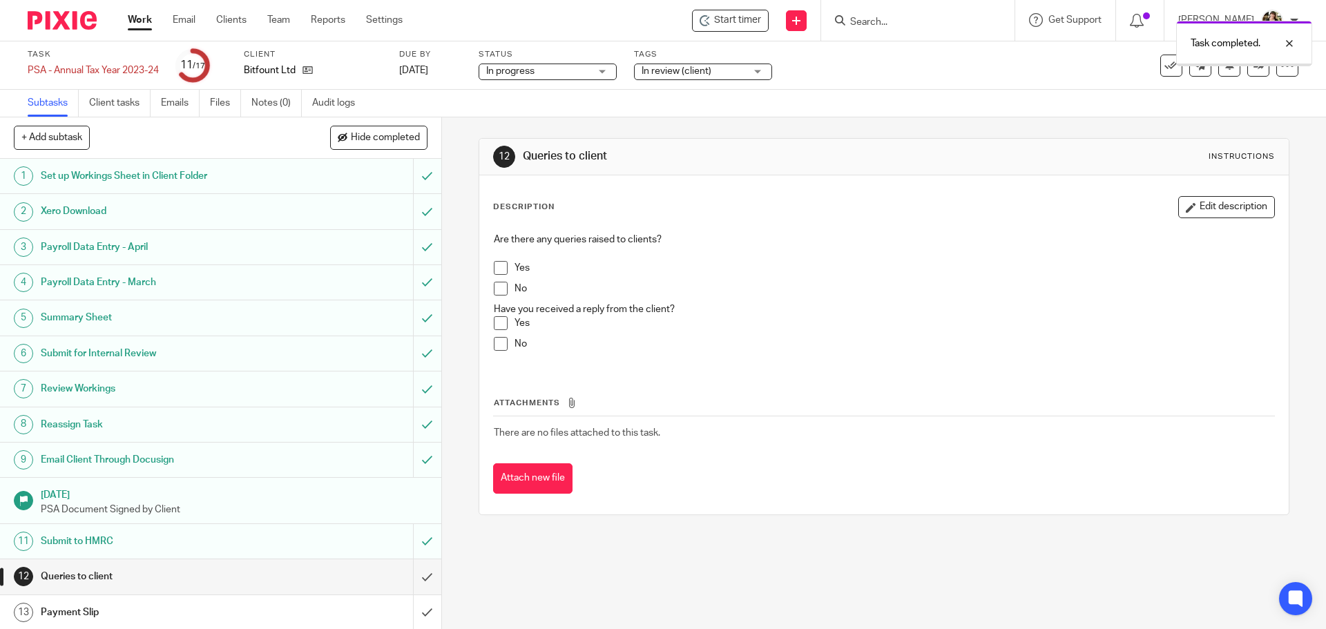
click at [505, 289] on li "No" at bounding box center [884, 292] width 780 height 21
click at [498, 289] on span at bounding box center [501, 289] width 14 height 14
click at [418, 572] on input "submit" at bounding box center [220, 576] width 441 height 35
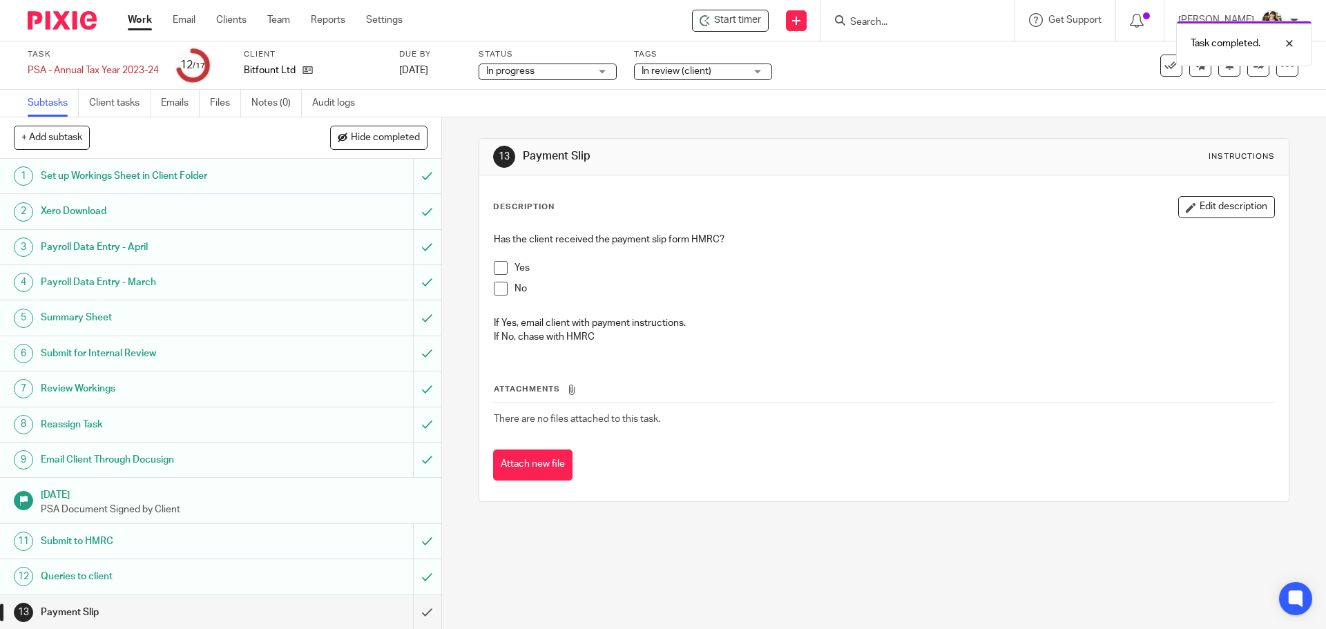
click at [698, 49] on div "Task completed." at bounding box center [987, 40] width 649 height 52
click at [698, 70] on span "In review (client)" at bounding box center [677, 71] width 70 height 10
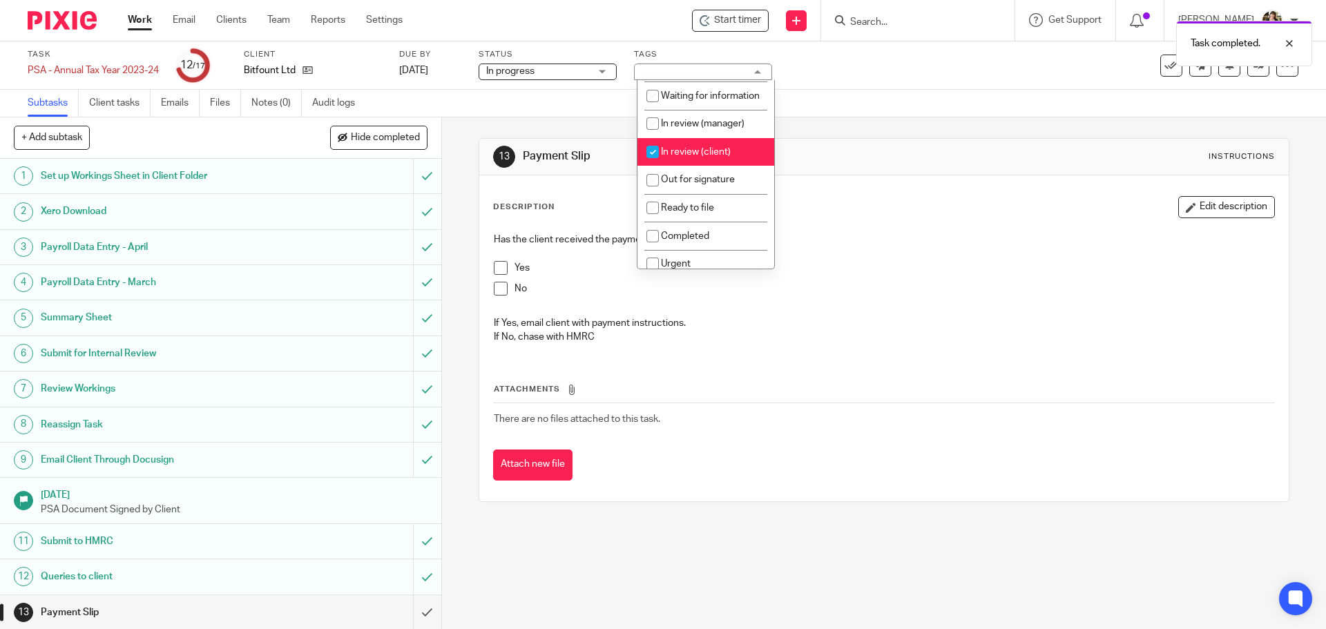
click at [695, 166] on li "In review (client)" at bounding box center [705, 152] width 137 height 28
checkbox input "false"
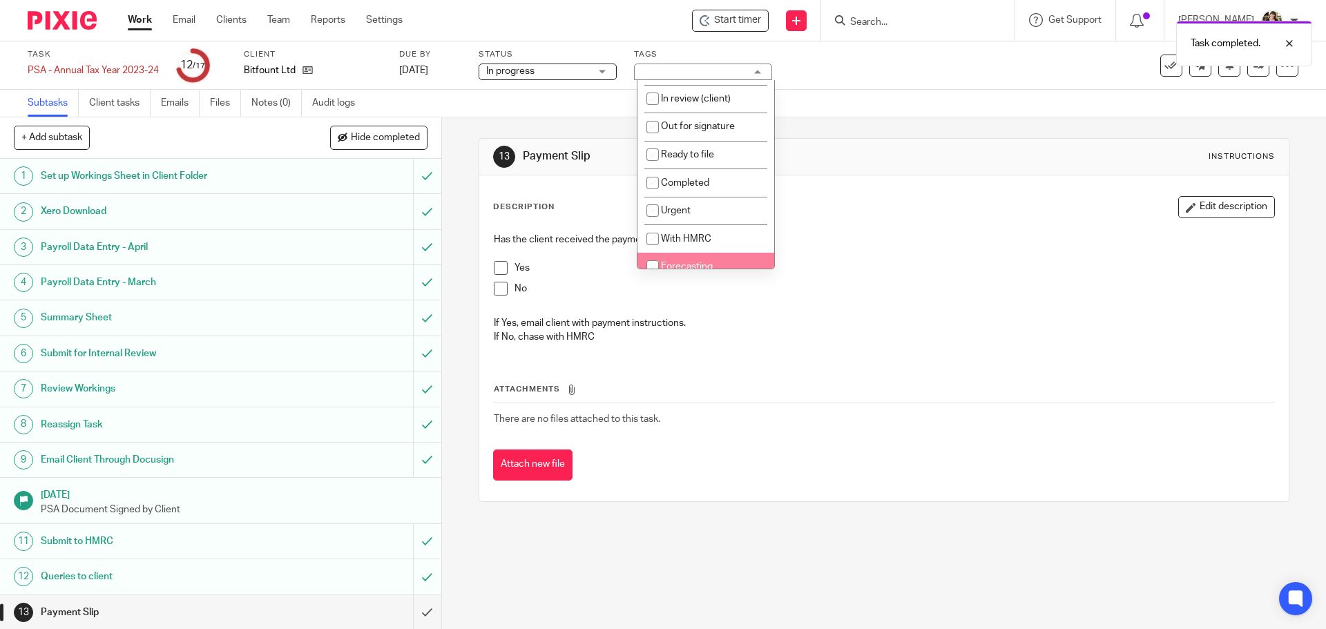
scroll to position [246, 0]
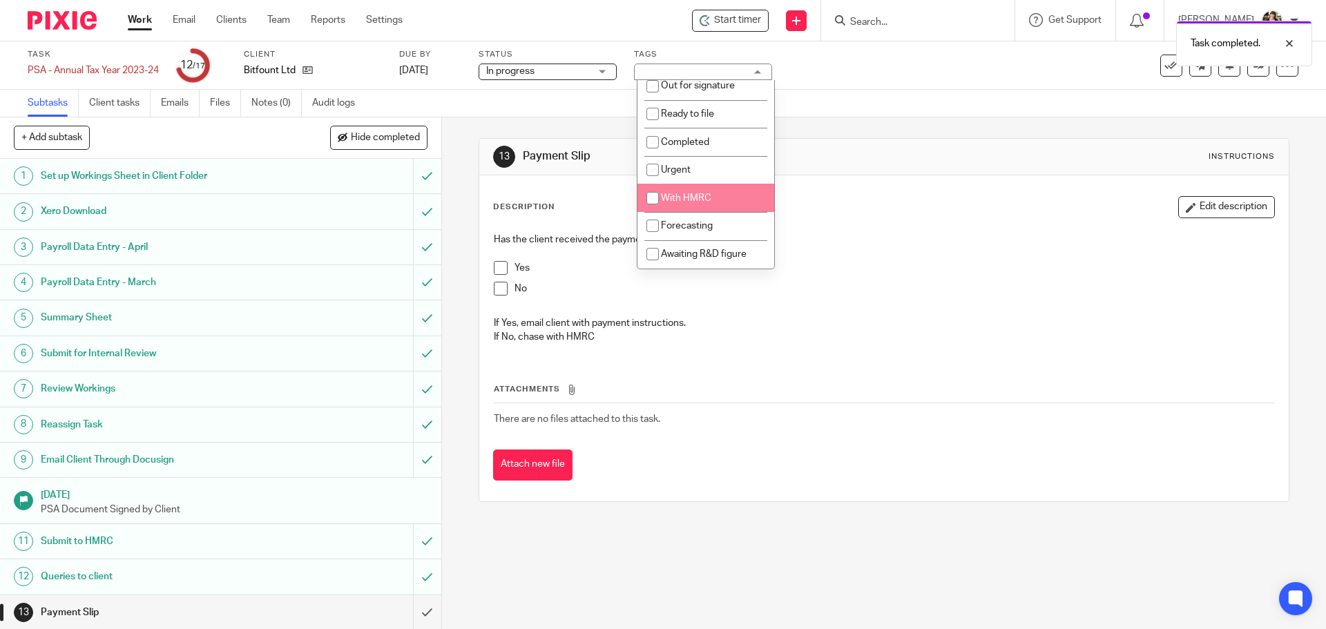
click at [708, 199] on span "With HMRC" at bounding box center [686, 198] width 50 height 10
checkbox input "true"
click at [845, 225] on div "Has the client received the payment slip form HMRC? Yes No If Yes, email client…" at bounding box center [883, 290] width 795 height 130
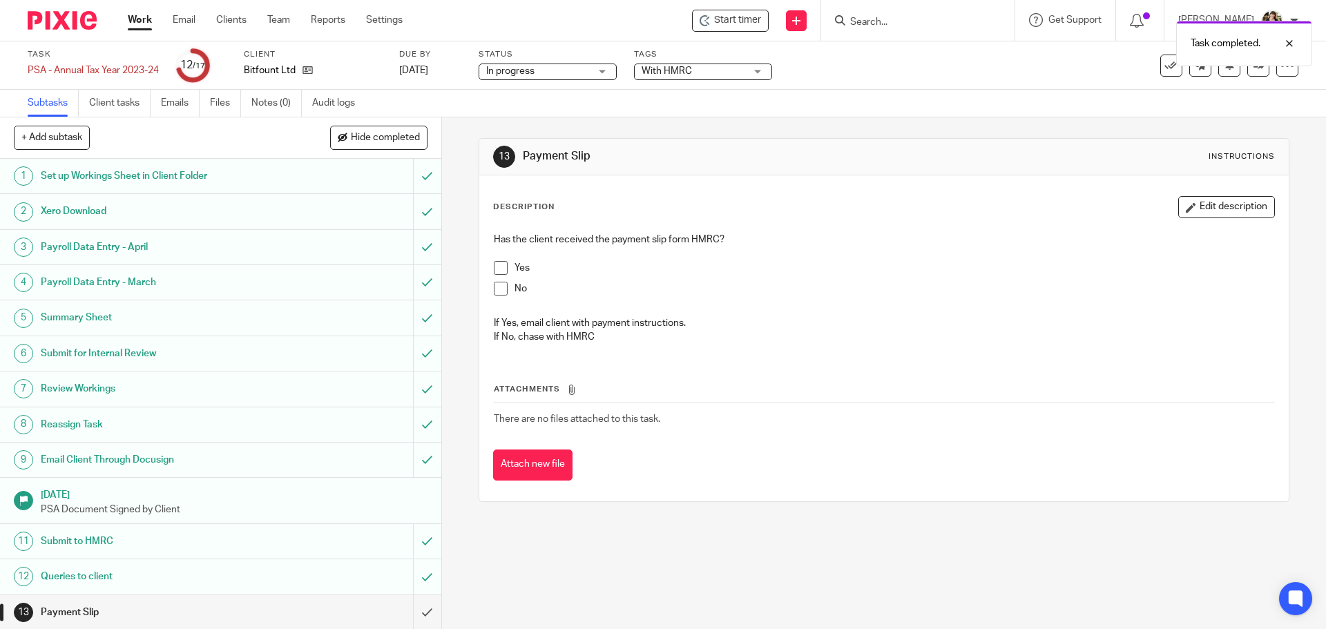
click at [875, 26] on div "Task completed." at bounding box center [987, 40] width 649 height 52
click at [887, 17] on div "Task completed." at bounding box center [987, 40] width 649 height 52
click at [908, 34] on div at bounding box center [917, 20] width 193 height 41
click at [892, 24] on input "Search" at bounding box center [911, 23] width 124 height 12
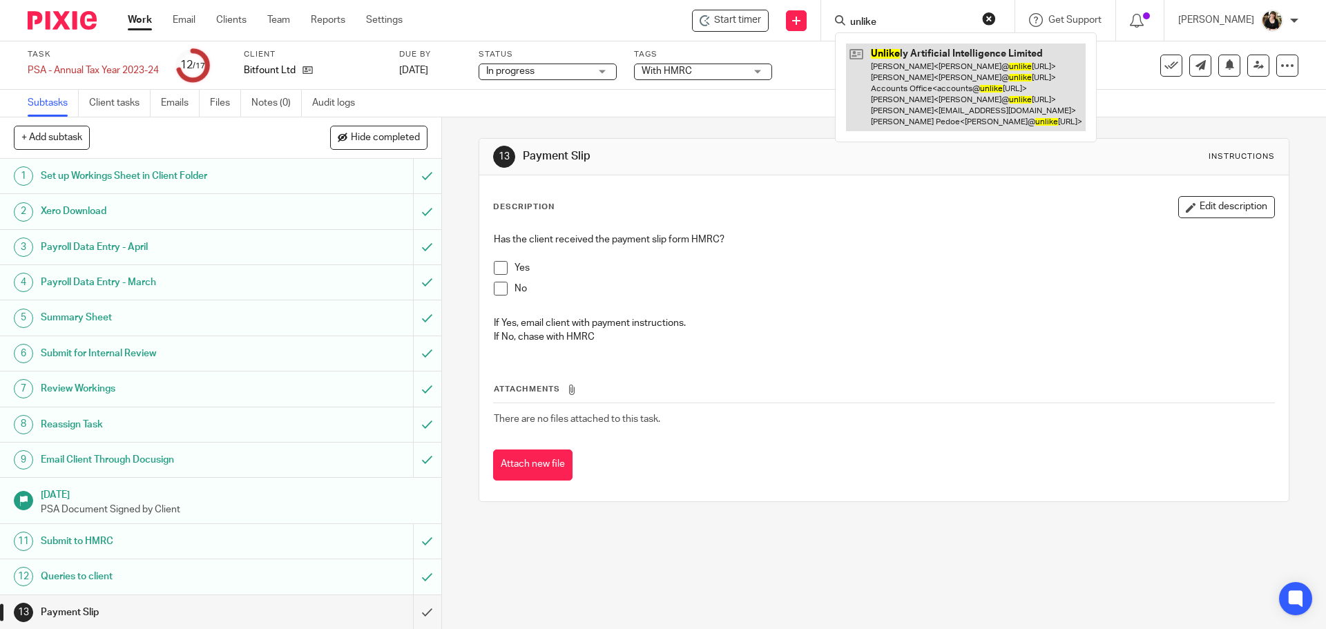
type input "unlike"
click at [905, 65] on link at bounding box center [966, 88] width 240 height 88
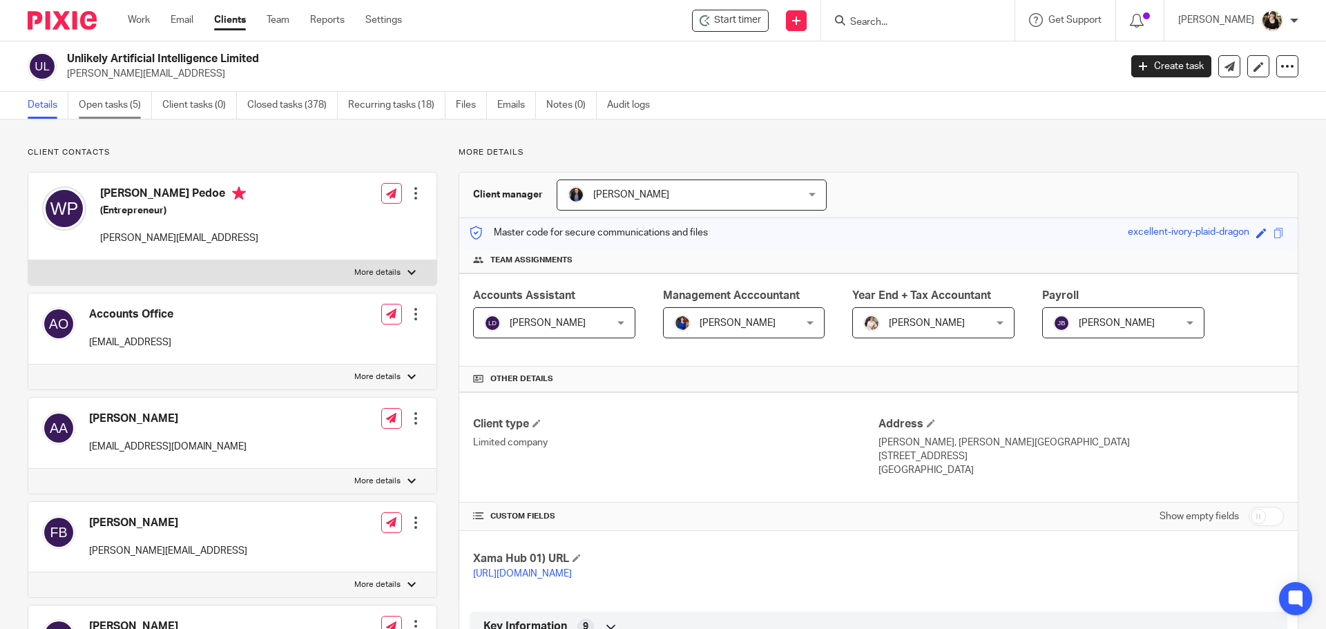
click at [139, 113] on link "Open tasks (5)" at bounding box center [115, 105] width 73 height 27
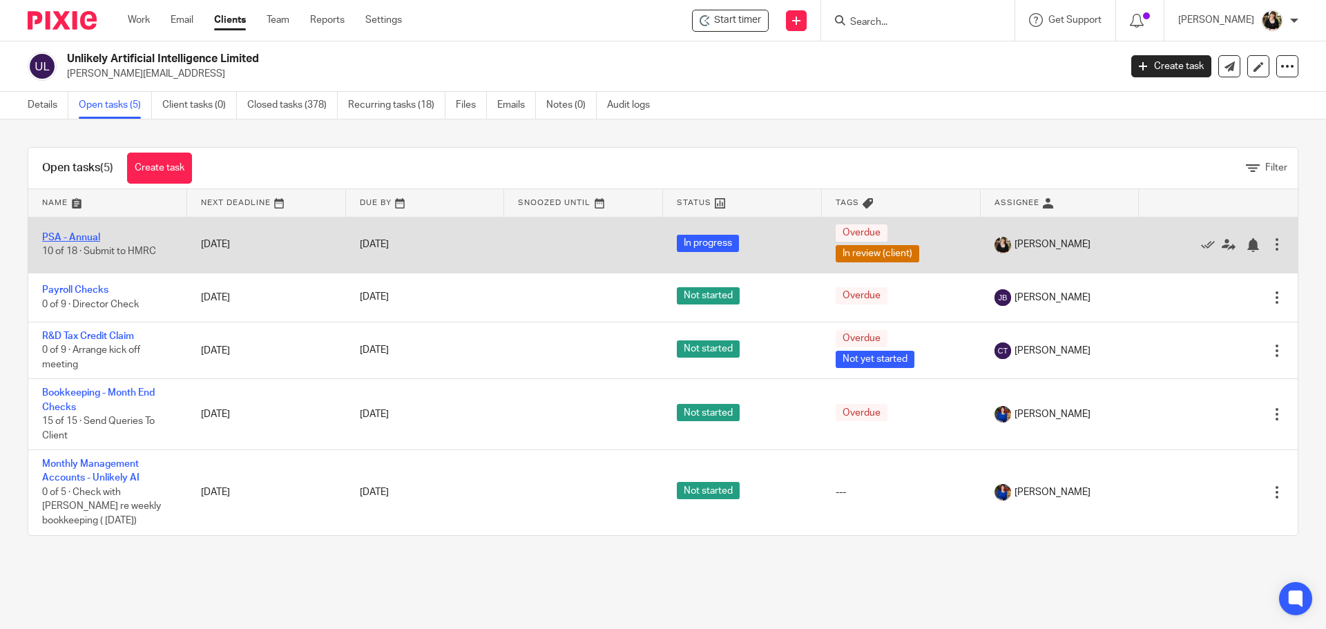
click at [70, 238] on link "PSA - Annual" at bounding box center [71, 238] width 58 height 10
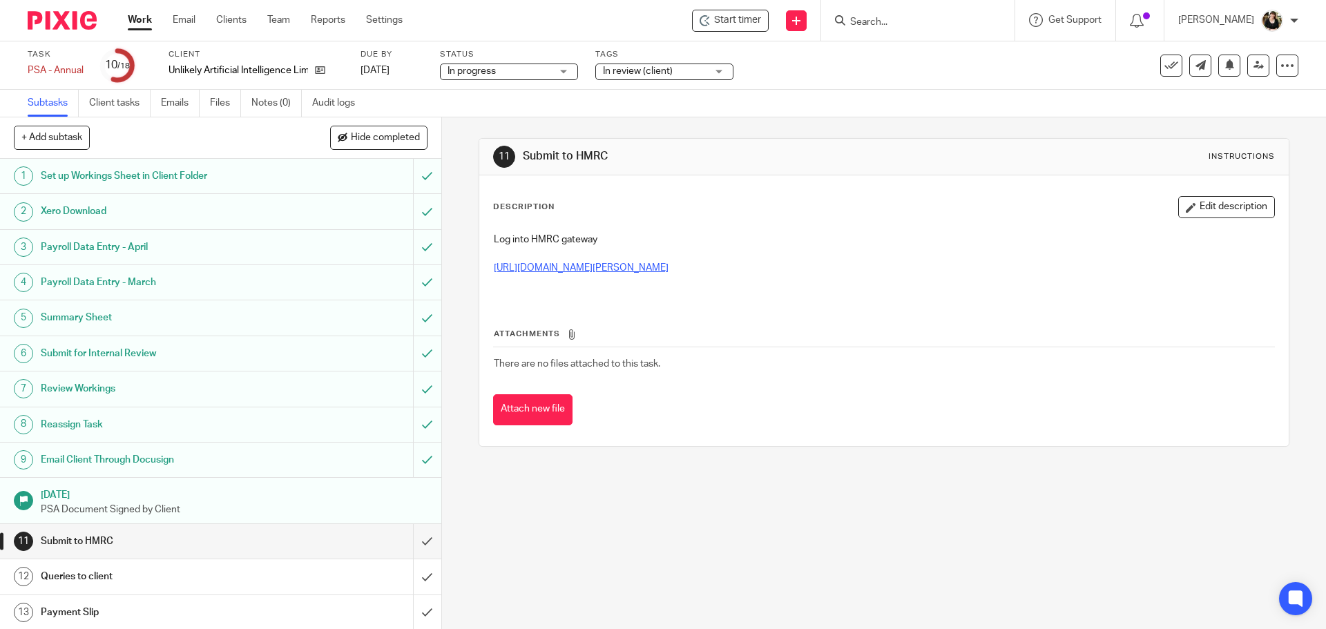
click at [611, 272] on link "[URL][DOMAIN_NAME][PERSON_NAME]" at bounding box center [581, 268] width 175 height 10
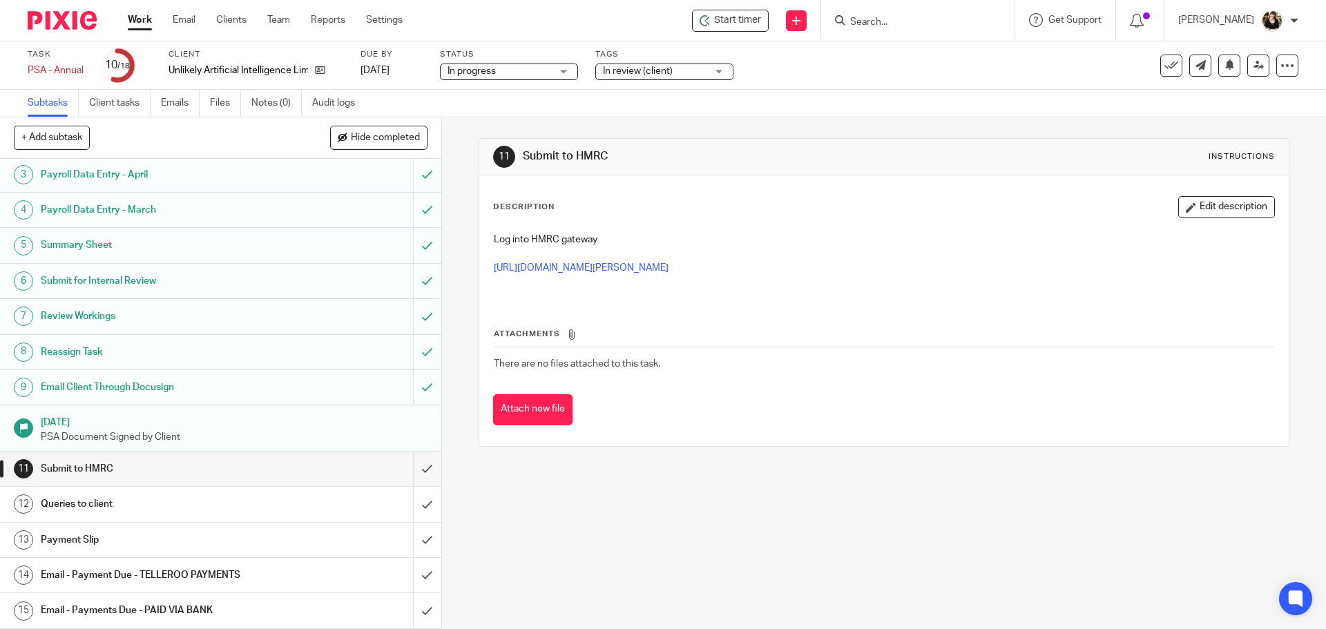
scroll to position [179, 0]
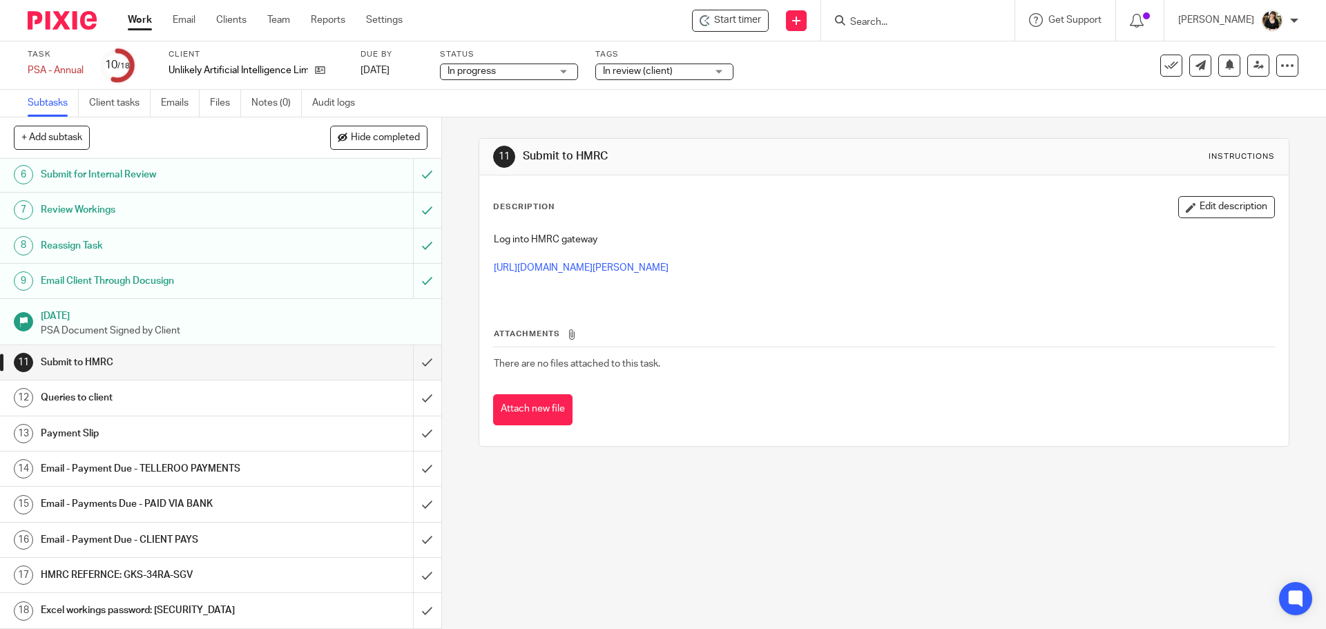
click at [170, 576] on h1 "HMRC REFERNCE: GKS-34RA-SGV" at bounding box center [160, 575] width 239 height 21
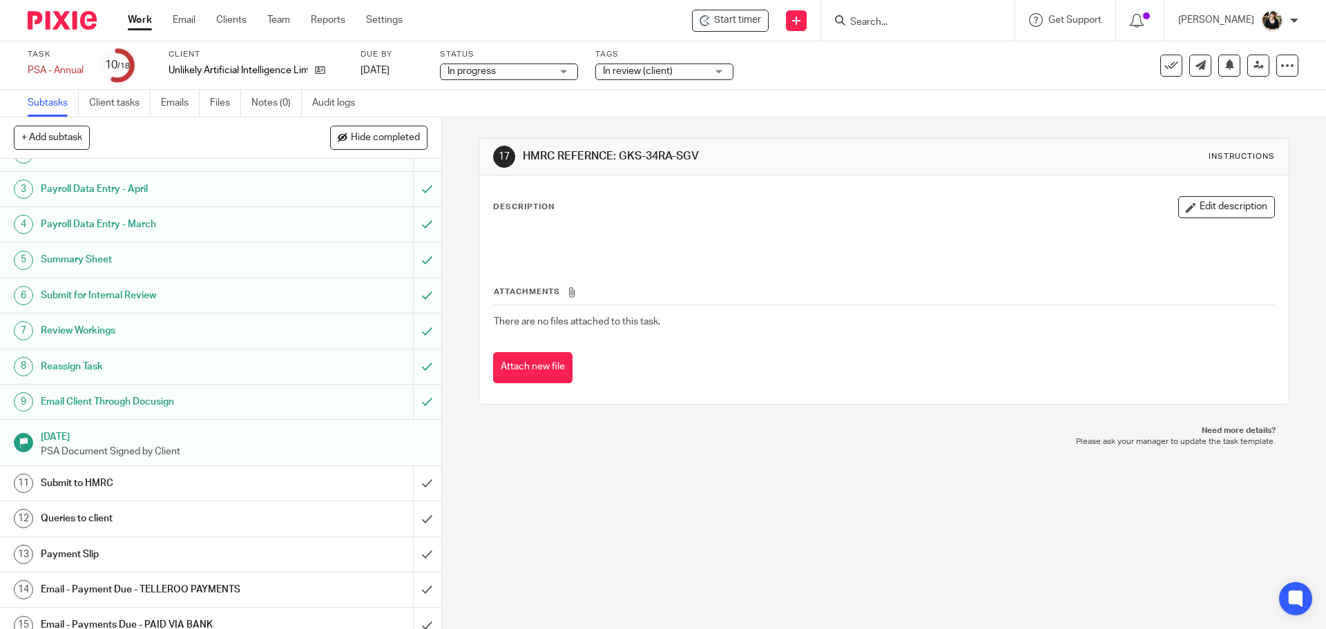
scroll to position [179, 0]
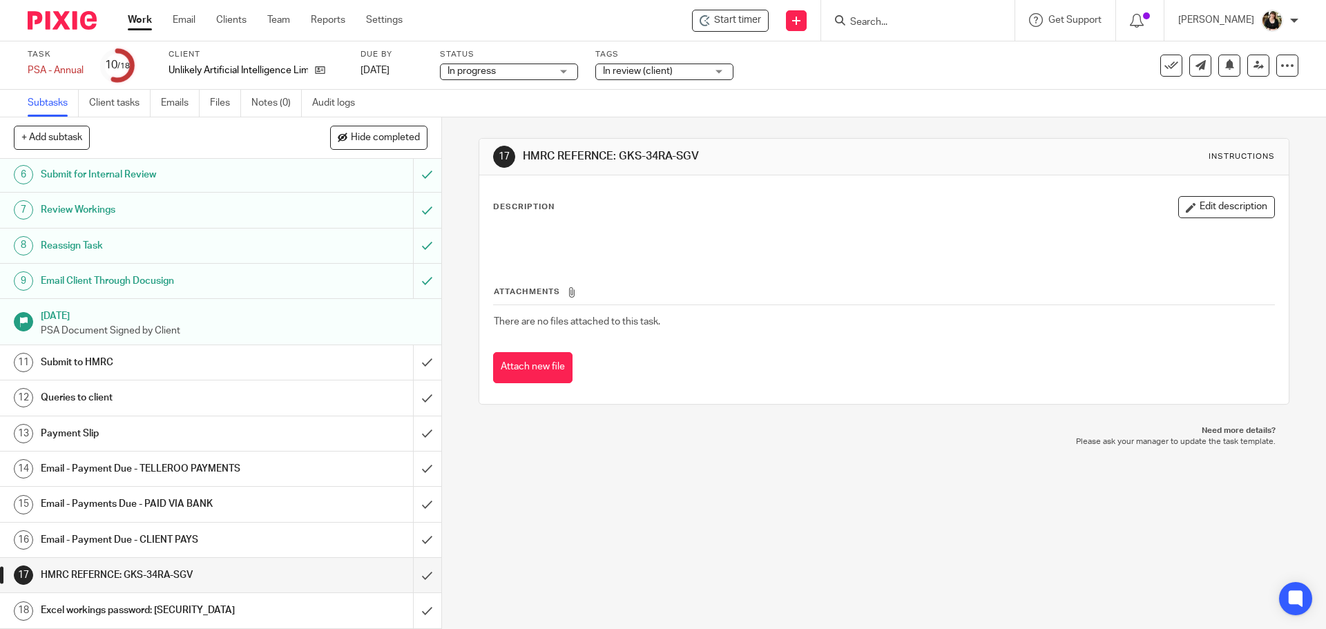
drag, startPoint x: 619, startPoint y: 160, endPoint x: 702, endPoint y: 160, distance: 82.9
click at [702, 160] on h1 "HMRC REFERNCE: GKS-34RA-SGV" at bounding box center [718, 156] width 391 height 15
click at [635, 155] on h1 "HMRC REFERNCE: GKS-34RA-SGV" at bounding box center [718, 156] width 391 height 15
drag, startPoint x: 617, startPoint y: 157, endPoint x: 699, endPoint y: 155, distance: 81.5
click at [699, 155] on h1 "HMRC REFERNCE: GKS-34RA-SGV" at bounding box center [718, 156] width 391 height 15
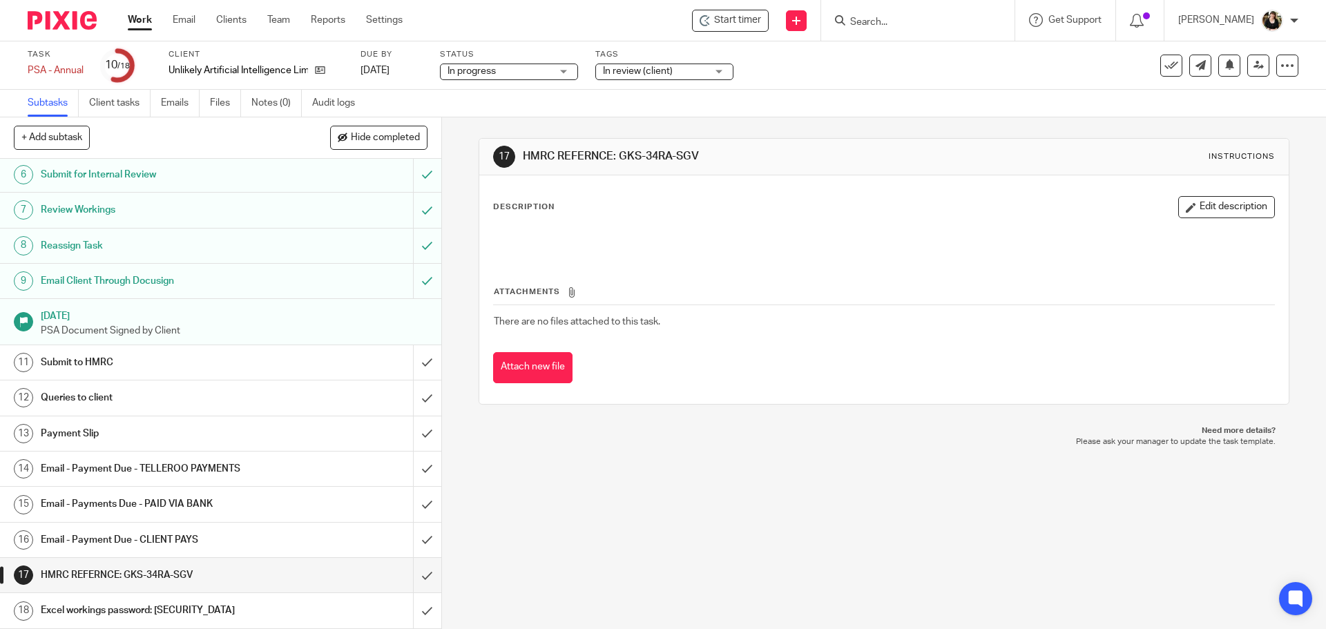
click at [868, 23] on input "Search" at bounding box center [911, 23] width 124 height 12
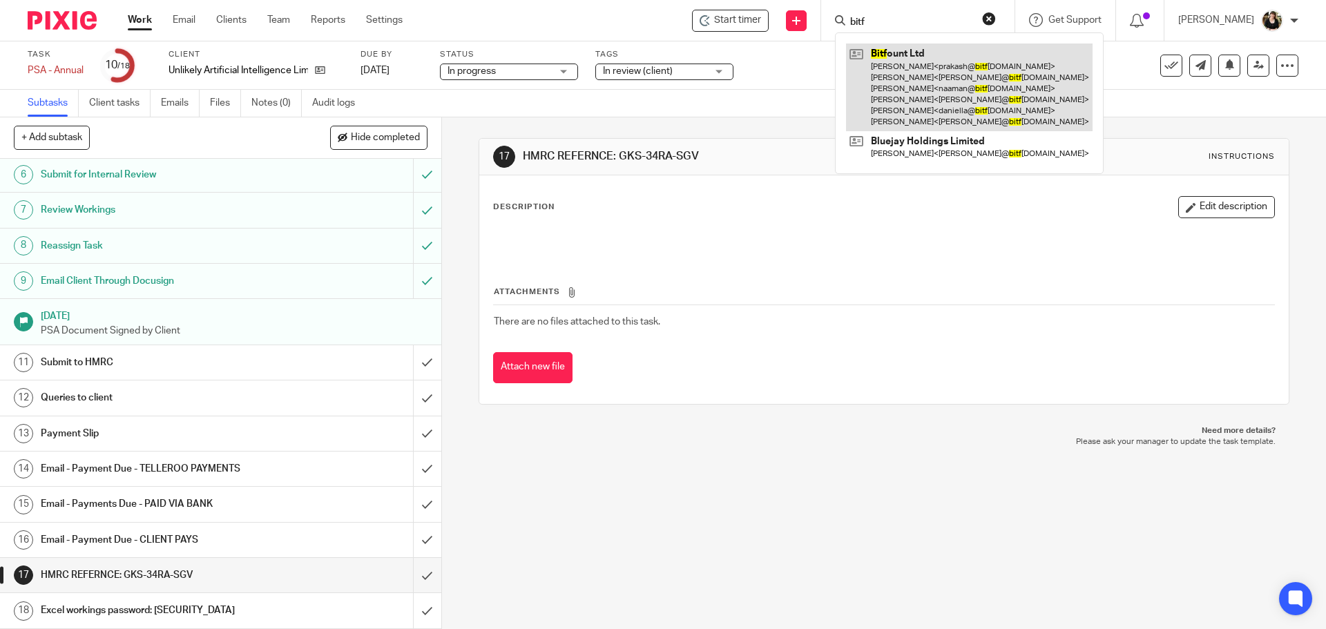
type input "bitf"
click at [938, 84] on link at bounding box center [969, 88] width 247 height 88
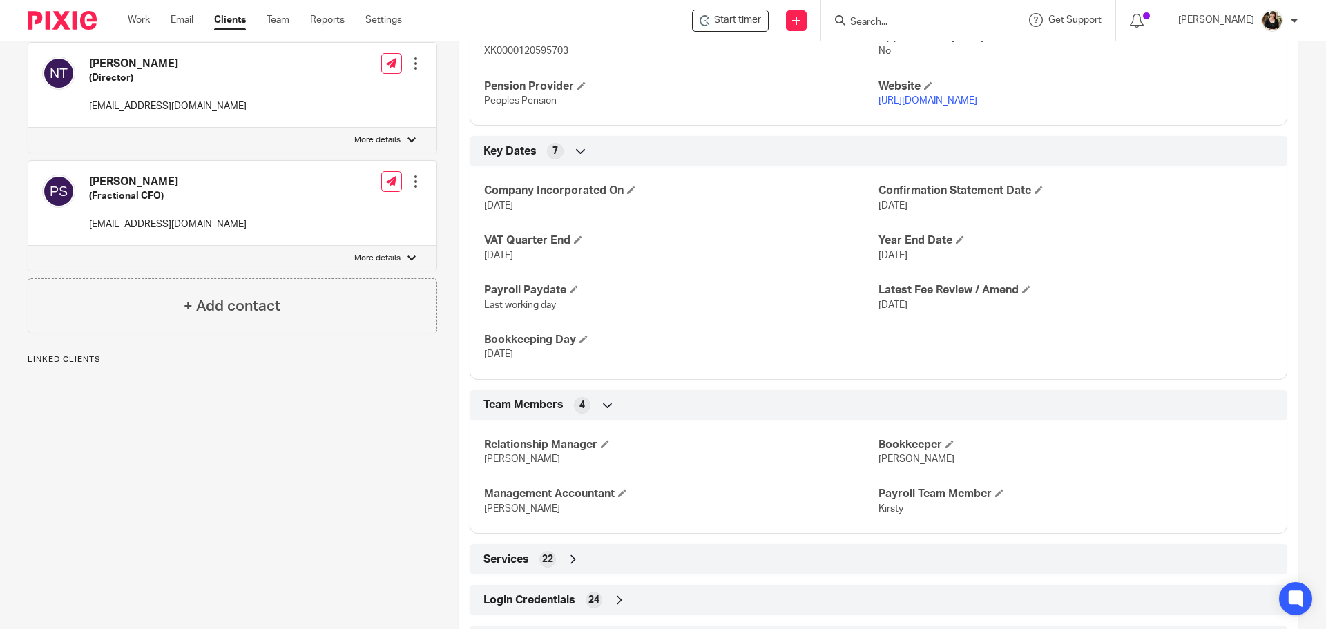
scroll to position [845, 0]
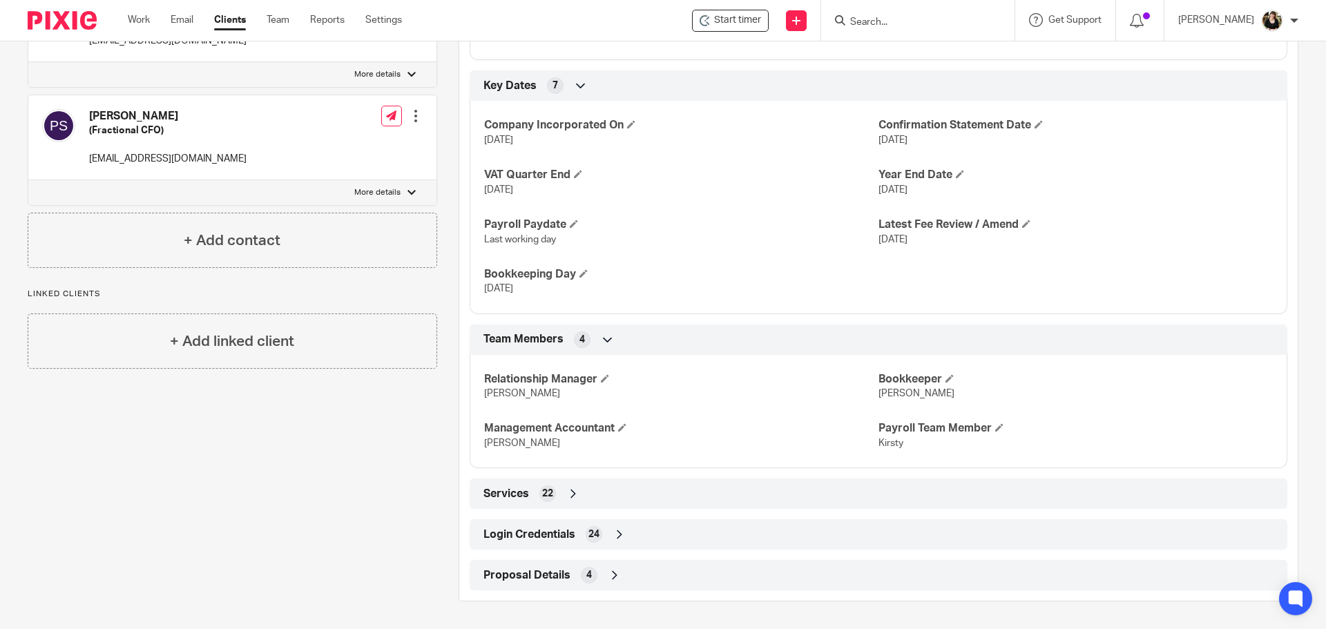
click at [588, 536] on span "24" at bounding box center [593, 535] width 11 height 14
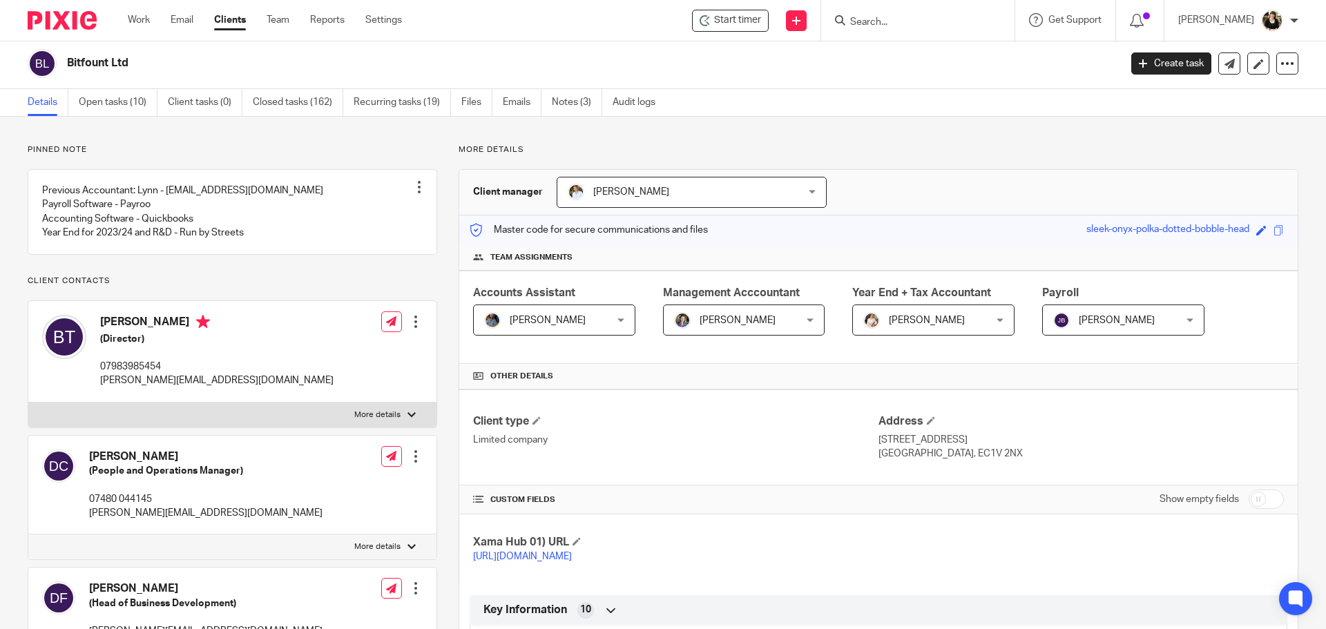
scroll to position [0, 0]
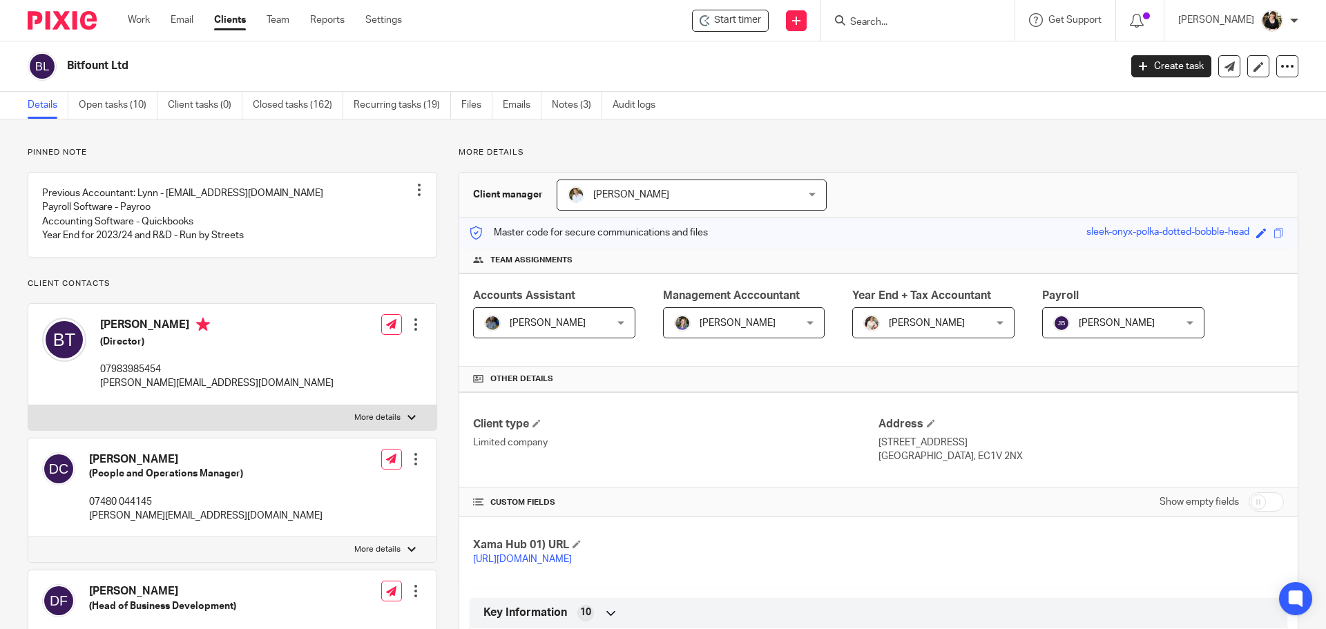
click at [908, 37] on div at bounding box center [917, 20] width 193 height 41
click at [898, 24] on input "Search" at bounding box center [911, 23] width 124 height 12
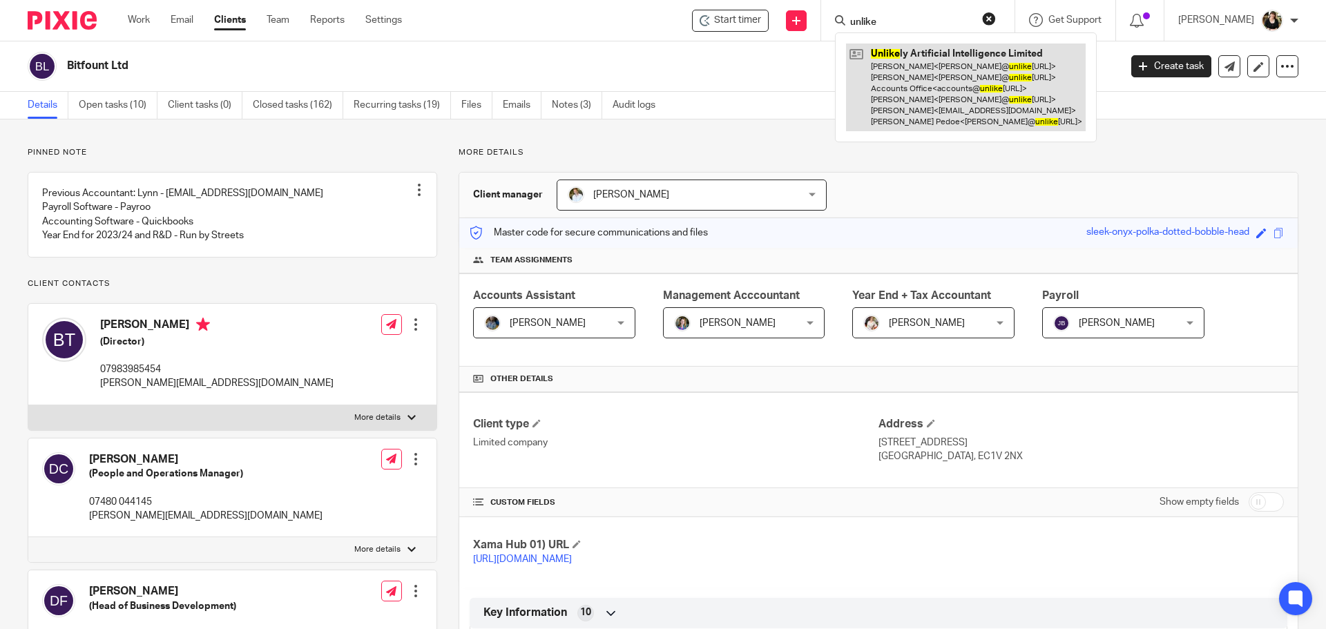
type input "unlike"
click at [943, 83] on link at bounding box center [966, 88] width 240 height 88
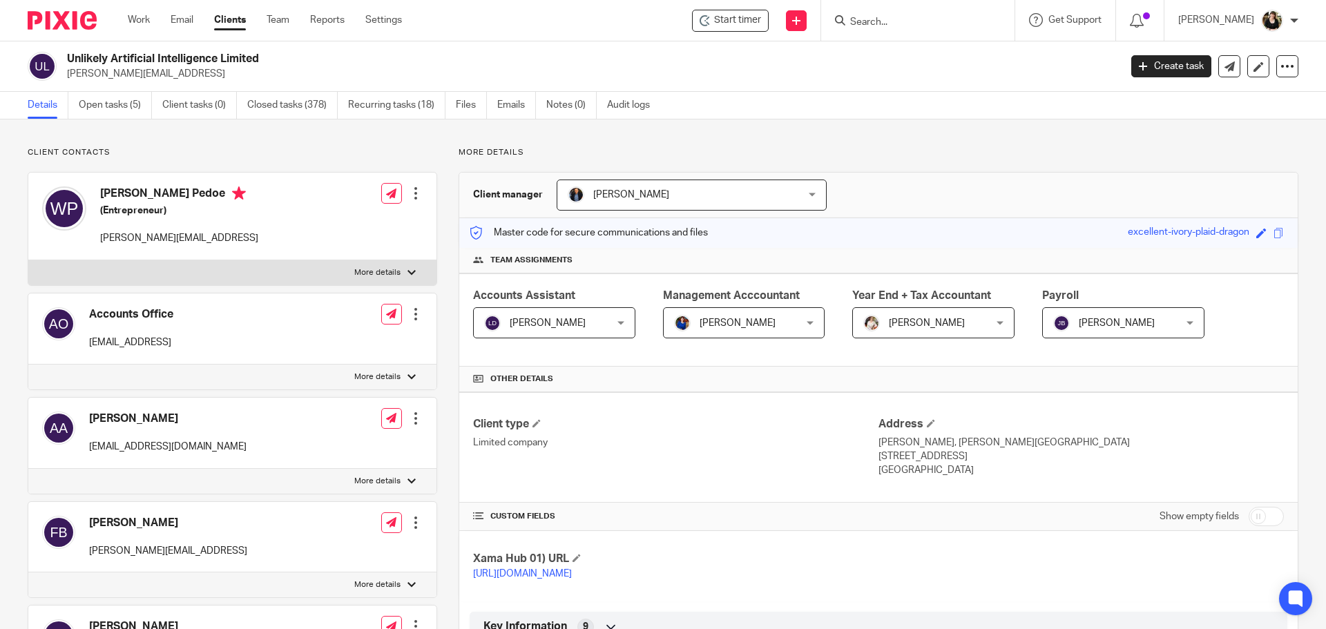
drag, startPoint x: 66, startPoint y: 52, endPoint x: 260, endPoint y: 57, distance: 194.1
click at [260, 57] on div "Unlikely Artificial Intelligence Limited [PERSON_NAME][EMAIL_ADDRESS]" at bounding box center [569, 66] width 1083 height 29
copy h2 "Unlikely Artificial Intelligence Limited"
click at [125, 102] on link "Open tasks (5)" at bounding box center [115, 105] width 73 height 27
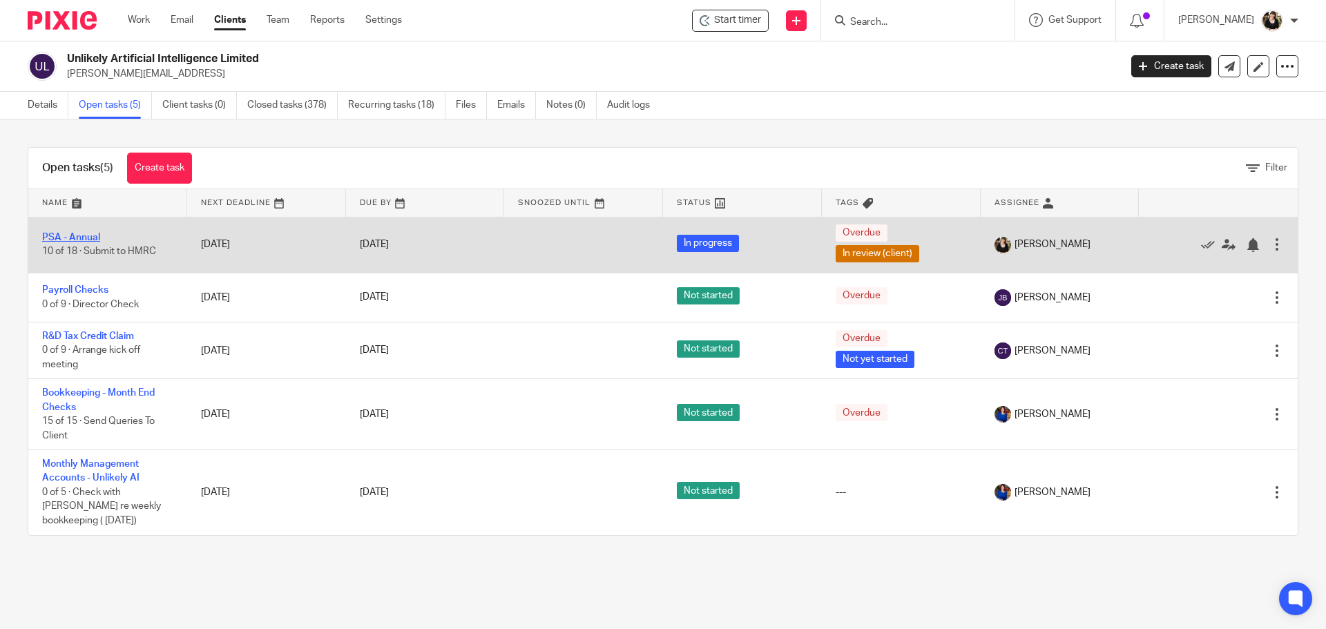
click at [99, 238] on link "PSA - Annual" at bounding box center [71, 238] width 58 height 10
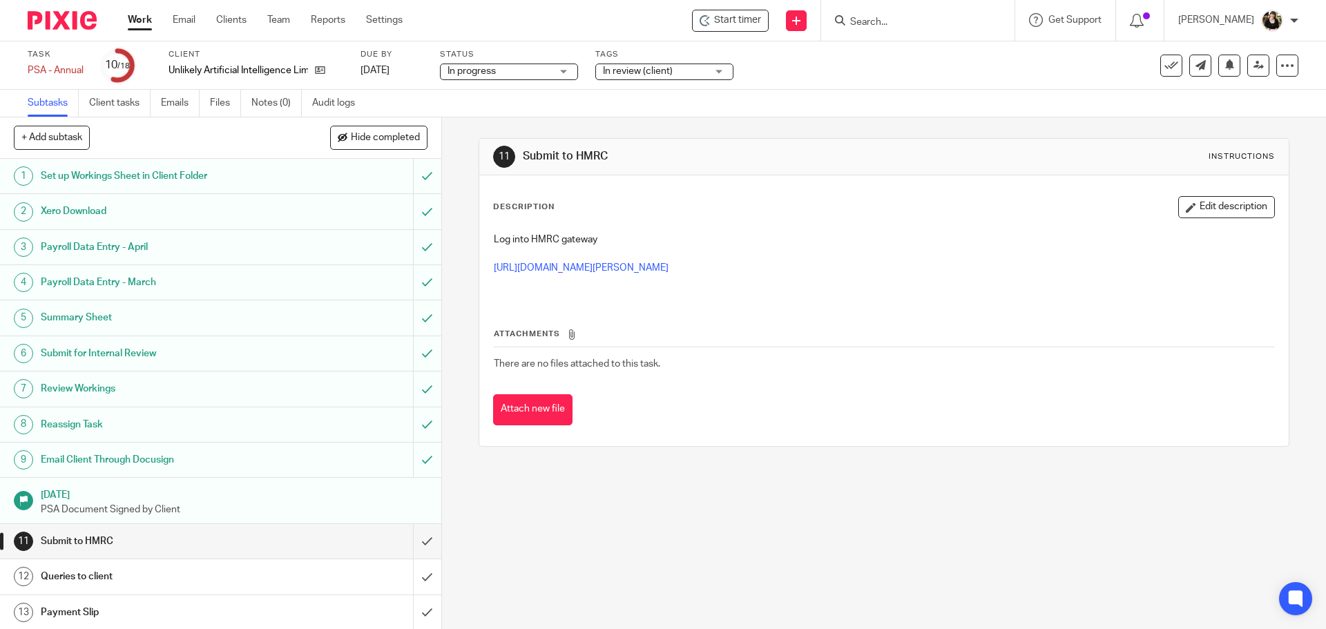
click at [620, 84] on div "Task PSA - Annual Save PSA - Annual 10 /18 Client Unlikely Artificial Intellige…" at bounding box center [663, 65] width 1326 height 48
click at [640, 70] on span "In review (client)" at bounding box center [638, 71] width 70 height 10
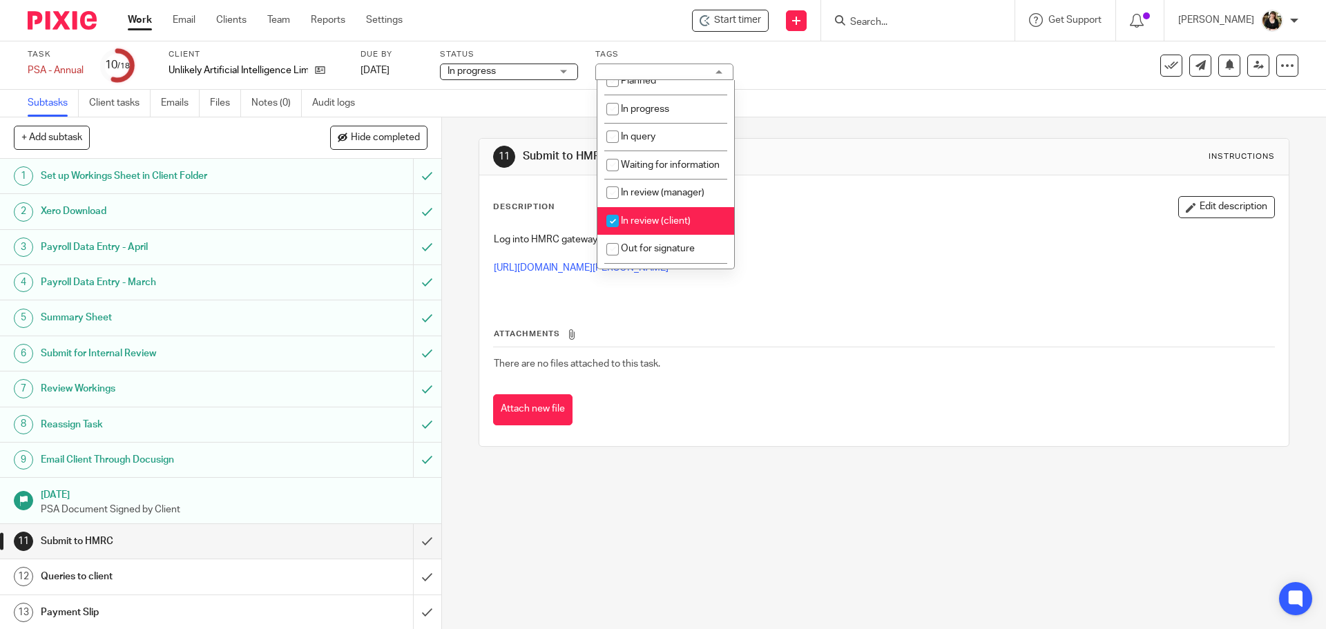
click at [697, 222] on li "In review (client)" at bounding box center [665, 221] width 137 height 28
checkbox input "false"
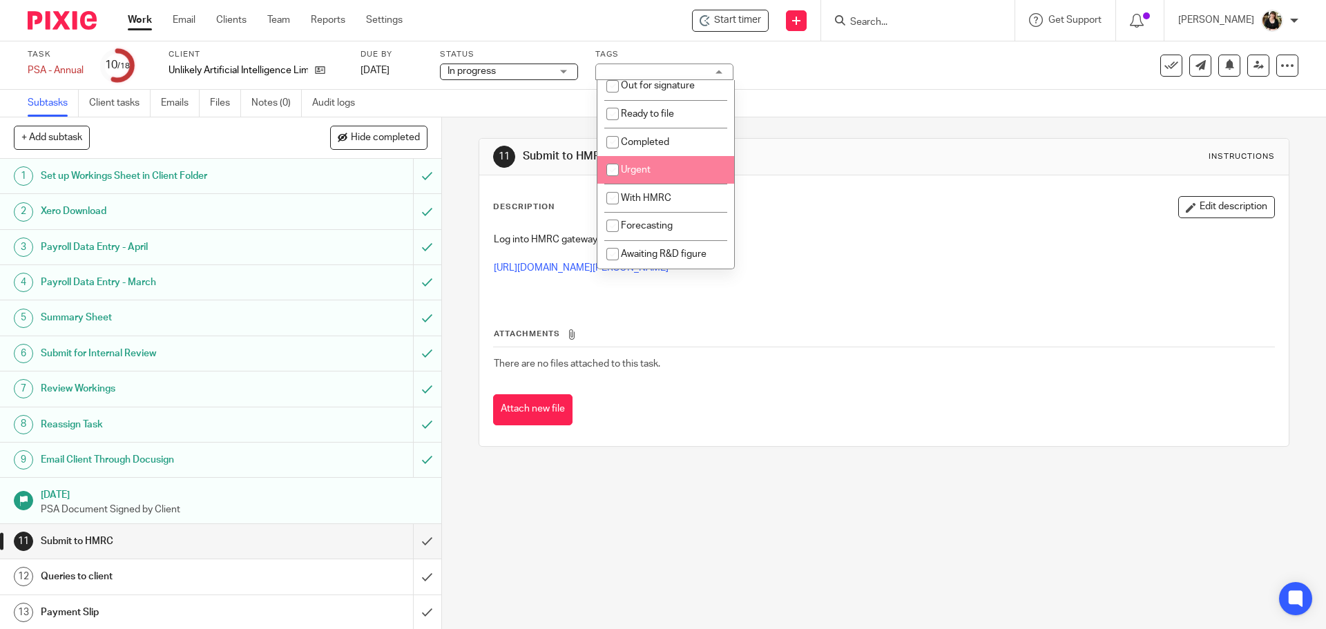
scroll to position [246, 0]
click at [669, 182] on li "Urgent" at bounding box center [665, 170] width 137 height 28
checkbox input "true"
click at [668, 195] on span "With HMRC" at bounding box center [646, 198] width 50 height 10
checkbox input "true"
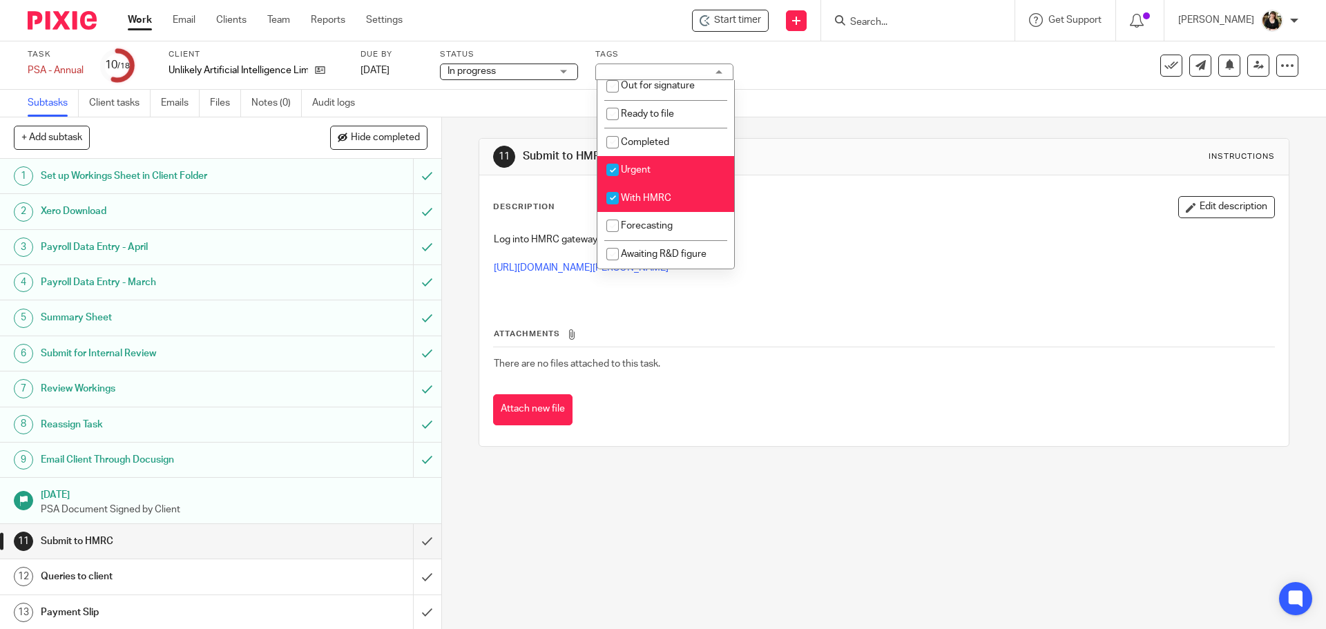
click at [664, 172] on li "Urgent" at bounding box center [665, 170] width 137 height 28
checkbox input "false"
click at [818, 319] on div "Attachments There are no files attached to this task. Attach new file" at bounding box center [883, 363] width 781 height 126
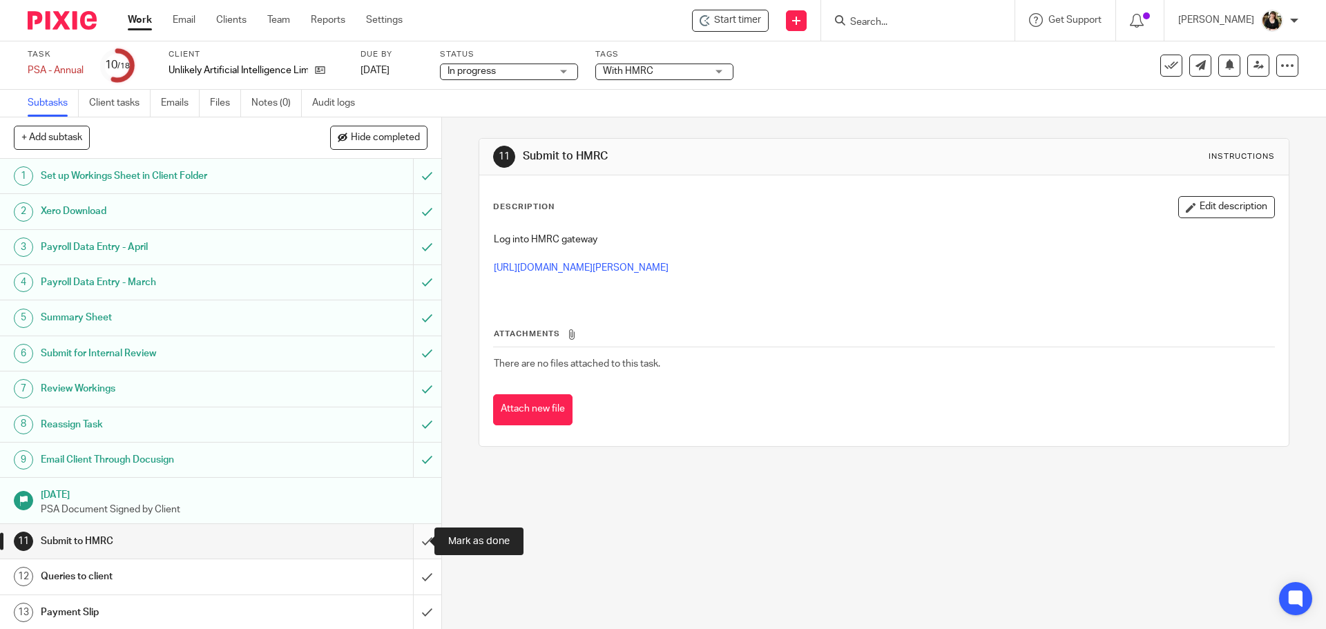
click at [412, 544] on input "submit" at bounding box center [220, 541] width 441 height 35
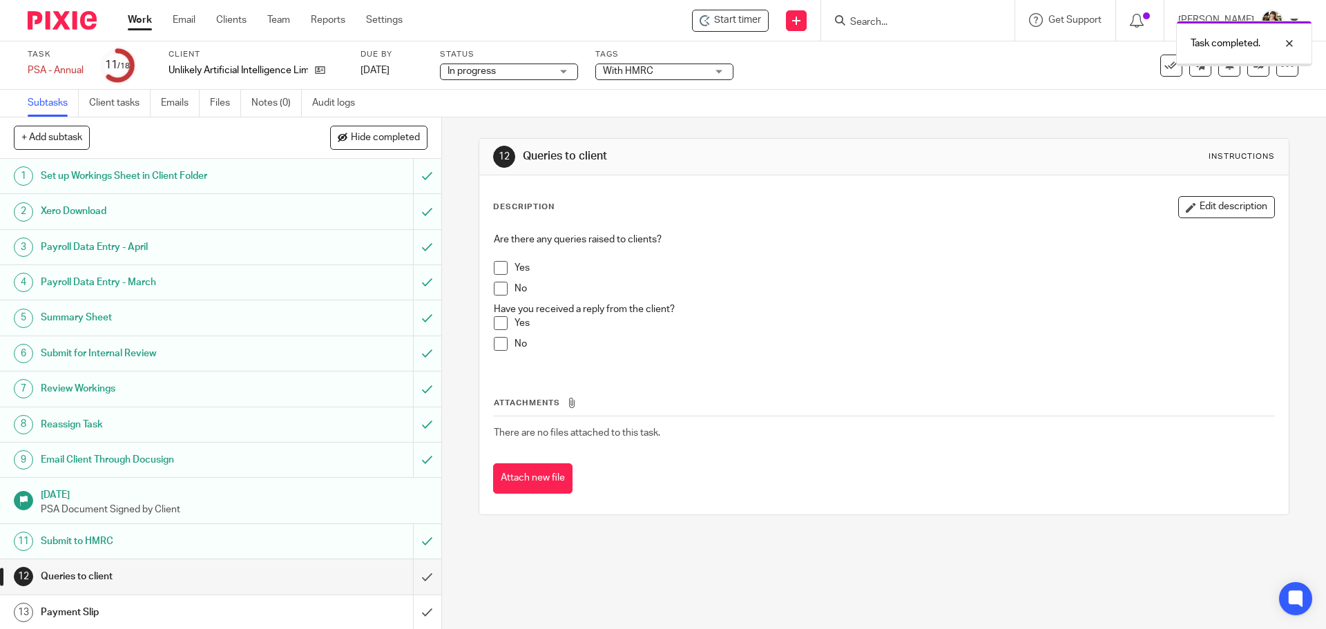
click at [505, 287] on li "No" at bounding box center [884, 292] width 780 height 21
click at [497, 288] on span at bounding box center [501, 289] width 14 height 14
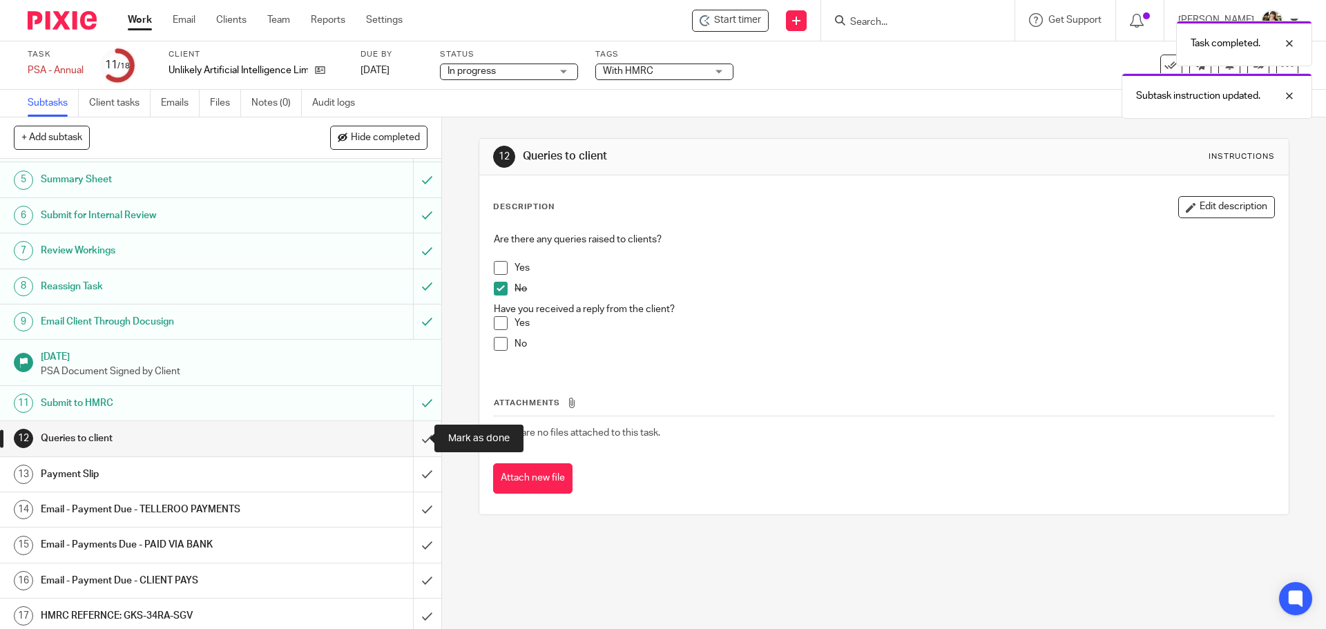
click at [411, 441] on input "submit" at bounding box center [220, 438] width 441 height 35
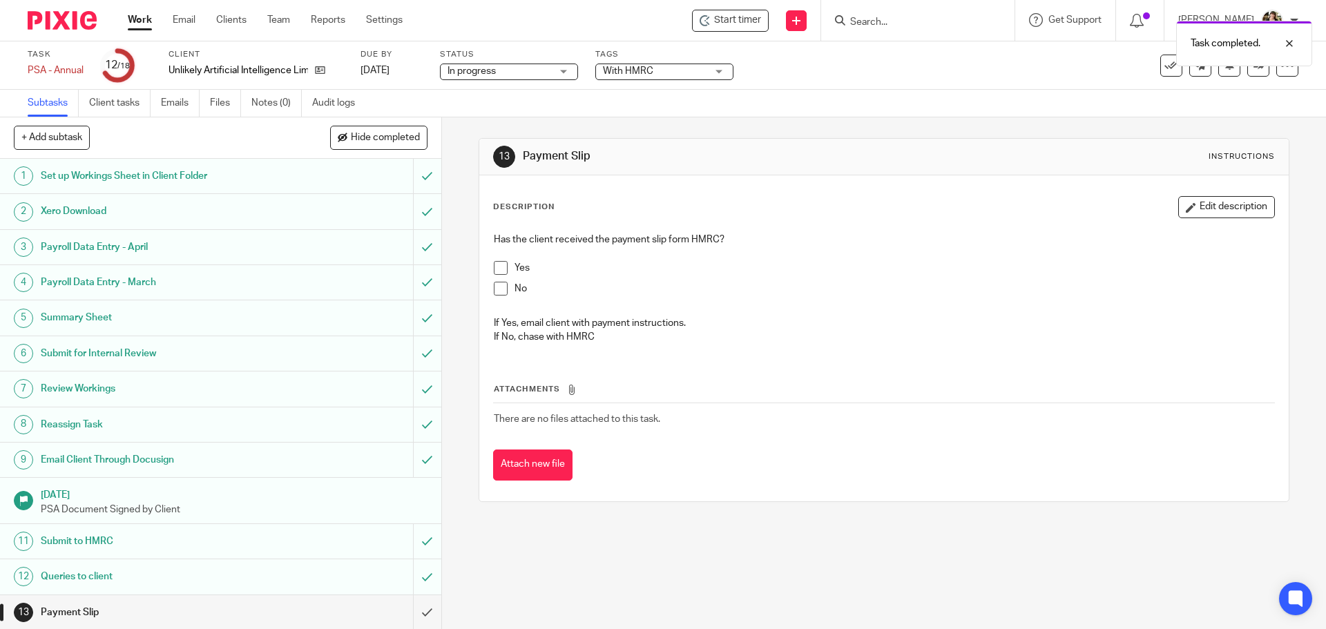
click at [841, 380] on div "Attachments There are no files attached to this task. Attach new file" at bounding box center [883, 418] width 781 height 126
click at [144, 21] on link "Work" at bounding box center [140, 20] width 24 height 14
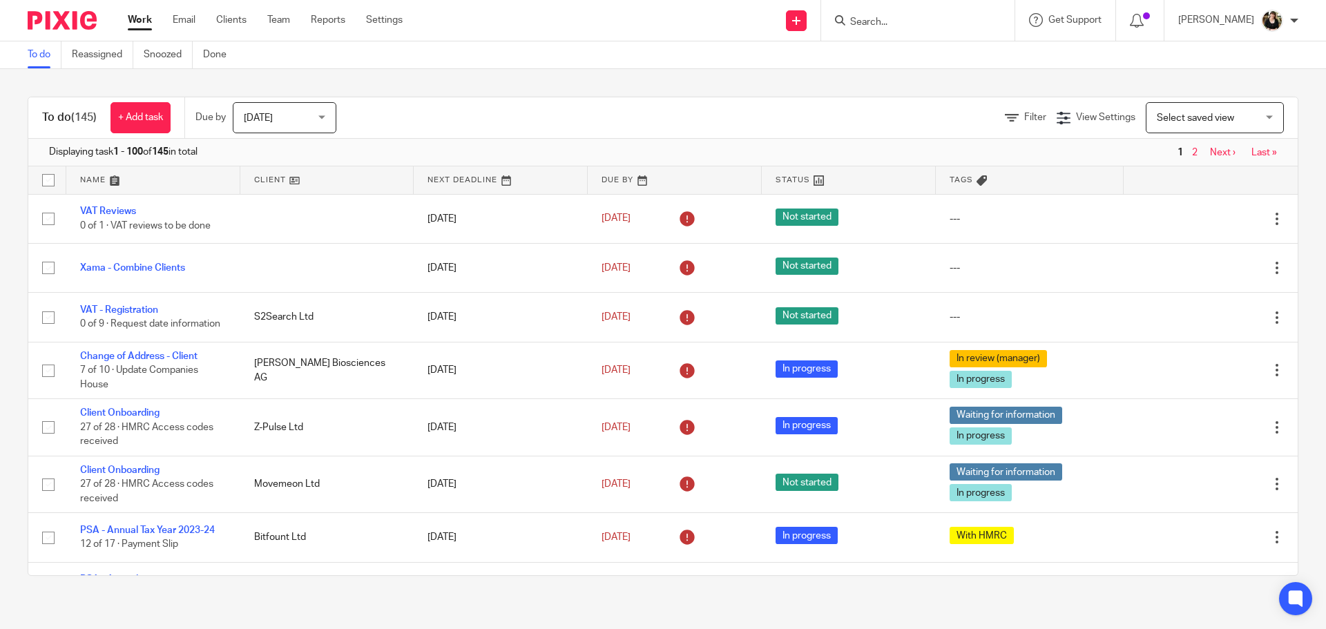
click at [909, 28] on input "Search" at bounding box center [911, 23] width 124 height 12
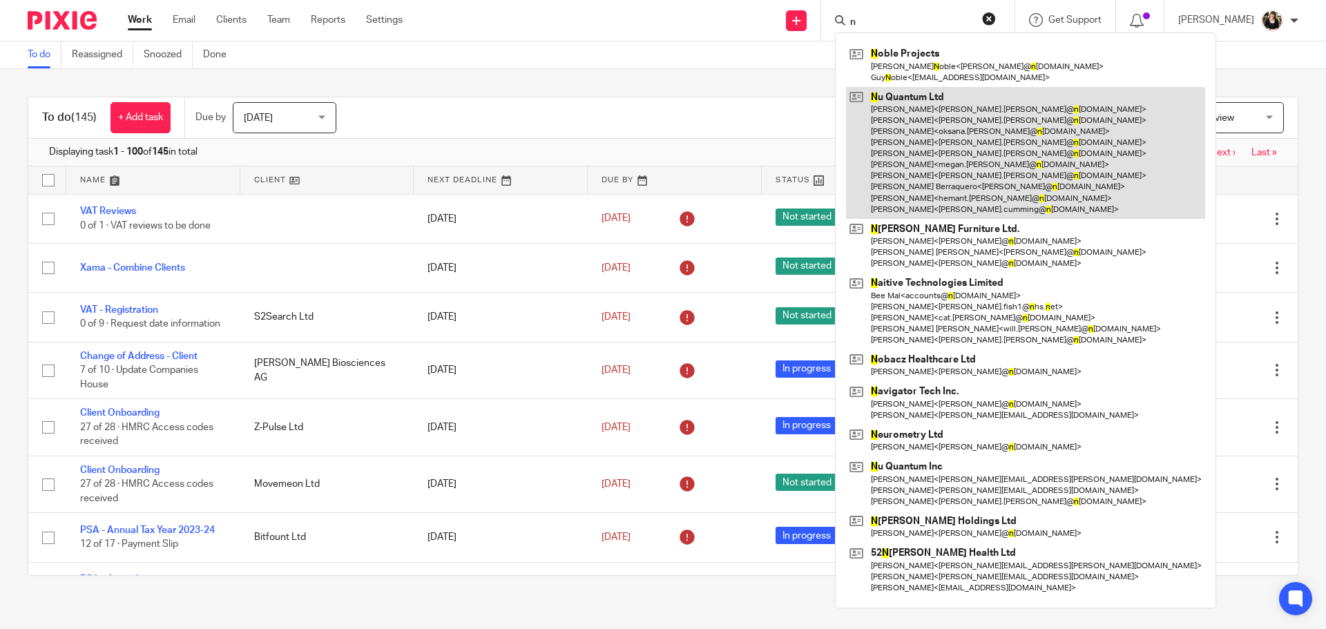
type input "n"
click at [947, 125] on link at bounding box center [1025, 153] width 359 height 132
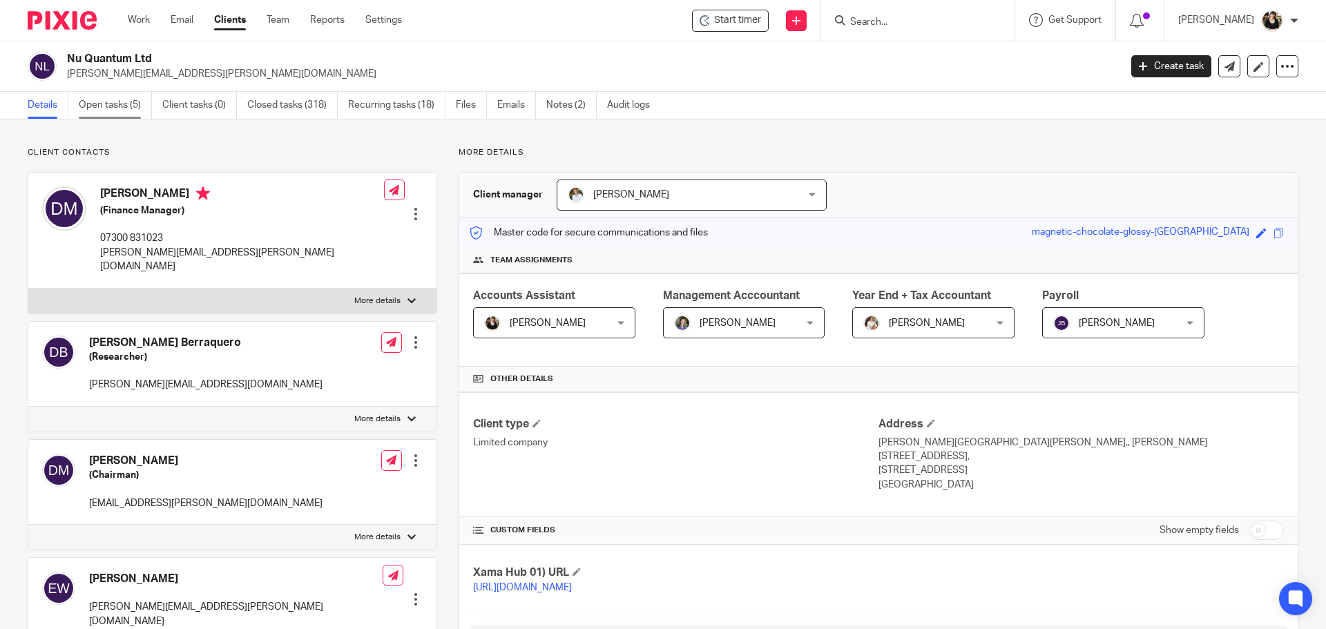
click at [87, 102] on link "Open tasks (5)" at bounding box center [115, 105] width 73 height 27
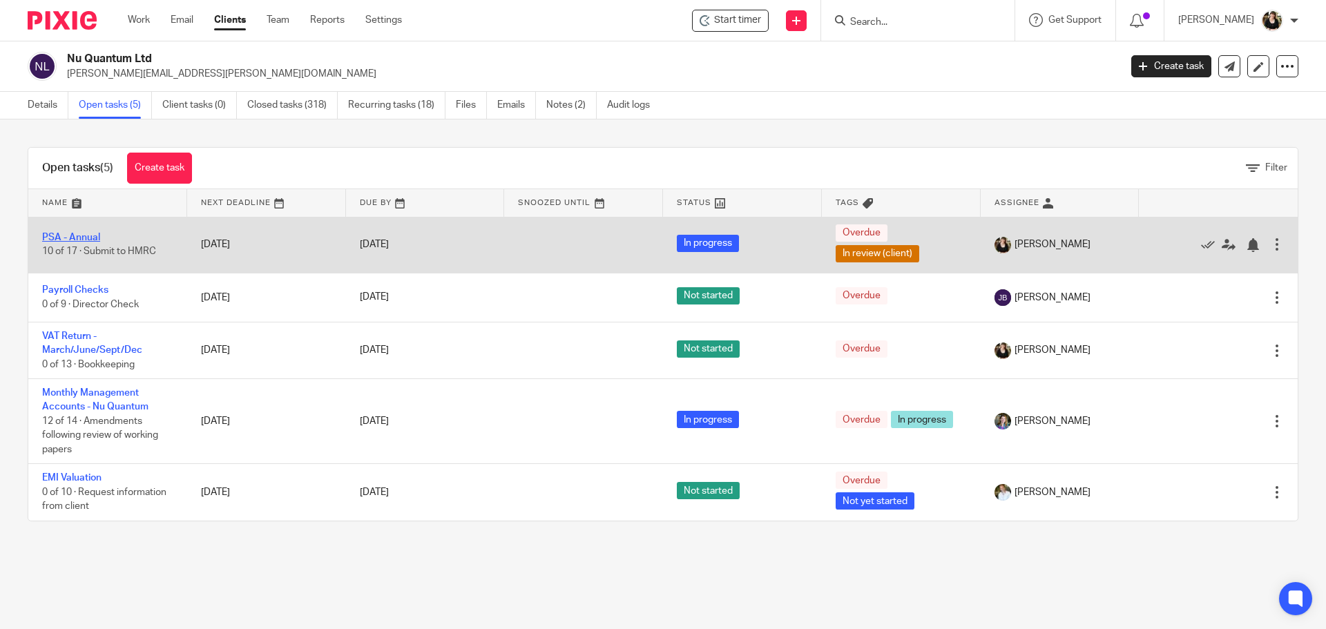
click at [83, 242] on link "PSA - Annual" at bounding box center [71, 238] width 58 height 10
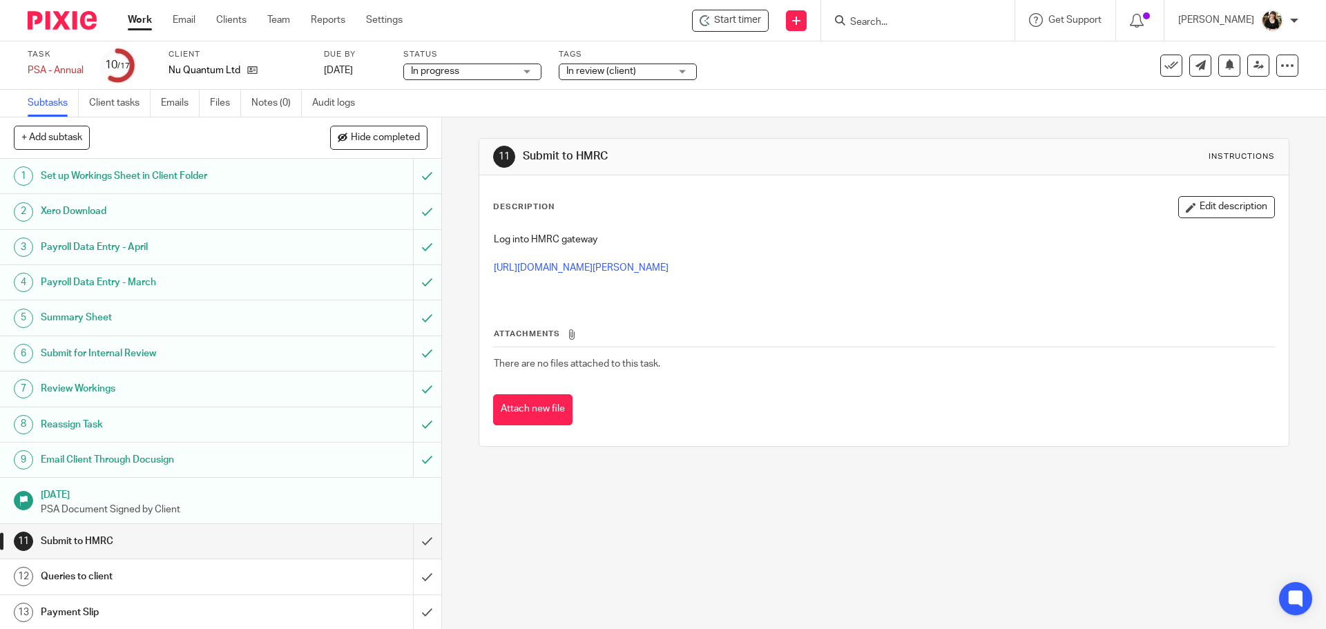
click at [562, 255] on p at bounding box center [884, 254] width 780 height 14
click at [562, 267] on link "[URL][DOMAIN_NAME][PERSON_NAME]" at bounding box center [581, 268] width 175 height 10
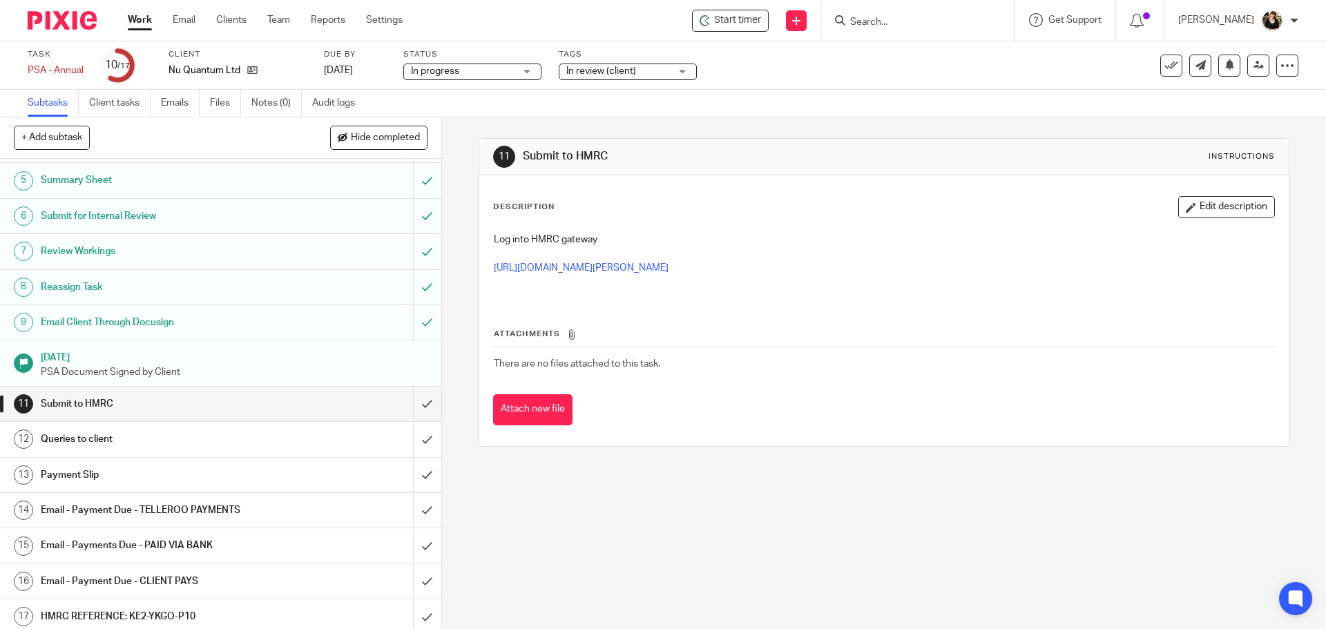
scroll to position [143, 0]
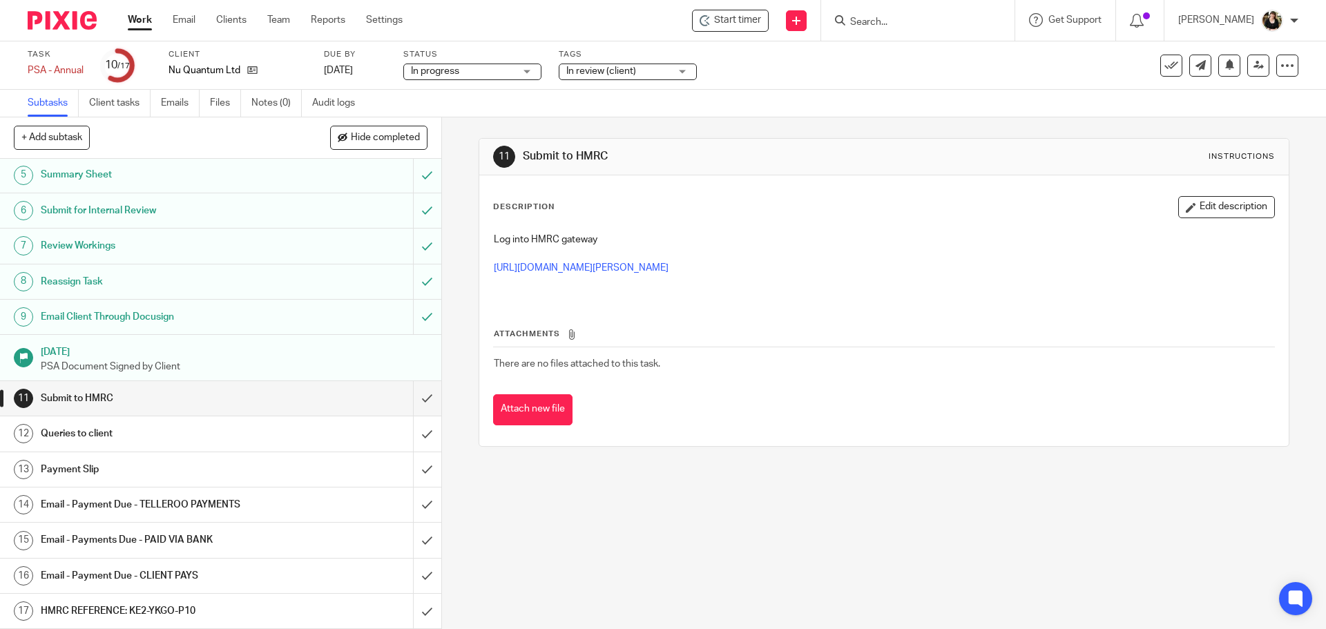
click at [174, 605] on h1 "HMRC REFERENCE: KE2-YKGO-P10" at bounding box center [160, 611] width 239 height 21
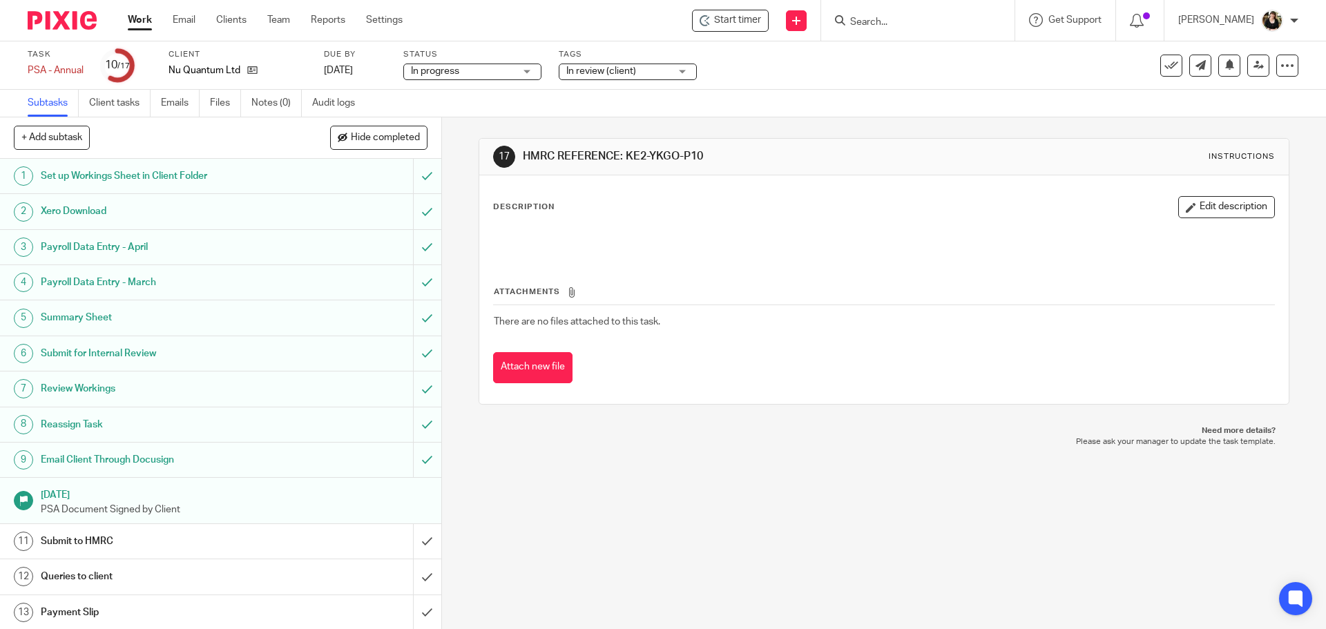
drag, startPoint x: 621, startPoint y: 157, endPoint x: 700, endPoint y: 157, distance: 78.7
click at [700, 157] on h1 "HMRC REFERENCE: KE2-YKGO-P10" at bounding box center [718, 156] width 391 height 15
copy h1 "KE2-YKGO-P10"
click at [408, 542] on input "submit" at bounding box center [220, 541] width 441 height 35
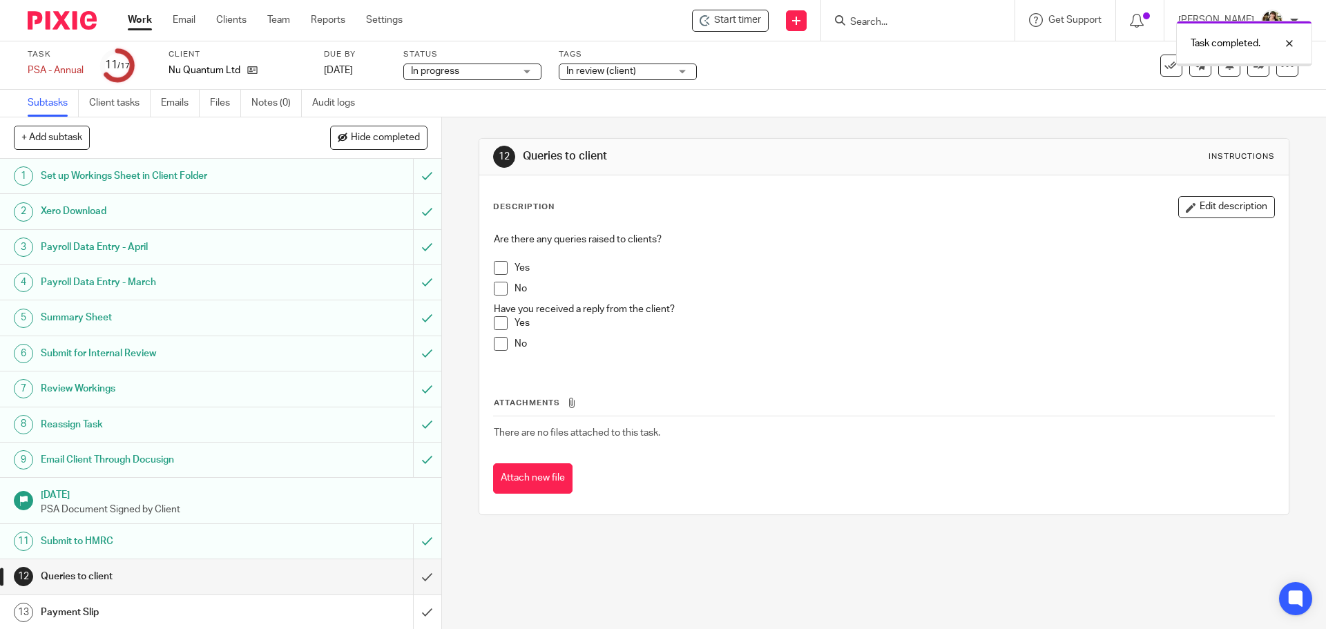
click at [494, 289] on span at bounding box center [501, 289] width 14 height 14
click at [419, 575] on input "submit" at bounding box center [220, 576] width 441 height 35
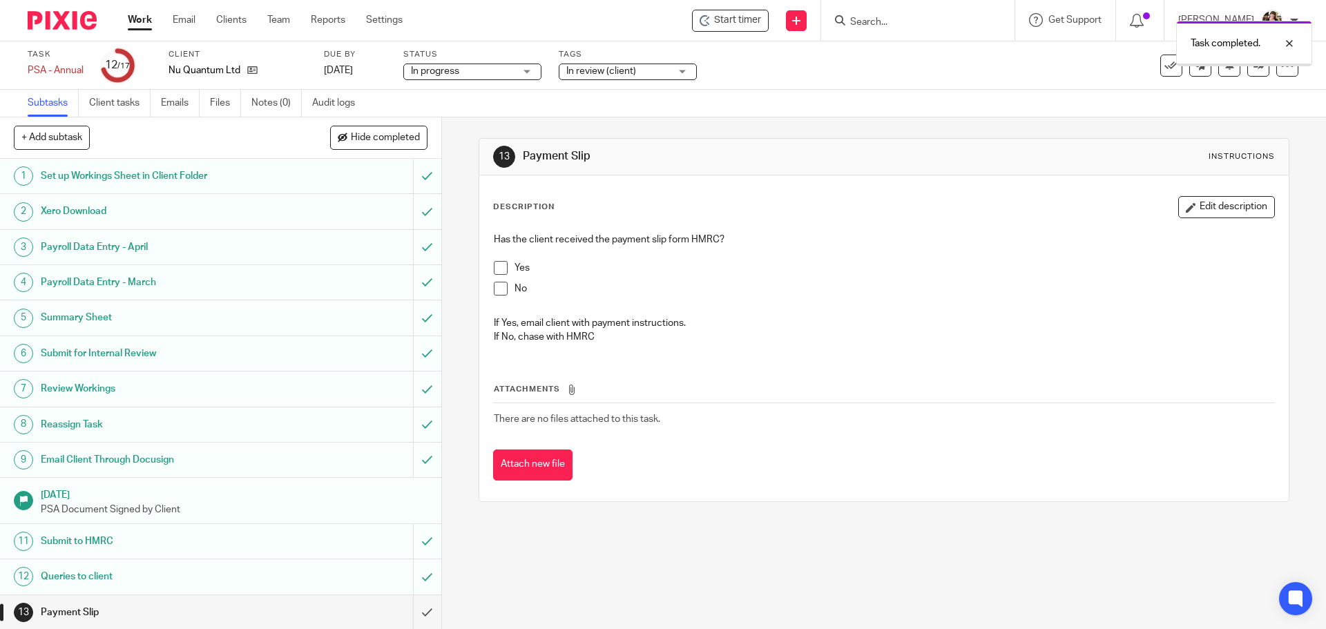
click at [617, 56] on label "Tags" at bounding box center [628, 54] width 138 height 11
click at [624, 70] on span "In review (client)" at bounding box center [601, 71] width 70 height 10
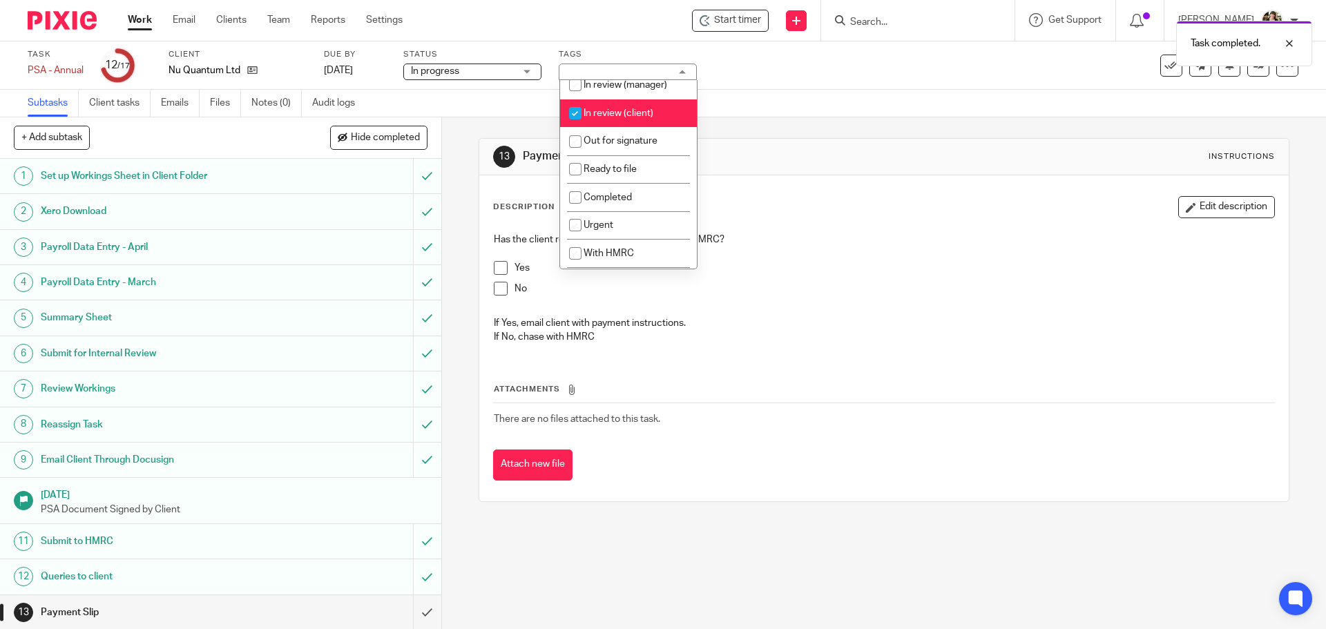
click at [619, 115] on li "In review (client)" at bounding box center [628, 113] width 137 height 28
checkbox input "false"
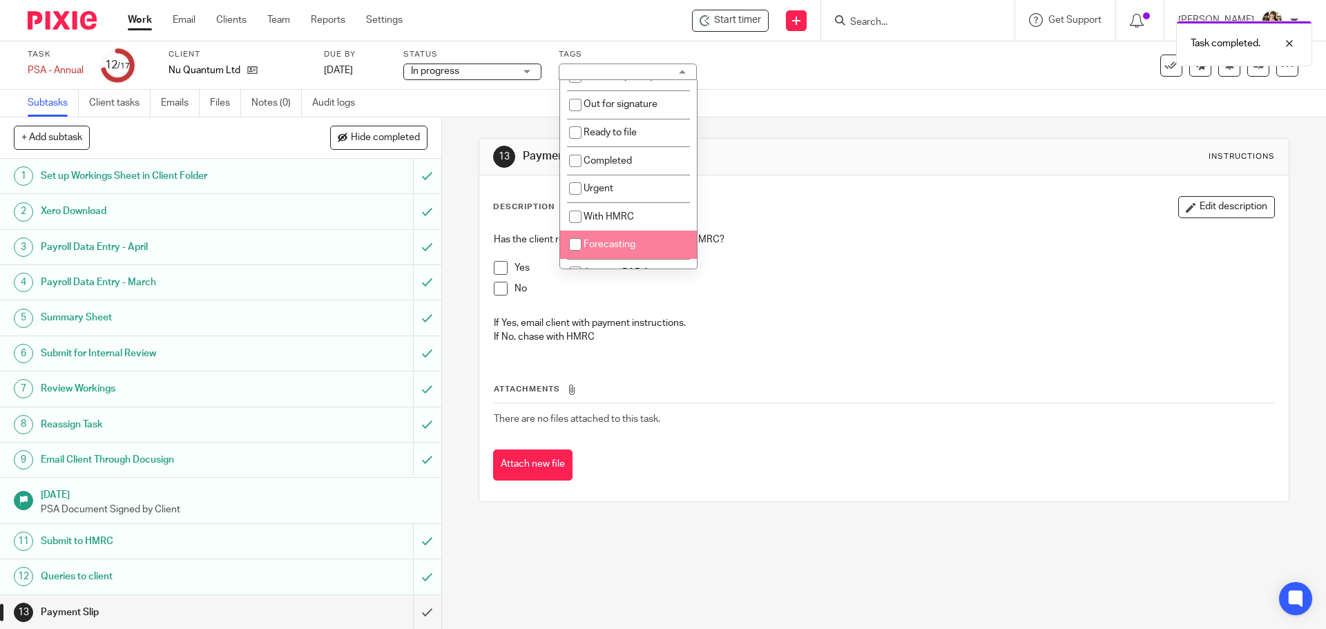
scroll to position [246, 0]
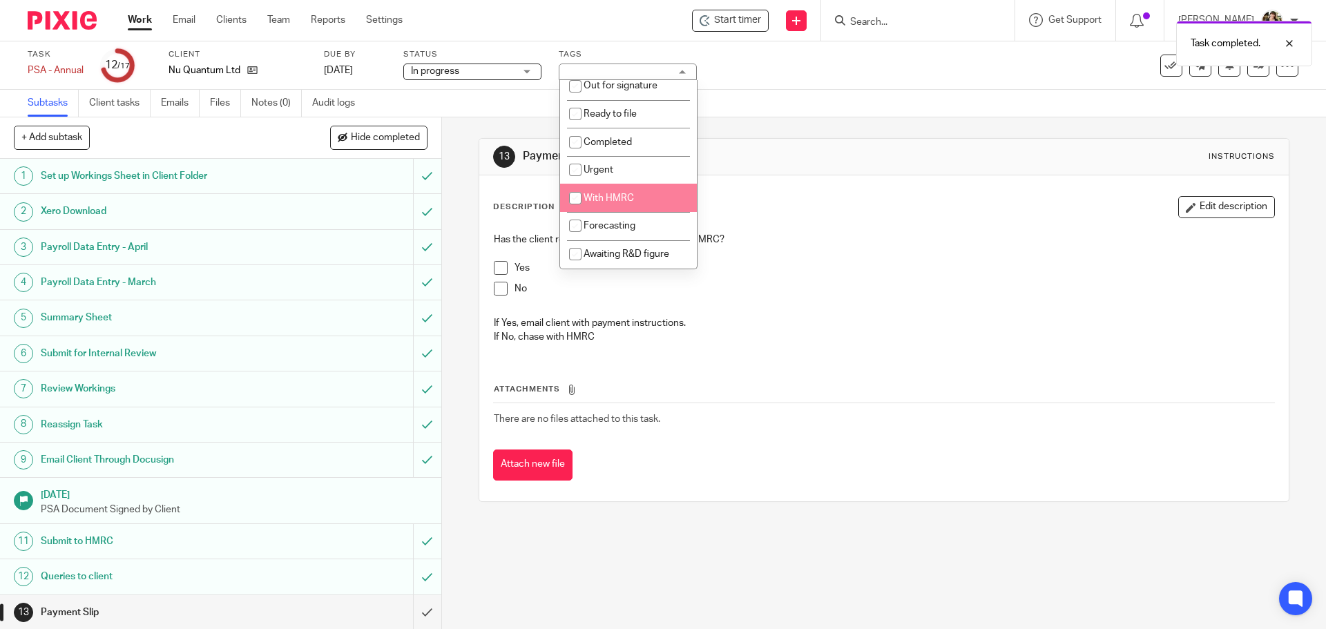
click at [634, 209] on li "With HMRC" at bounding box center [628, 198] width 137 height 28
checkbox input "true"
click at [846, 267] on p "Yes" at bounding box center [893, 268] width 759 height 14
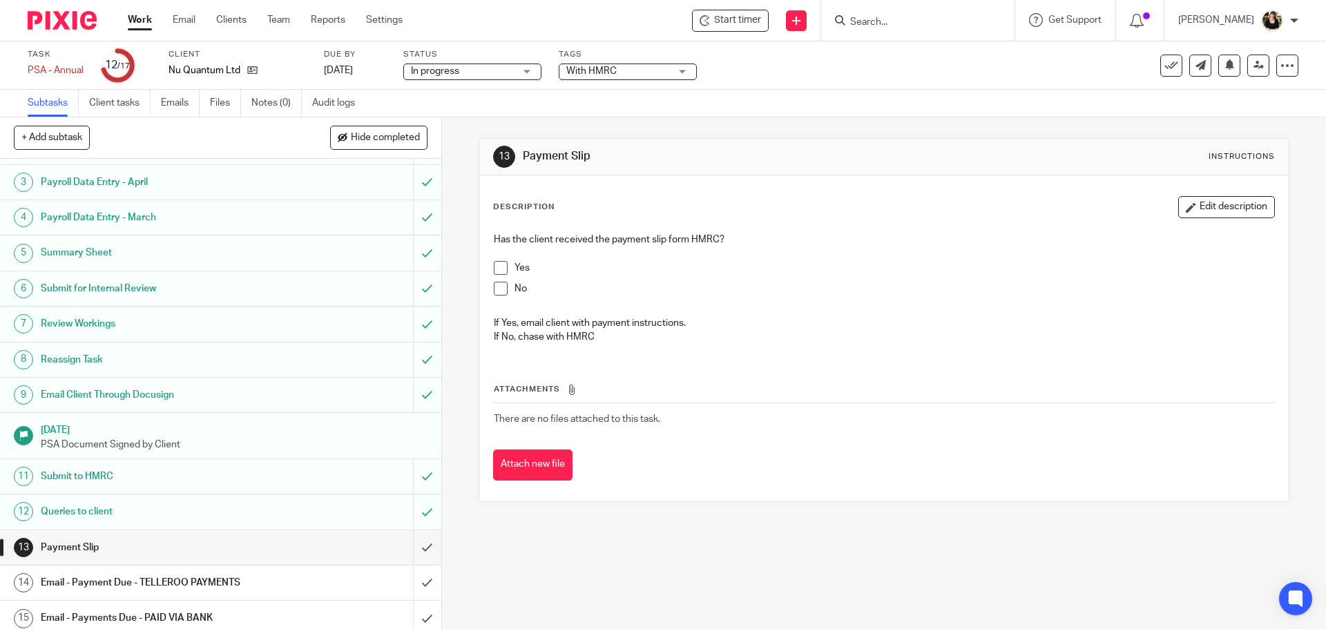
scroll to position [143, 0]
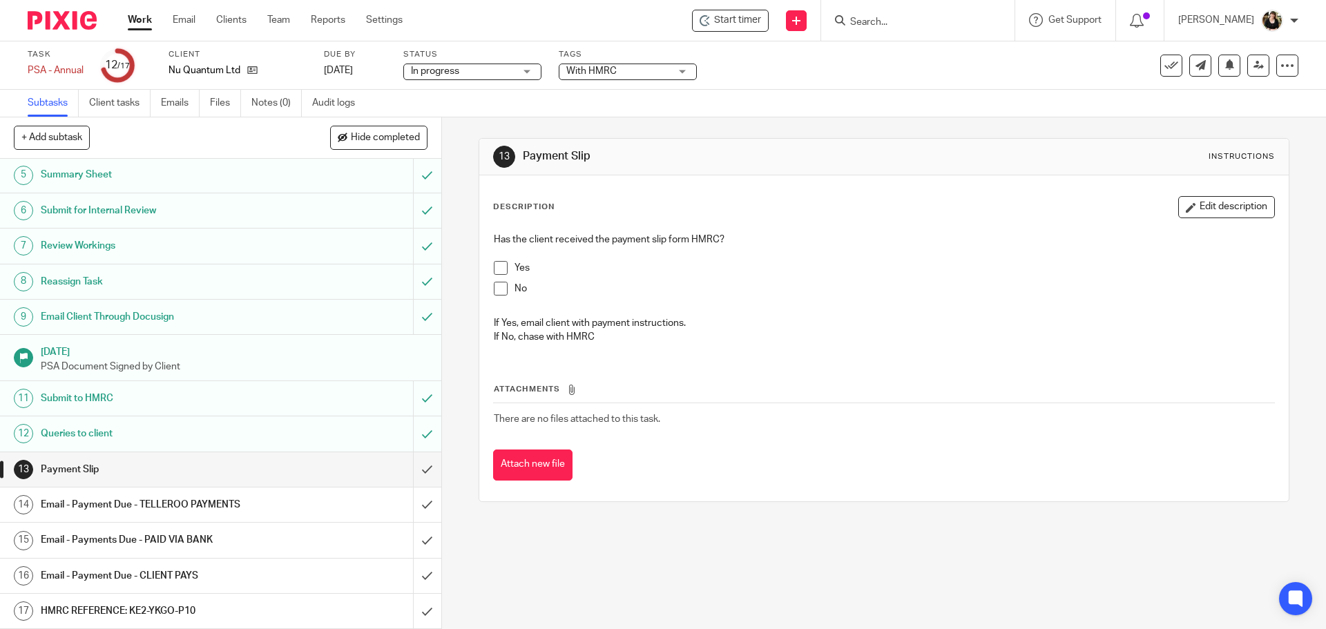
click at [152, 23] on link "Work" at bounding box center [140, 20] width 24 height 14
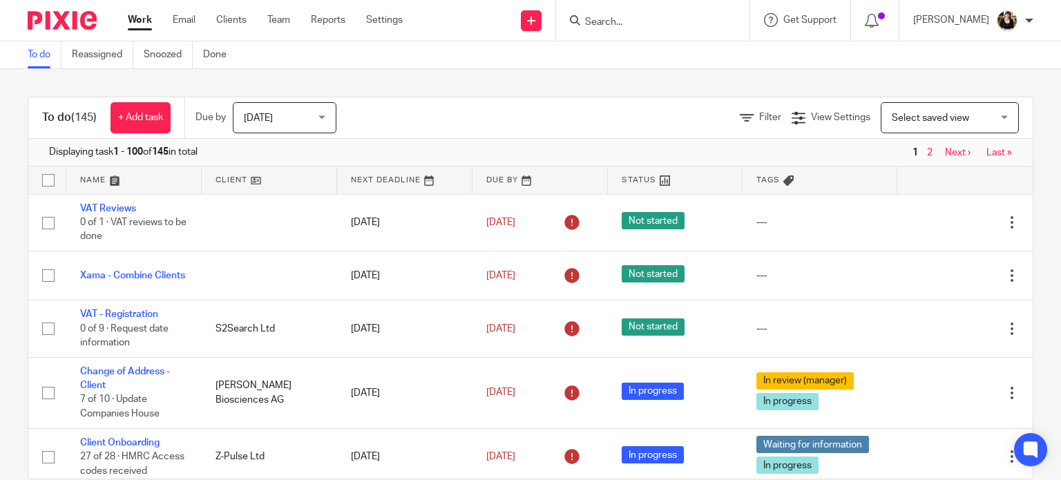
click at [649, 11] on div at bounding box center [652, 20] width 193 height 41
click at [639, 19] on input "Search" at bounding box center [646, 23] width 124 height 12
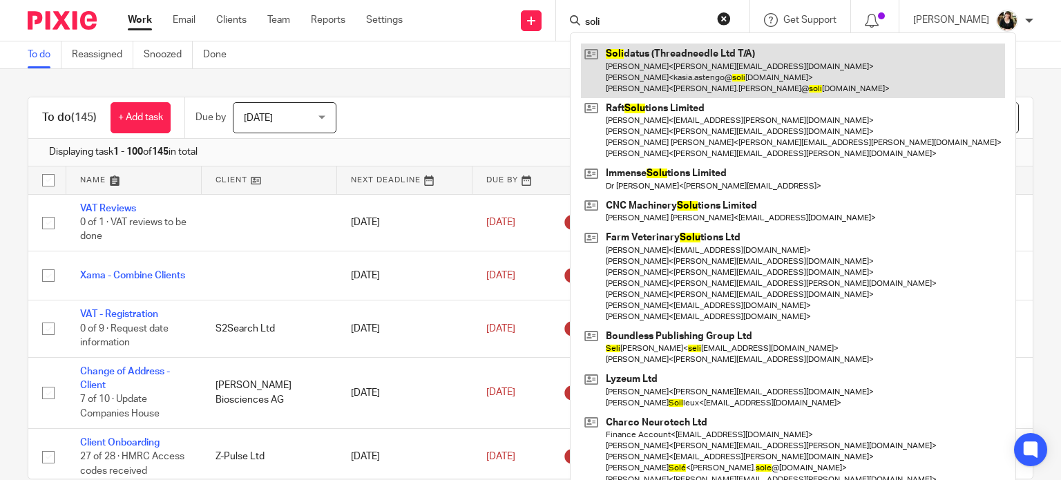
type input "soli"
click at [646, 74] on link at bounding box center [793, 71] width 424 height 55
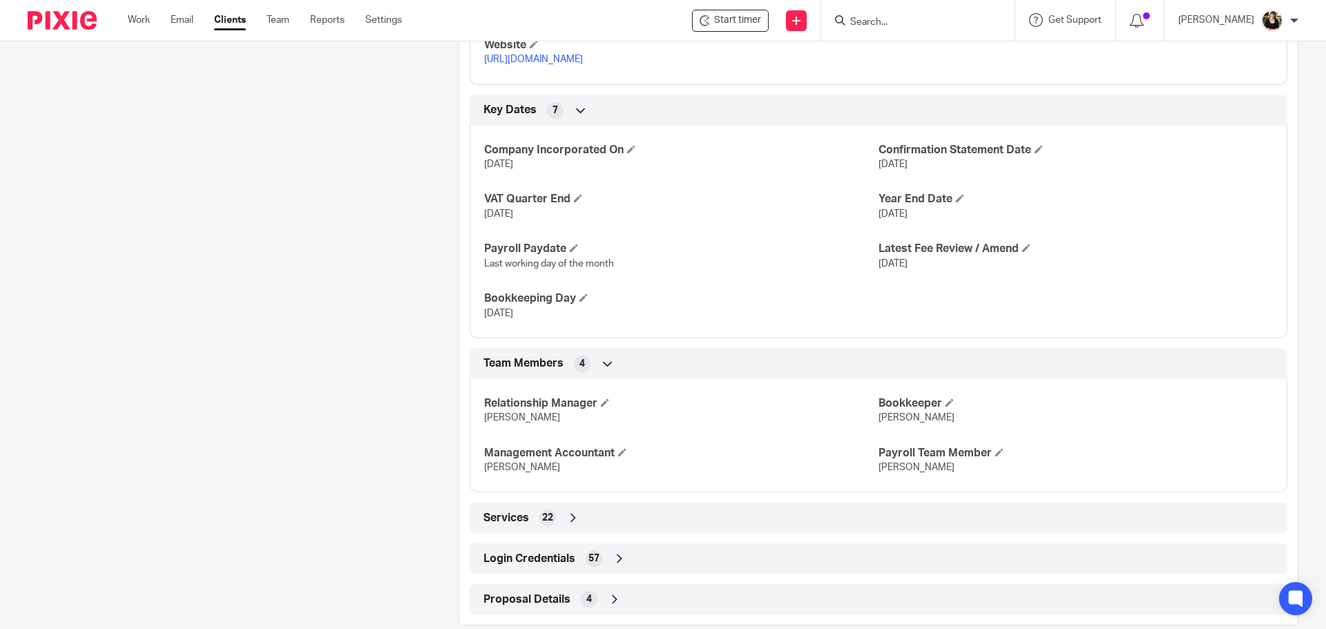
scroll to position [780, 0]
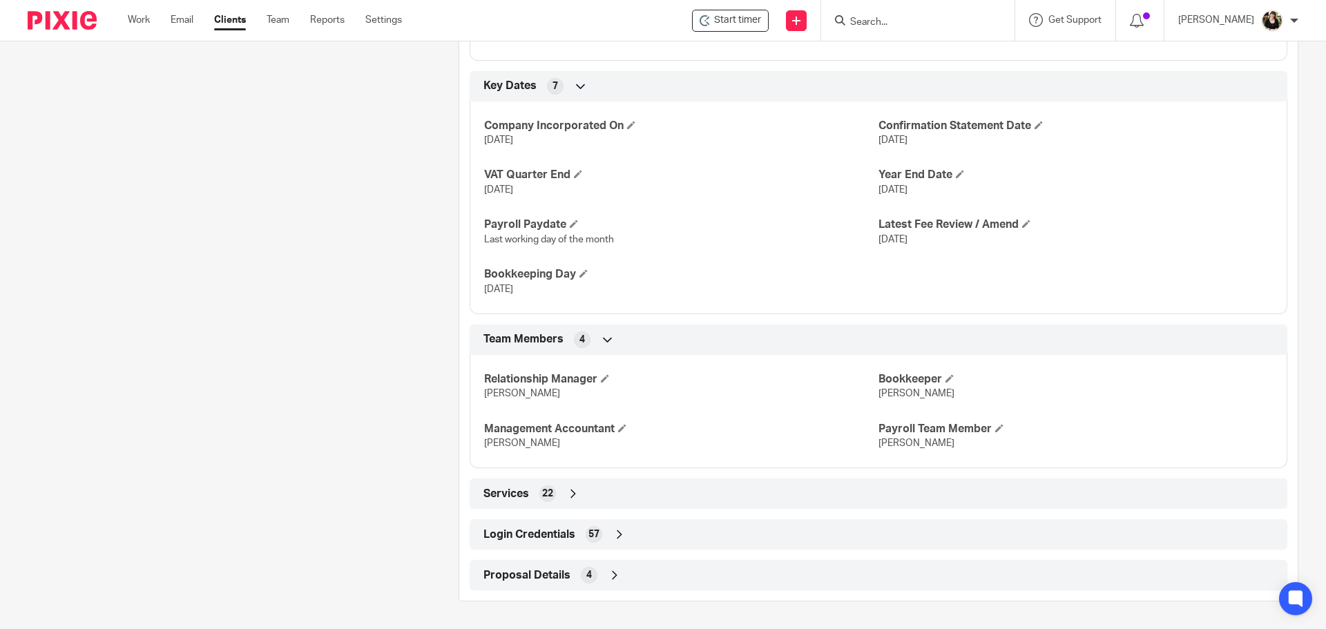
click at [532, 536] on span "Login Credentials" at bounding box center [529, 535] width 92 height 15
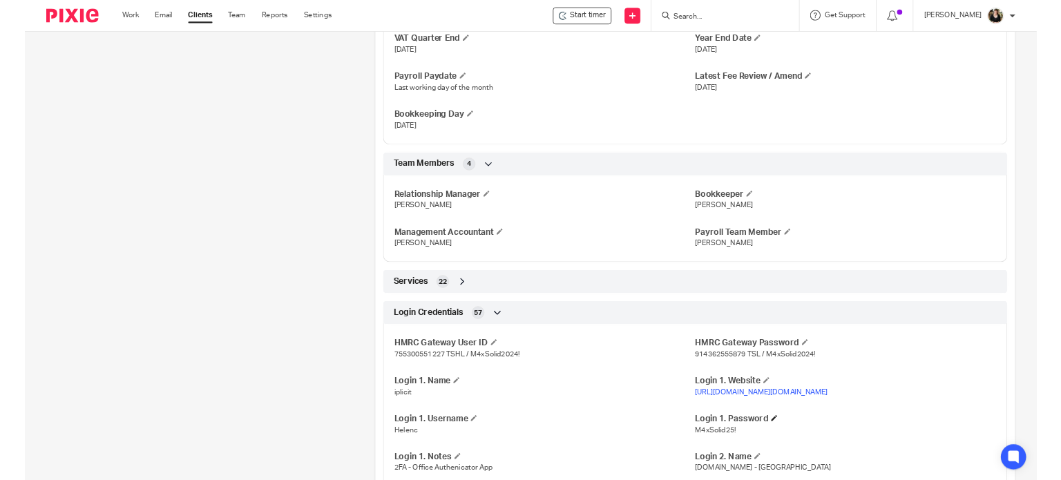
scroll to position [918, 0]
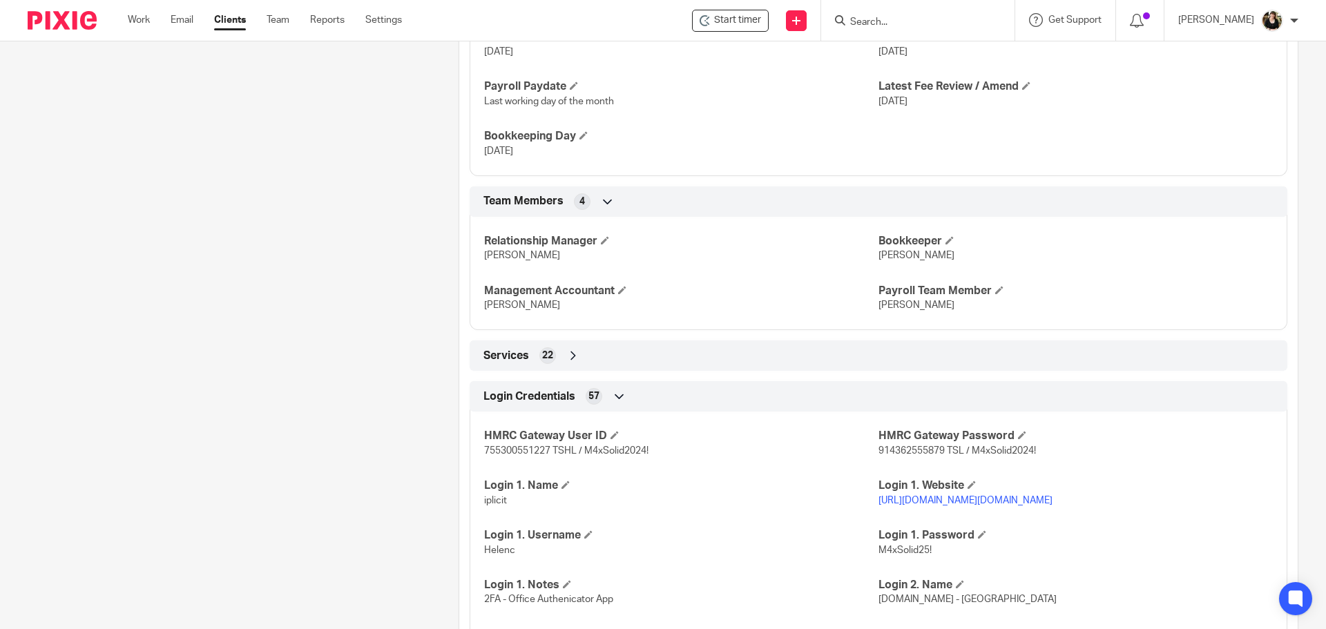
click at [926, 505] on link "[URL][DOMAIN_NAME][DOMAIN_NAME]" at bounding box center [965, 501] width 174 height 10
click at [996, 502] on link "[URL][DOMAIN_NAME][DOMAIN_NAME]" at bounding box center [965, 501] width 174 height 10
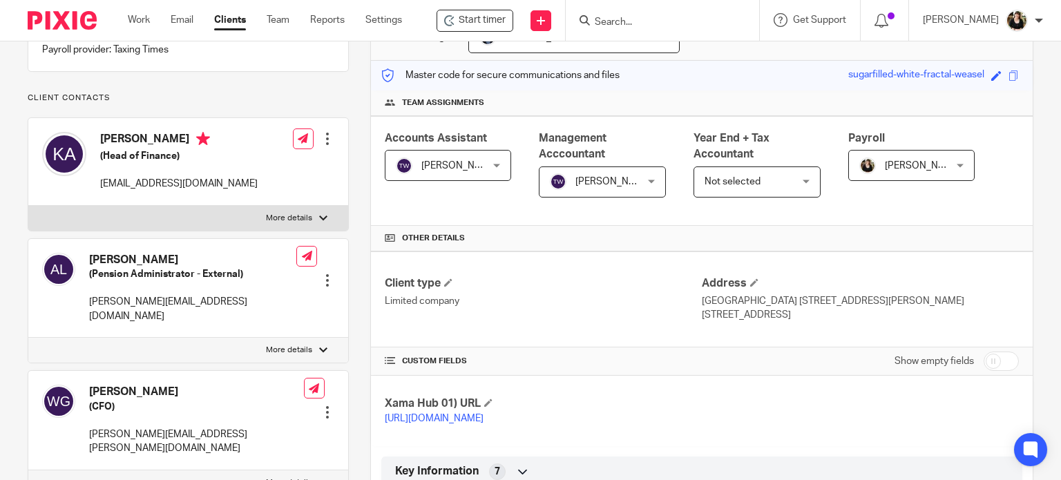
scroll to position [0, 0]
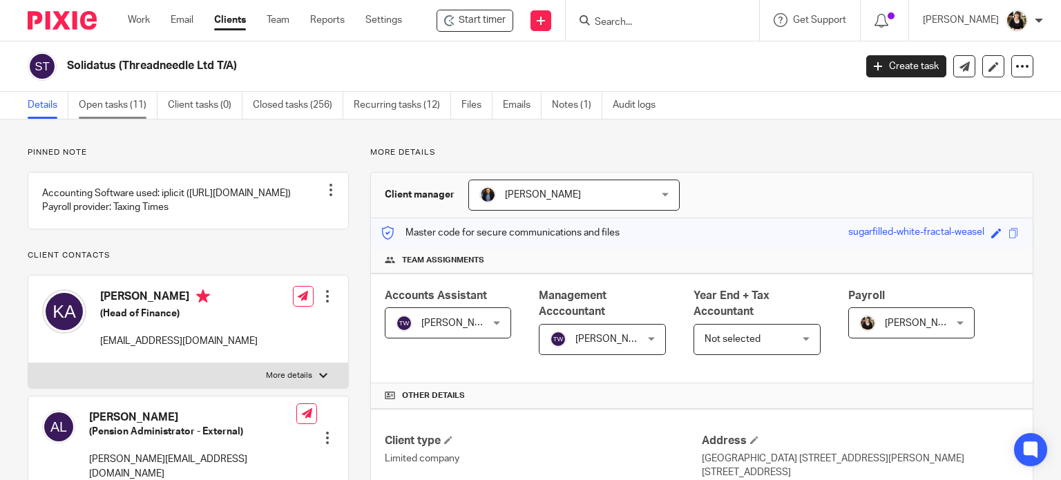
click at [136, 95] on link "Open tasks (11)" at bounding box center [118, 105] width 79 height 27
click at [133, 116] on link "Open tasks (11)" at bounding box center [118, 105] width 79 height 27
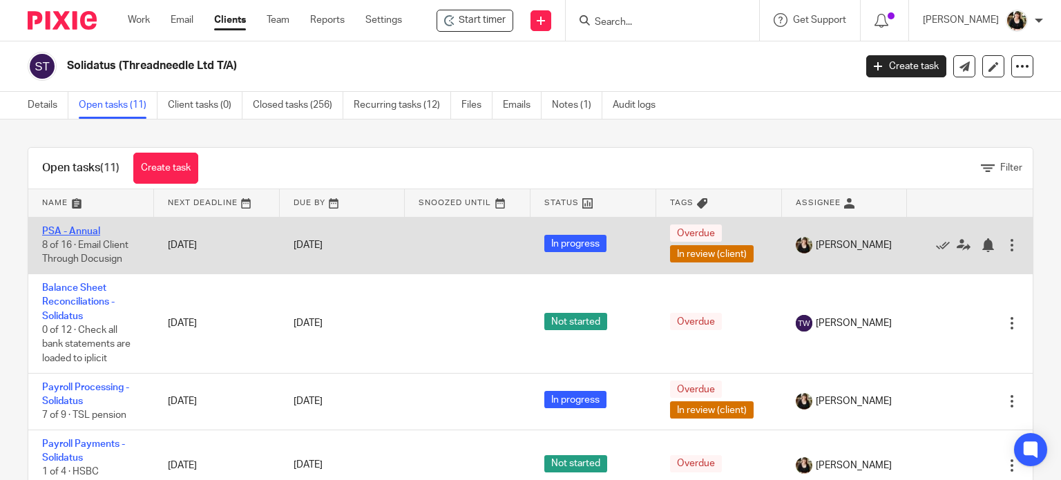
click at [80, 229] on link "PSA - Annual" at bounding box center [71, 231] width 58 height 10
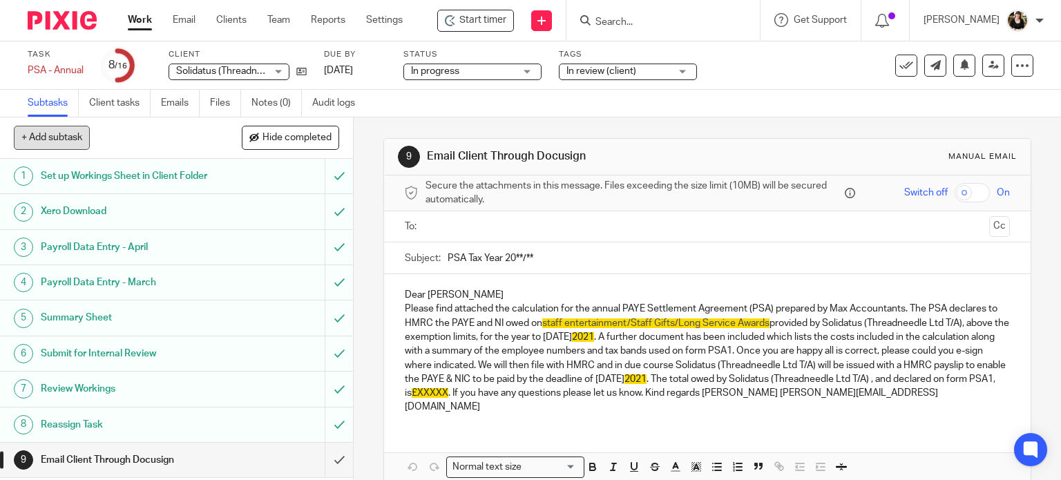
click at [33, 140] on button "+ Add subtask" at bounding box center [52, 137] width 76 height 23
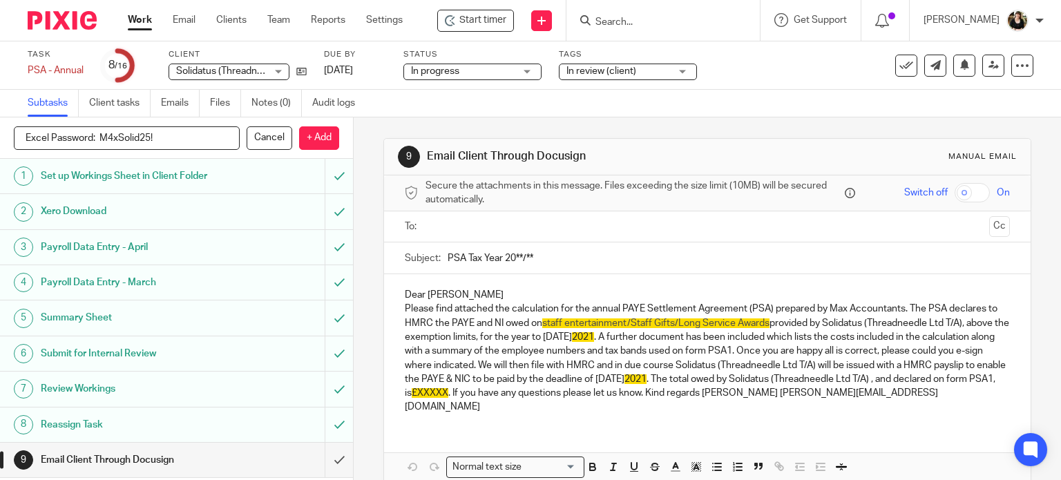
drag, startPoint x: 102, startPoint y: 139, endPoint x: 158, endPoint y: 137, distance: 56.0
click at [158, 137] on input "Excel Password: M4xSolid25!" at bounding box center [127, 137] width 226 height 23
type input "Excel Password: M4xSolid25!"
click at [636, 23] on input "Search" at bounding box center [656, 23] width 124 height 12
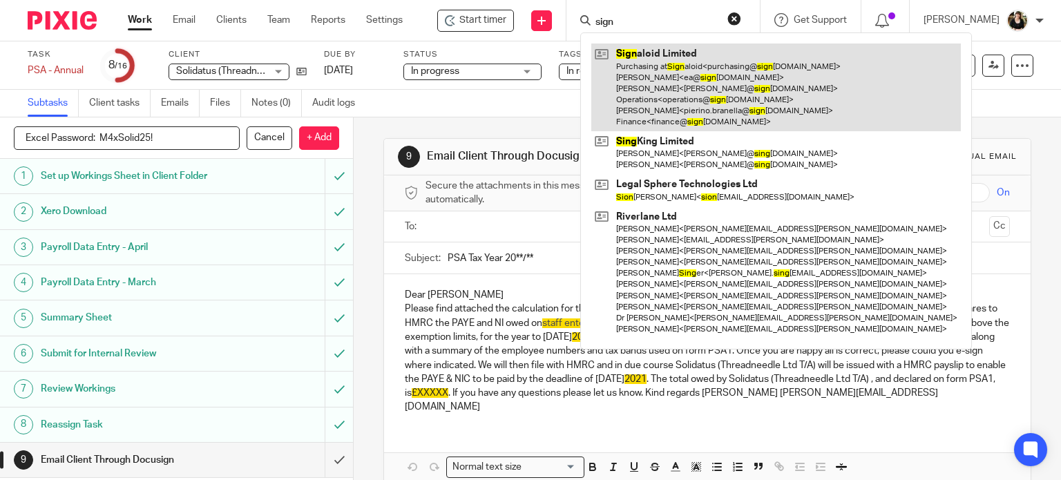
type input "sign"
click at [677, 117] on link at bounding box center [775, 88] width 369 height 88
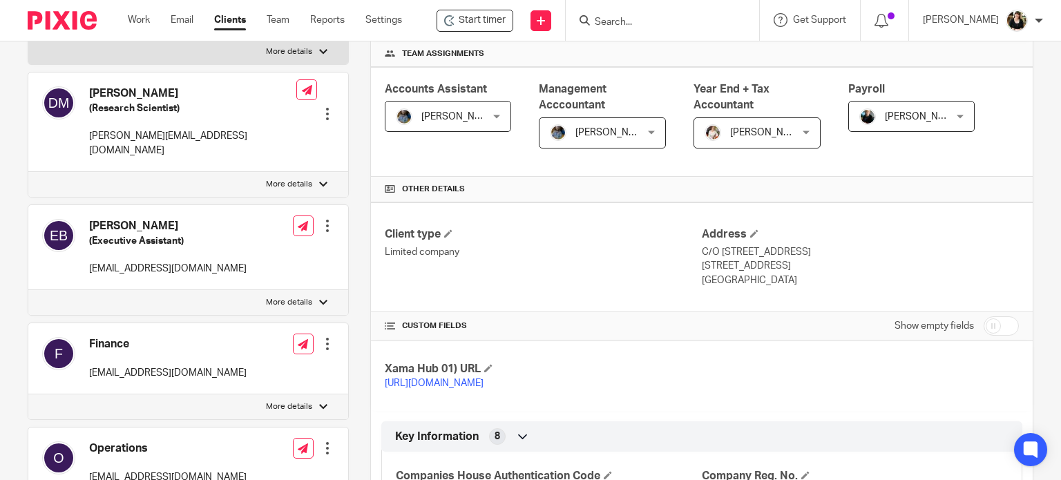
scroll to position [207, 0]
click at [985, 328] on input "checkbox" at bounding box center [1000, 325] width 35 height 19
checkbox input "true"
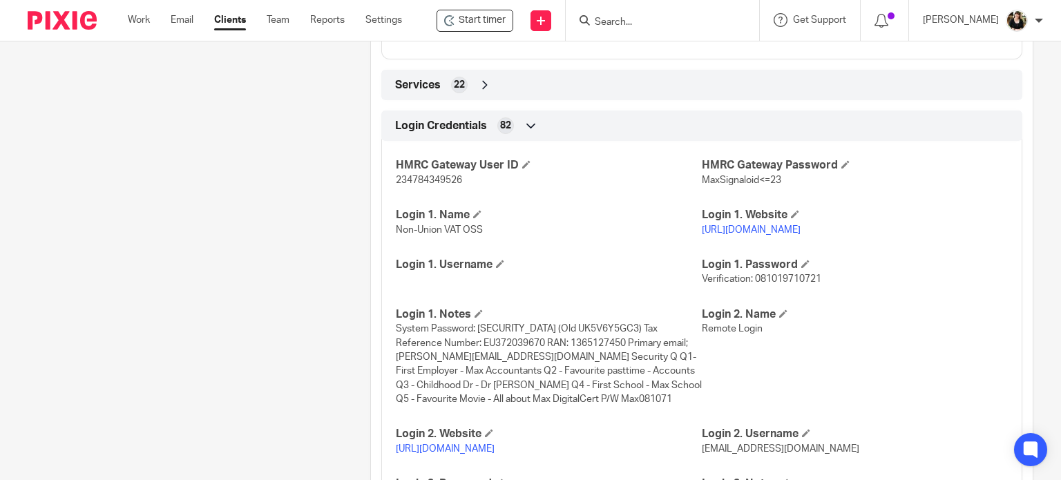
scroll to position [1381, 0]
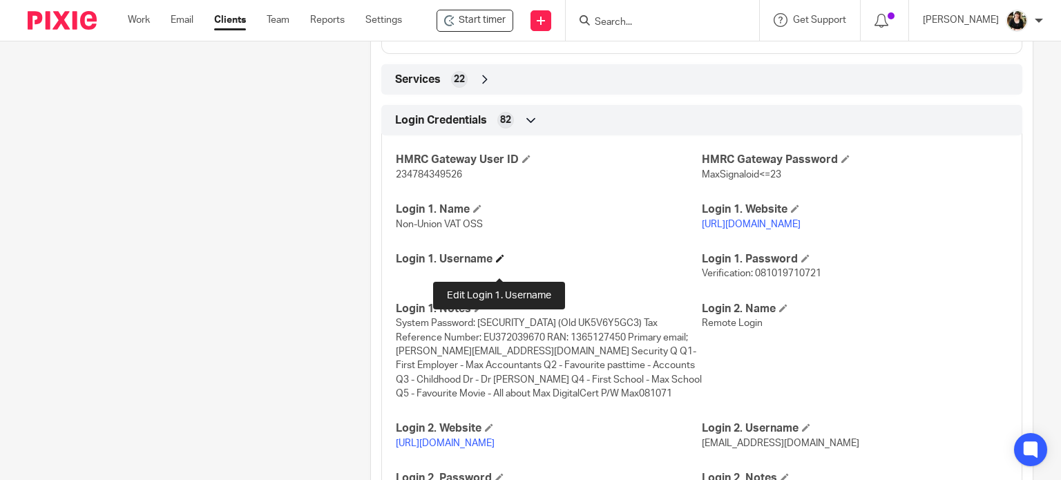
click at [497, 262] on span at bounding box center [500, 258] width 8 height 8
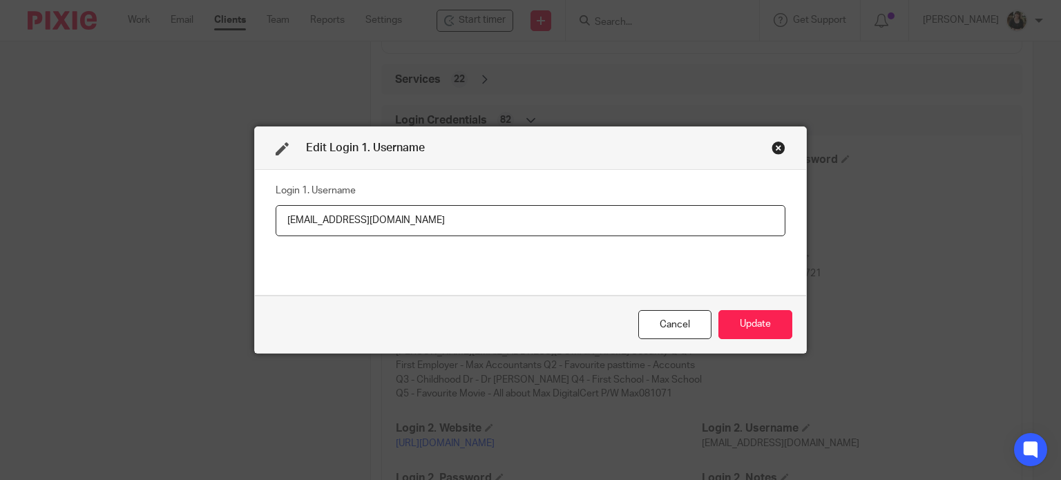
type input "[EMAIL_ADDRESS][DOMAIN_NAME]"
click at [739, 315] on button "Update" at bounding box center [755, 325] width 74 height 30
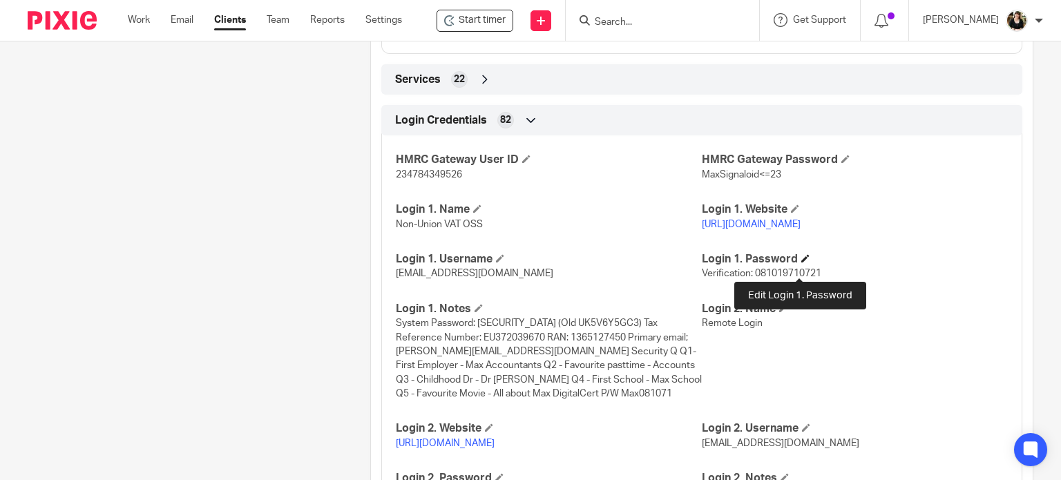
click at [801, 262] on span at bounding box center [805, 258] width 8 height 8
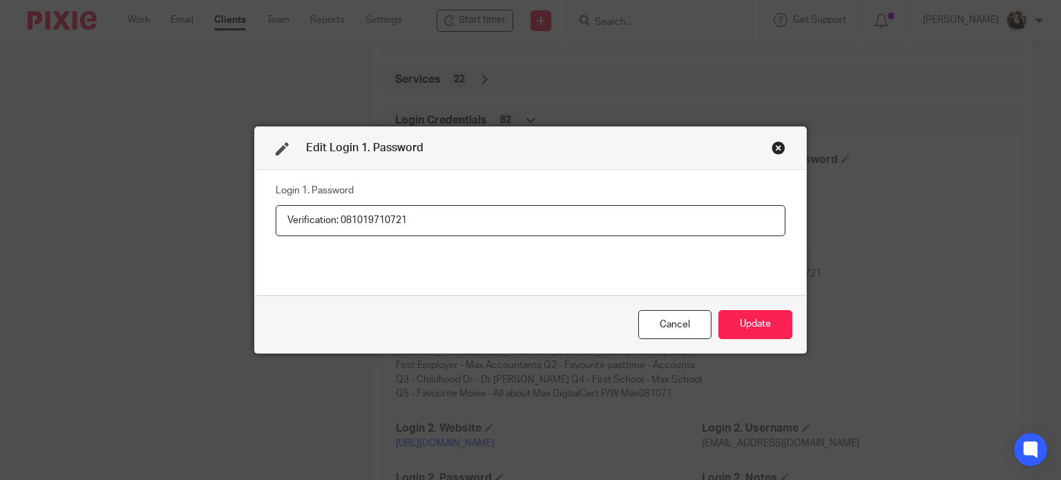
click at [600, 215] on input "Verification: 081019710721" at bounding box center [531, 220] width 510 height 31
type input "Verification: 081019710721 / M4xROS2025!"
click at [744, 331] on button "Update" at bounding box center [755, 325] width 74 height 30
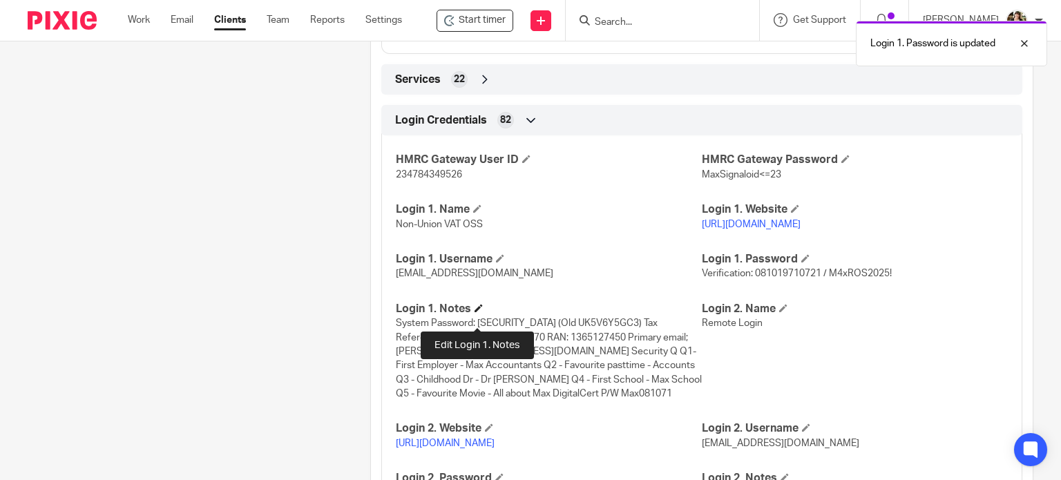
click at [474, 312] on span at bounding box center [478, 308] width 8 height 8
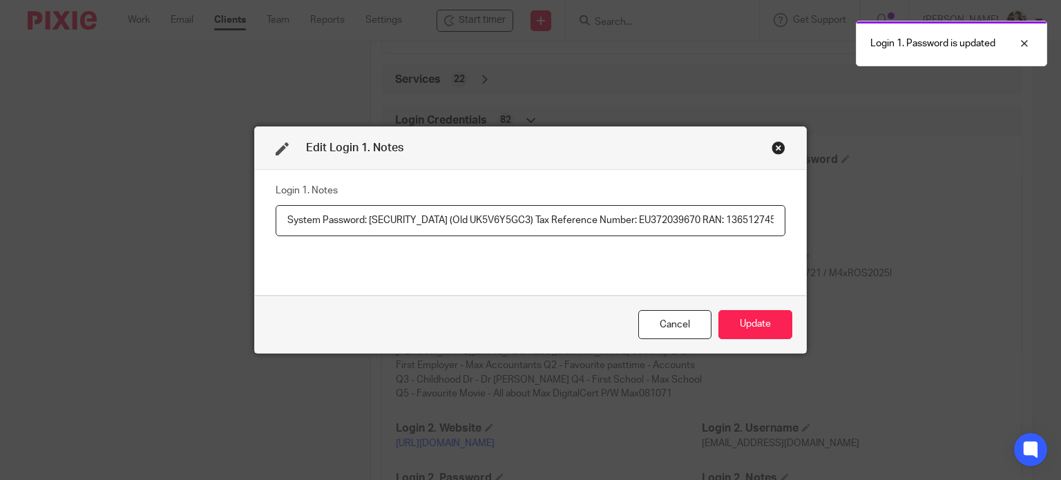
scroll to position [0, 1077]
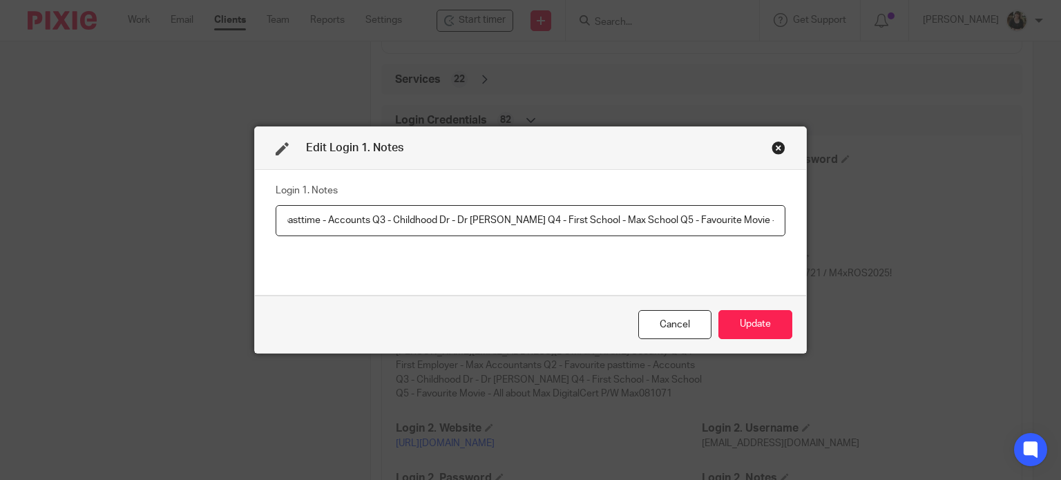
click at [278, 230] on input "System Password: [SECURITY_DATA] (Old UK5V6Y5GC3) Tax Reference Number: EU37203…" at bounding box center [531, 220] width 510 height 31
click at [390, 215] on input "System Password: [SECURITY_DATA] (Old UK5V6Y5GC3) Tax Reference Number: EU37203…" at bounding box center [531, 220] width 510 height 31
type input "System Password: [SECURITY_DATA] / Tax Reference Number: EU372039670 RAN: 13651…"
click at [723, 328] on button "Update" at bounding box center [755, 325] width 74 height 30
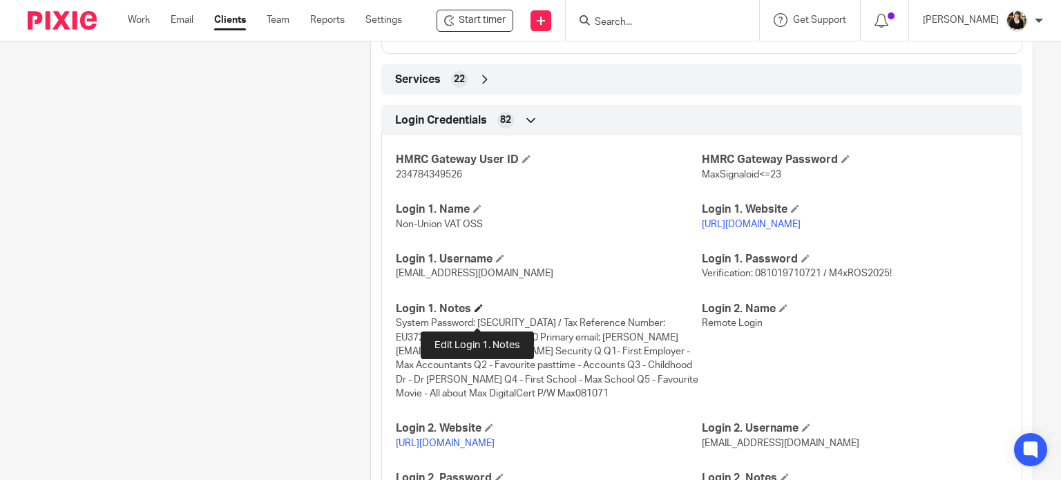
click at [476, 316] on h4 "Login 1. Notes" at bounding box center [549, 309] width 306 height 15
click at [476, 312] on span at bounding box center [478, 308] width 8 height 8
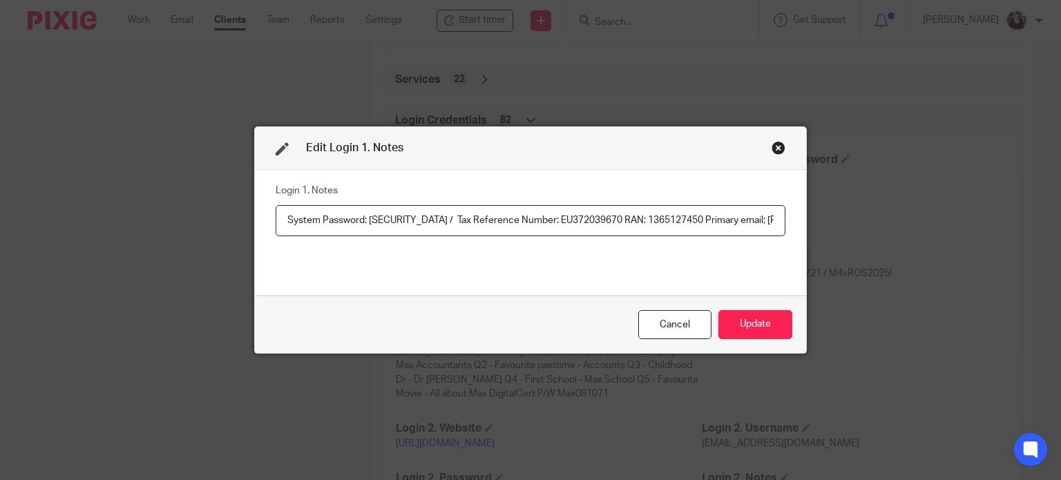
scroll to position [0, 978]
click at [773, 218] on input "System Password: [SECURITY_DATA] / Tax Reference Number: EU372039670 RAN: 13651…" at bounding box center [531, 220] width 510 height 31
type input "System Password: [SECURITY_DATA] / Tax Reference Number: EU372039670 RAN: 13651…"
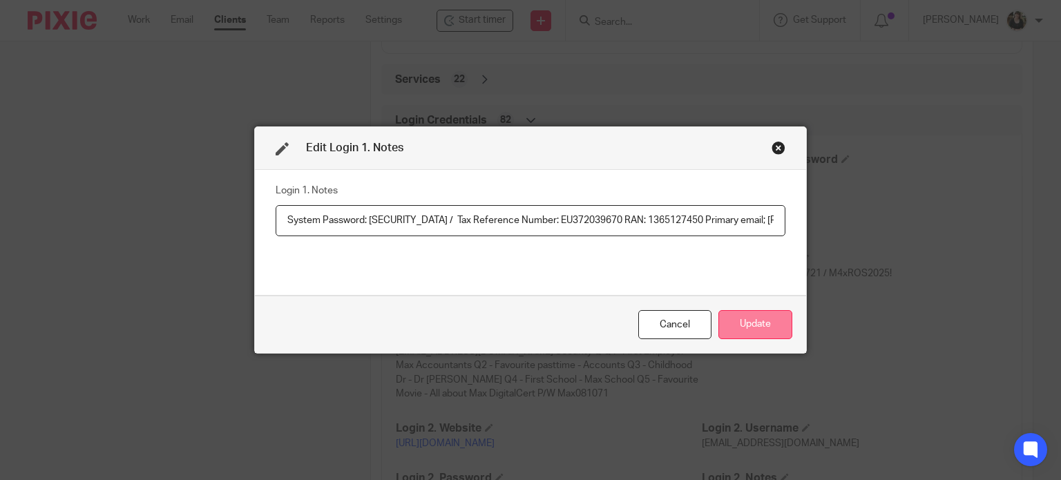
click at [766, 321] on button "Update" at bounding box center [755, 325] width 74 height 30
